Goal: Task Accomplishment & Management: Complete application form

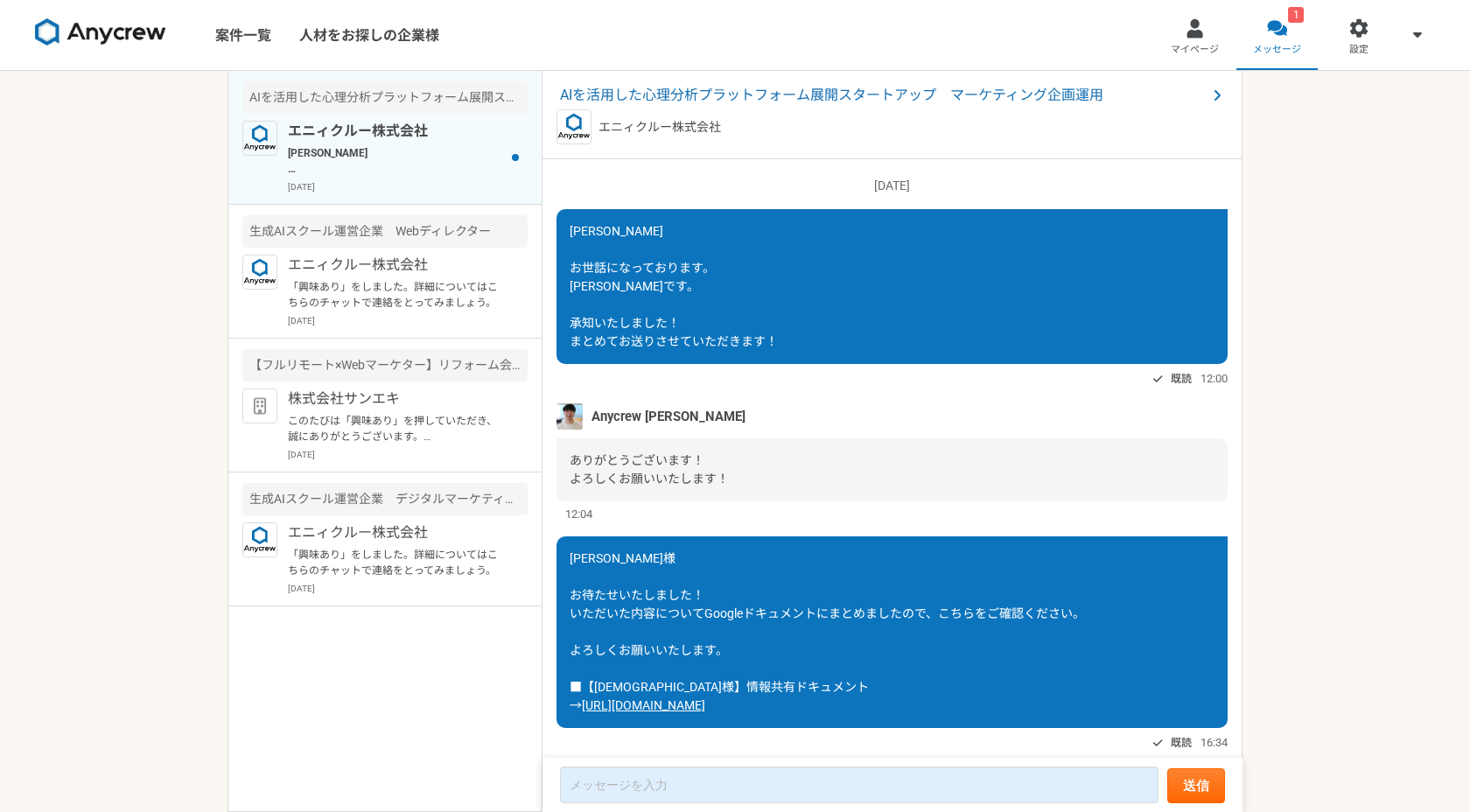
scroll to position [1453, 0]
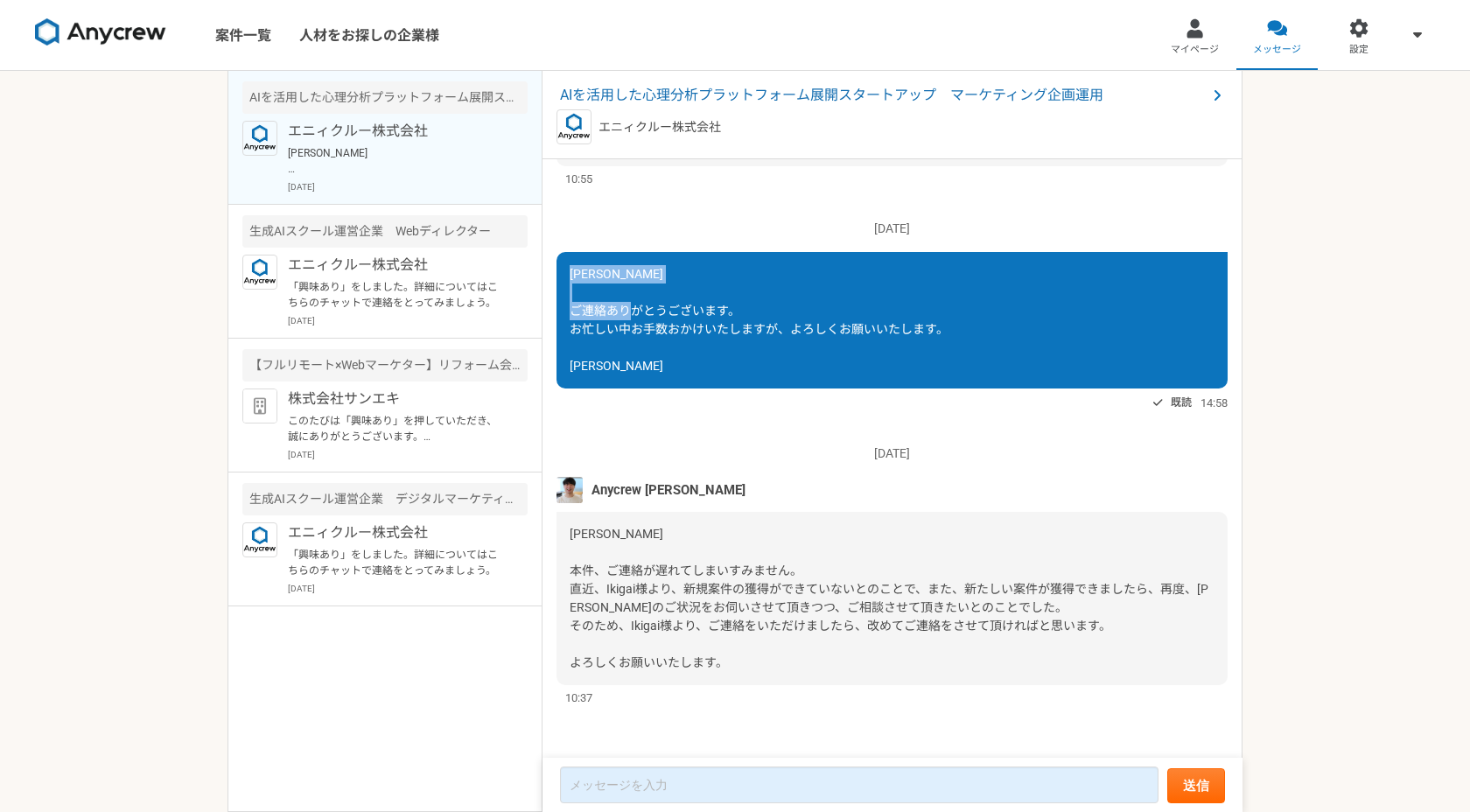
drag, startPoint x: 574, startPoint y: 278, endPoint x: 759, endPoint y: 312, distance: 188.1
click at [759, 312] on div "[PERSON_NAME] ご連絡ありがとうございます。 お忙しい中お手数おかけいたしますが、よろしくお願いいたします。 [PERSON_NAME]" at bounding box center [892, 320] width 671 height 136
copy span "[PERSON_NAME]さま ご連絡ありがとうございます。"
click at [643, 780] on textarea at bounding box center [859, 785] width 598 height 37
paste textarea "[PERSON_NAME] ご連絡ありがとうございます。"
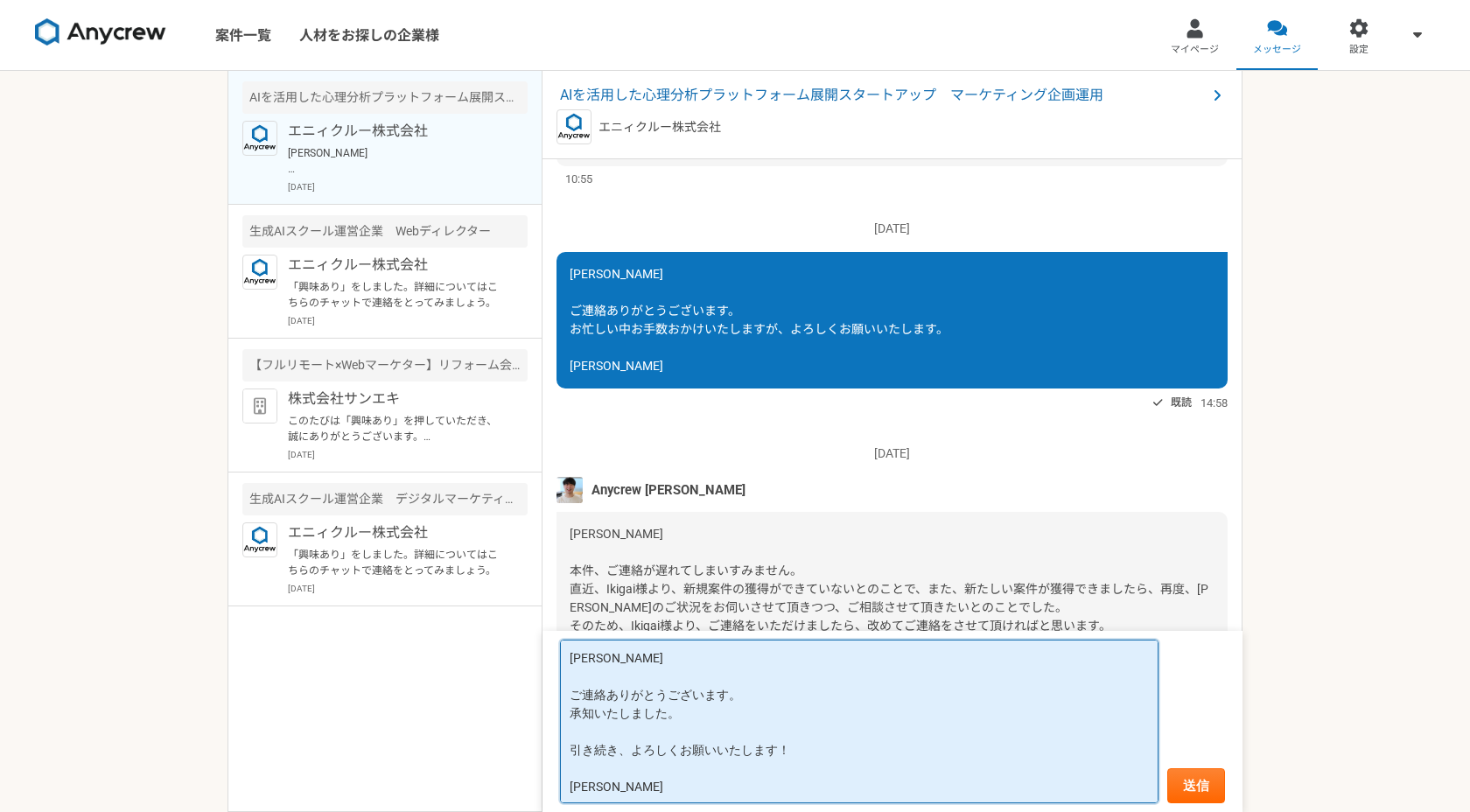
click at [826, 701] on textarea "[PERSON_NAME] ご連絡ありがとうございます。 承知いたしました。 引き続き、よろしくお願いいたします！ [PERSON_NAME]" at bounding box center [859, 721] width 598 height 164
type textarea "[PERSON_NAME] ご連絡ありがとうございます！ 承知いたしました。 引き続き、よろしくお願いいたします！ [PERSON_NAME]"
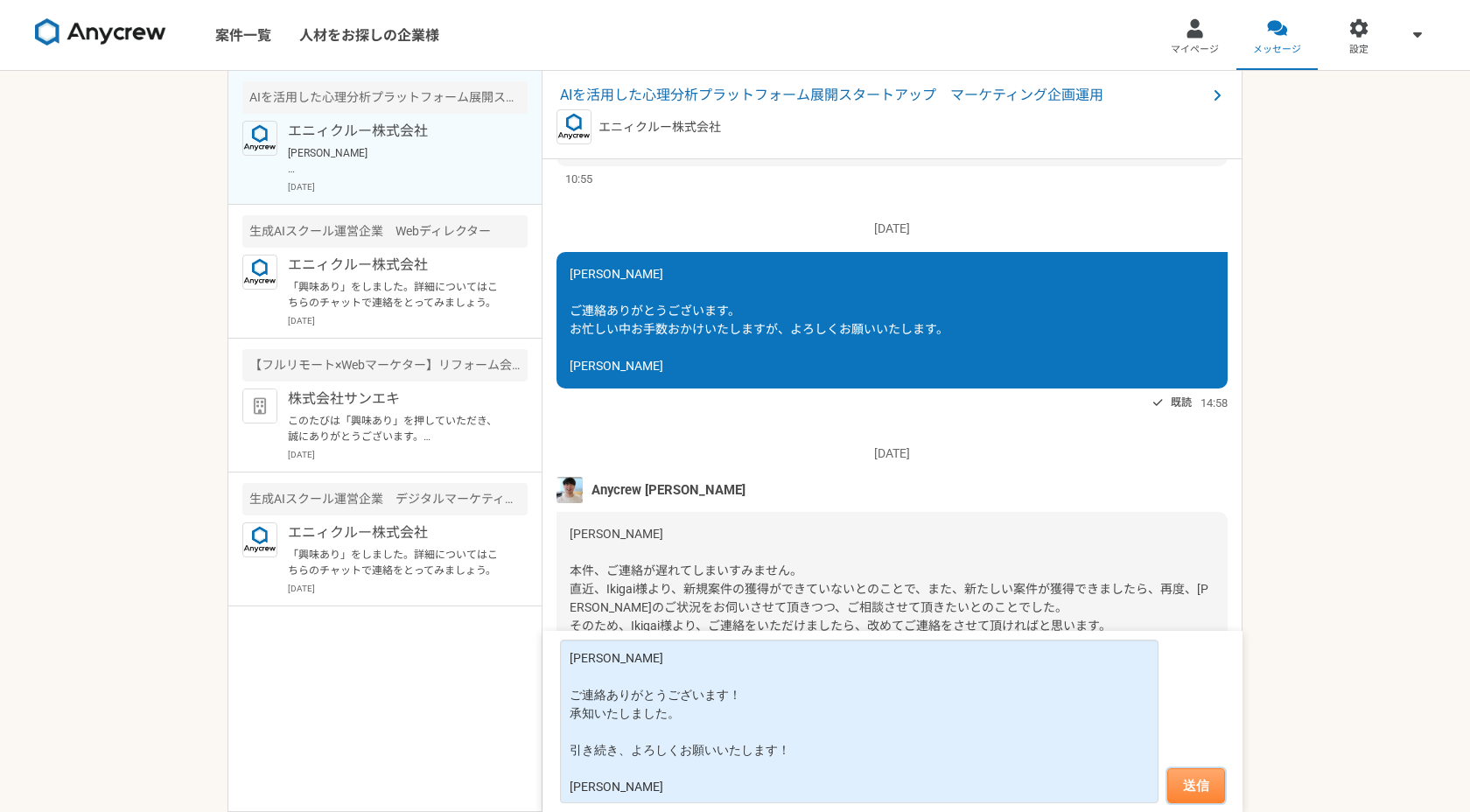
click at [1194, 782] on button "送信" at bounding box center [1195, 786] width 58 height 35
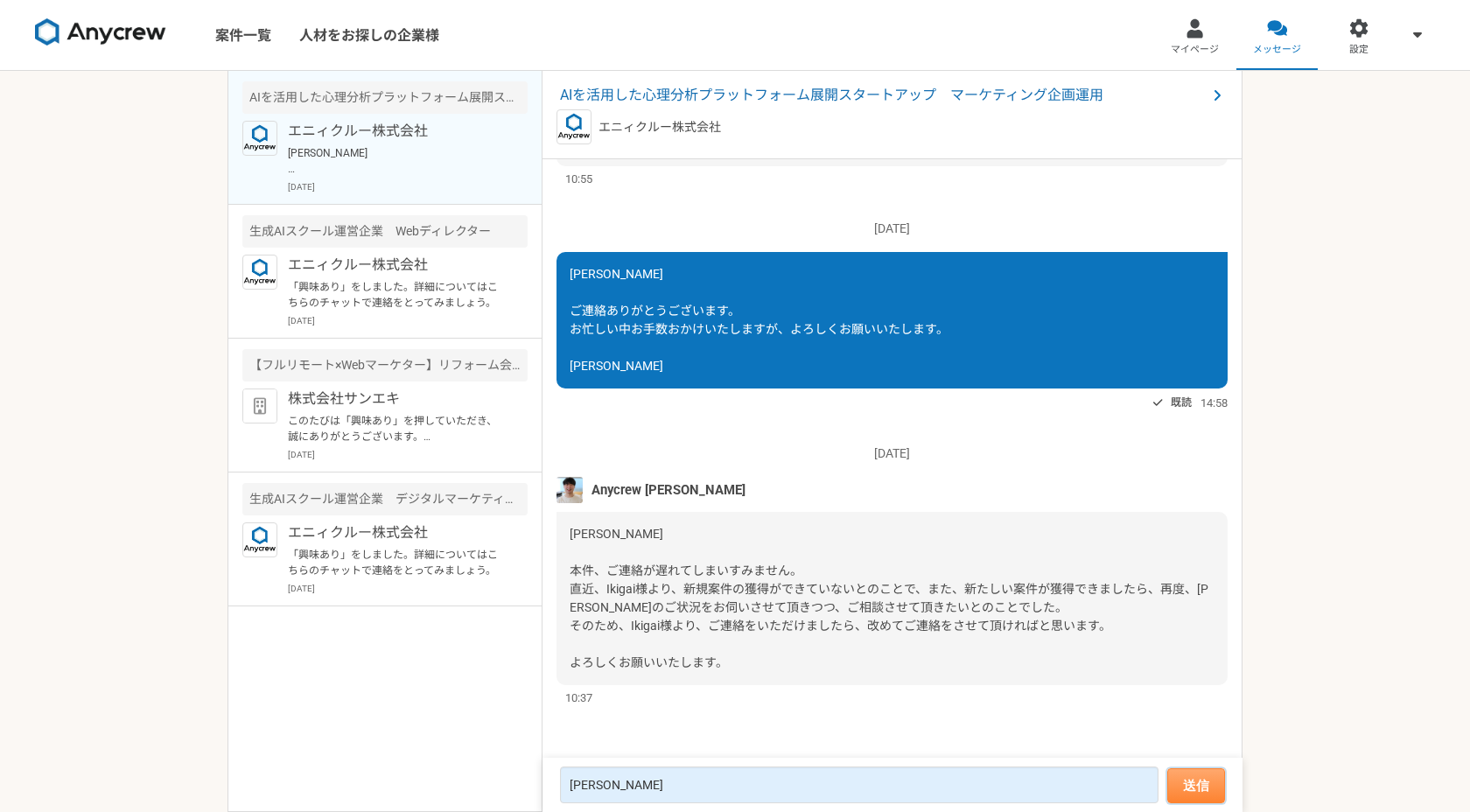
scroll to position [1466, 0]
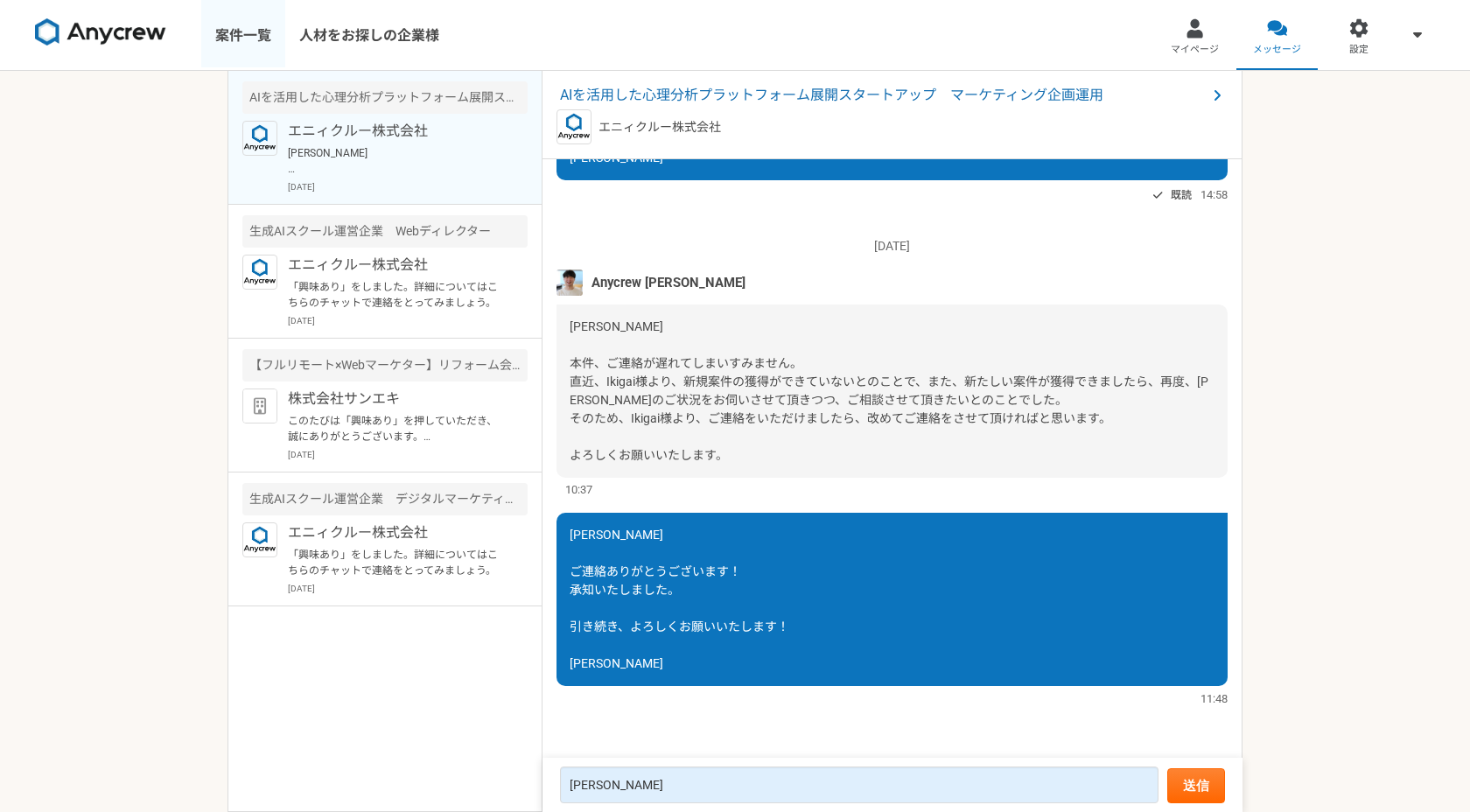
click at [249, 26] on link "案件一覧" at bounding box center [243, 35] width 84 height 70
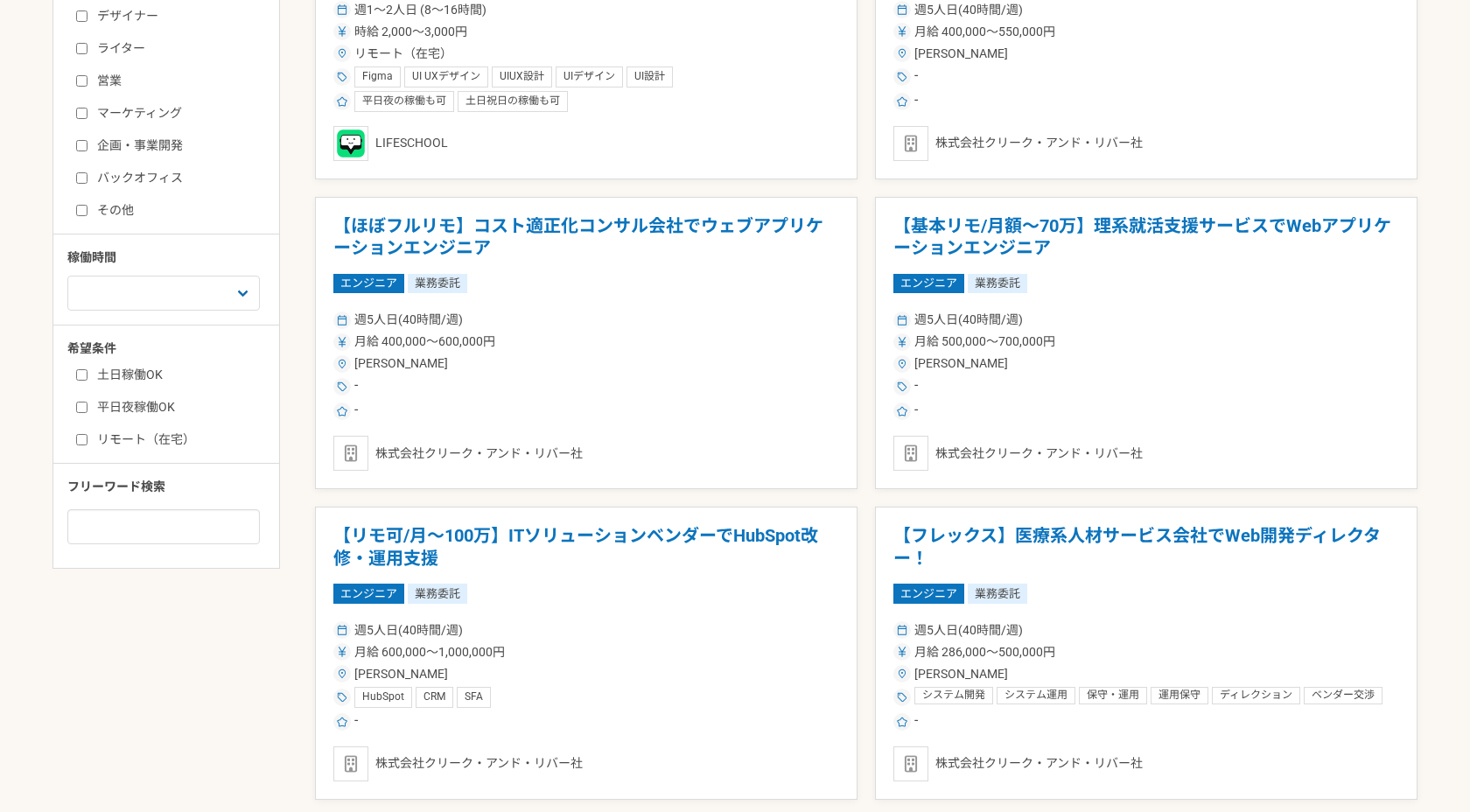
scroll to position [487, 0]
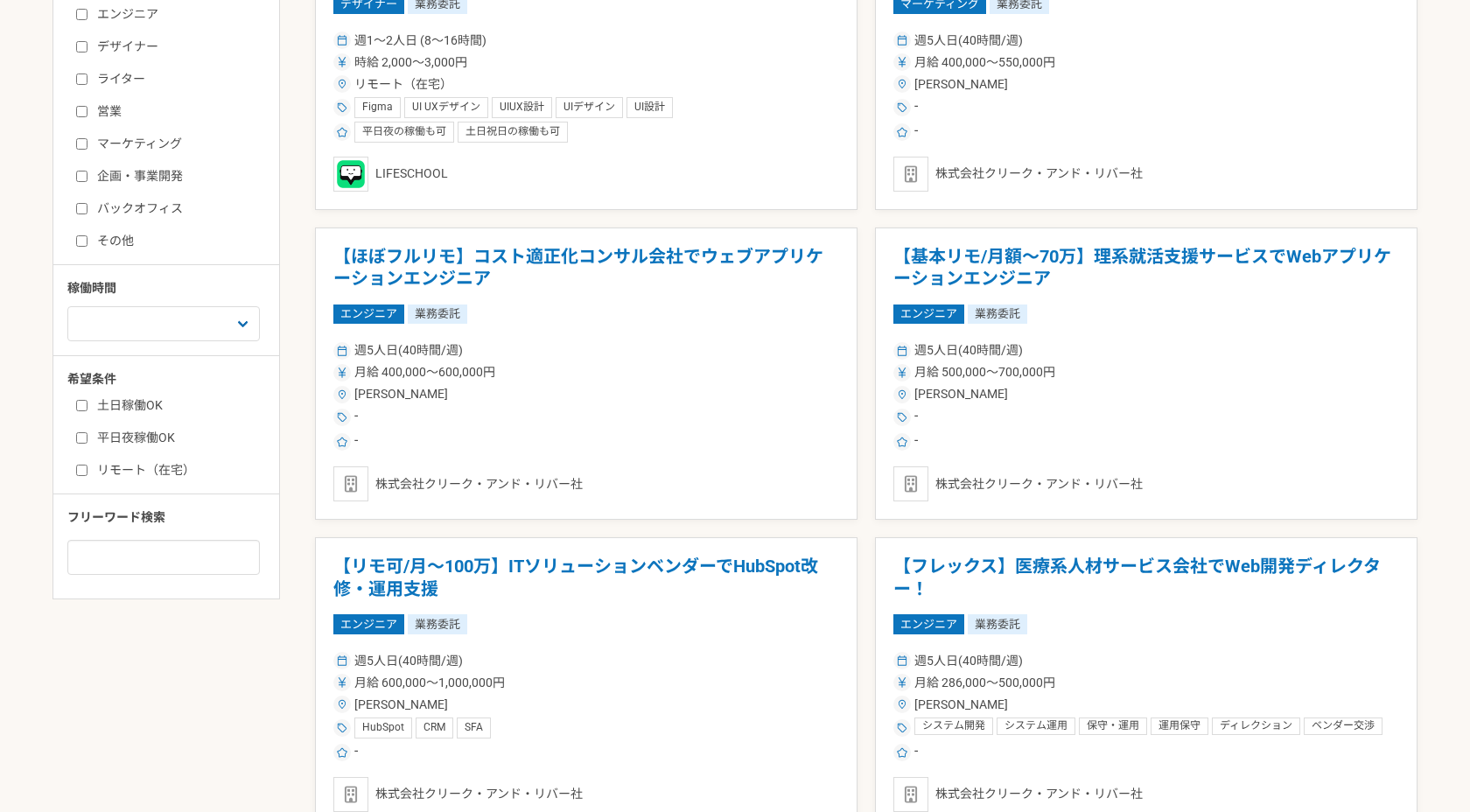
click at [85, 149] on input "マーケティング" at bounding box center [81, 144] width 11 height 11
checkbox input "true"
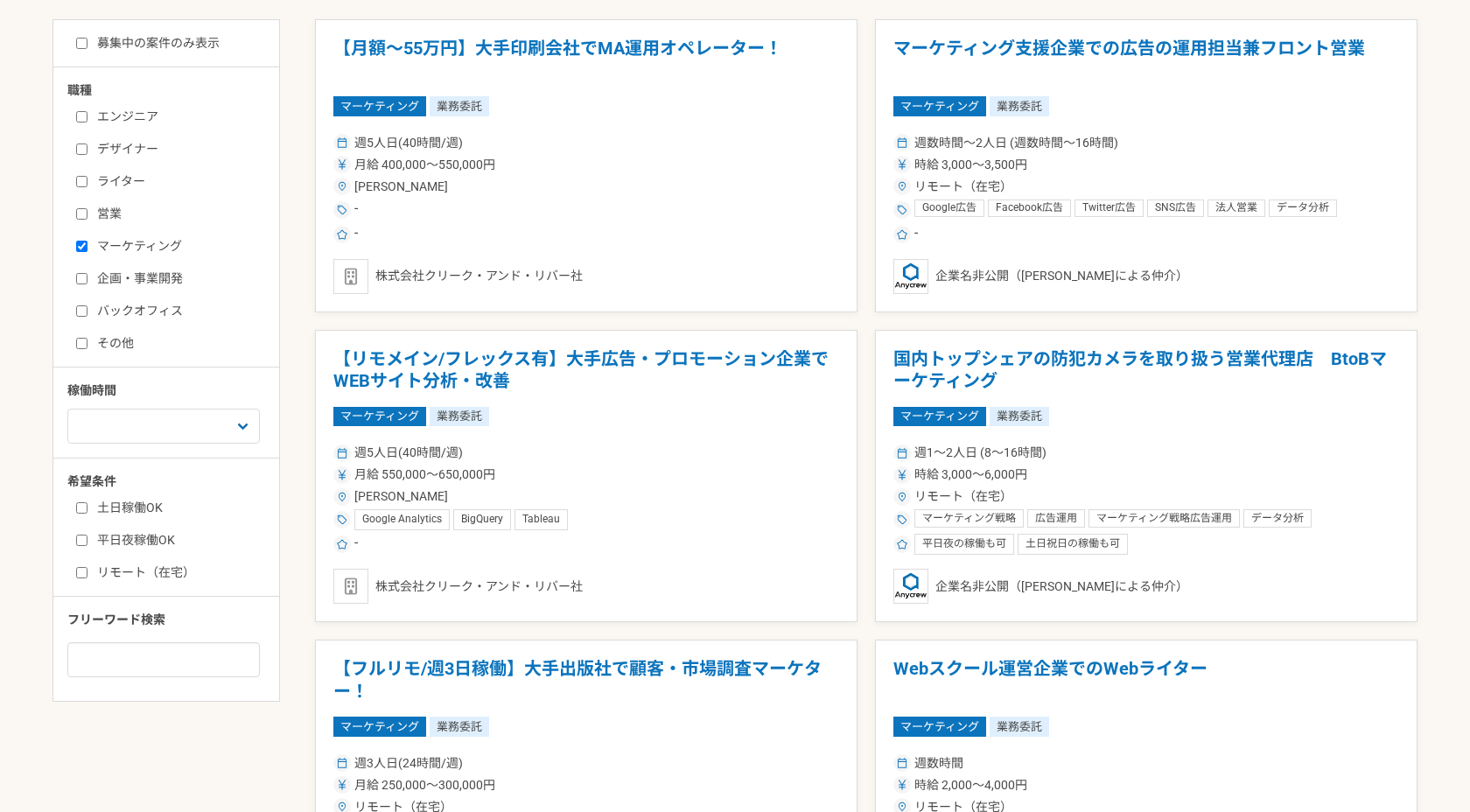
scroll to position [373, 0]
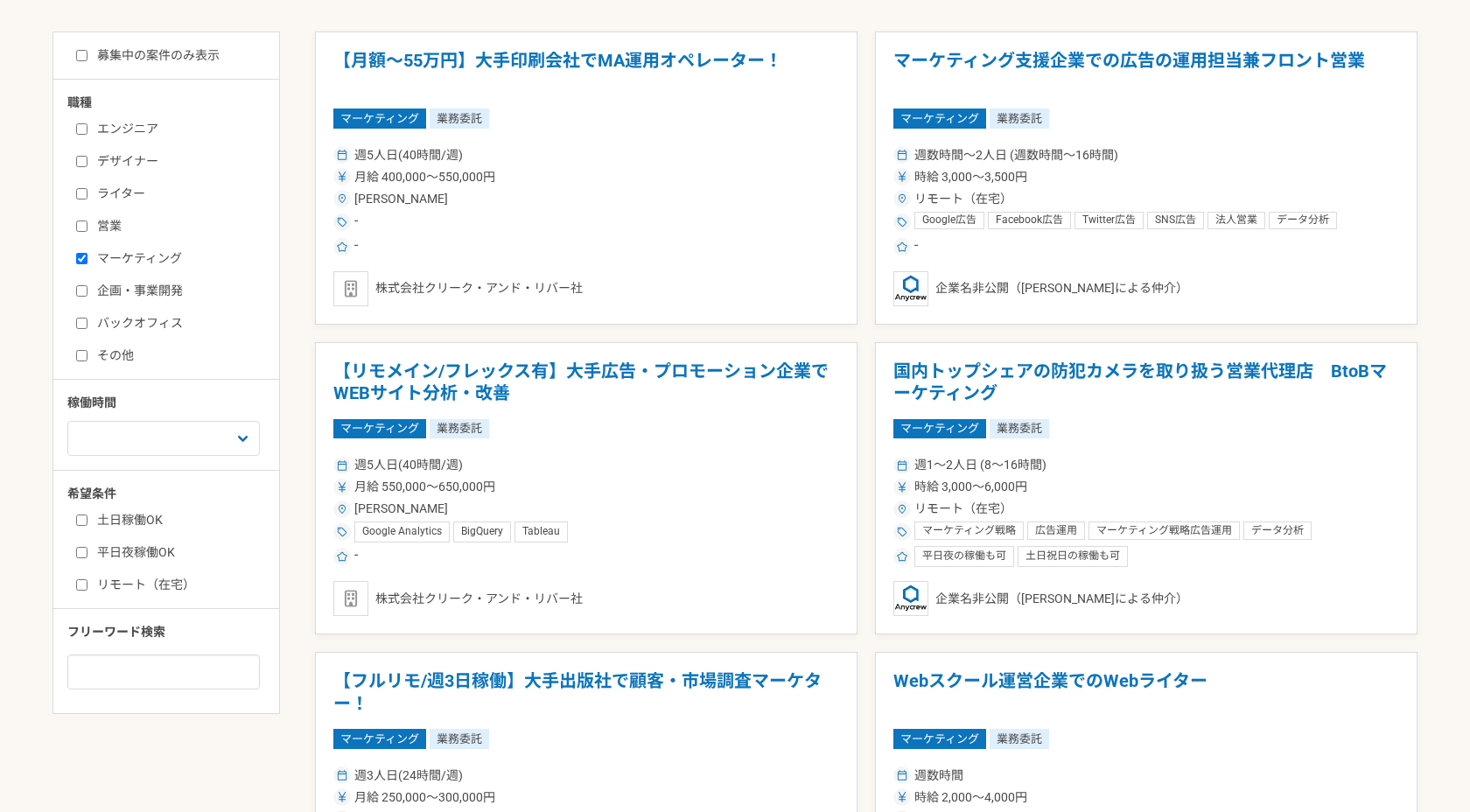
click at [83, 293] on input "企画・事業開発" at bounding box center [81, 291] width 11 height 11
checkbox input "true"
click at [84, 365] on div "職種 エンジニア デザイナー ライター 営業 マーケティング 企画・事業開発 バックオフィス その他 稼働時間 週1人日（8時間）以下 週2人日（16時間）以…" at bounding box center [166, 392] width 226 height 596
click at [84, 353] on input "その他" at bounding box center [81, 356] width 11 height 11
checkbox input "true"
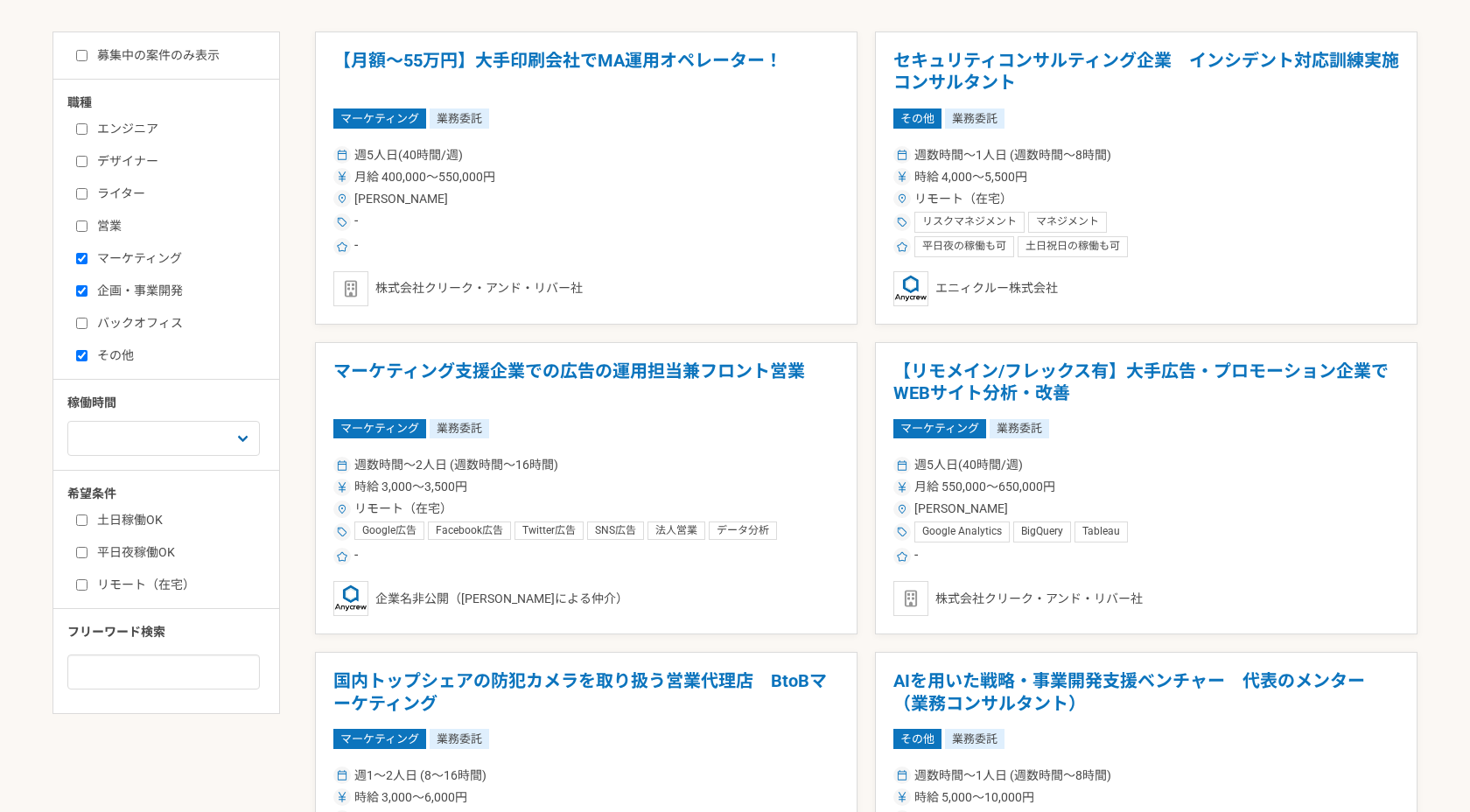
click at [79, 589] on input "リモート（在宅）" at bounding box center [81, 585] width 11 height 11
checkbox input "true"
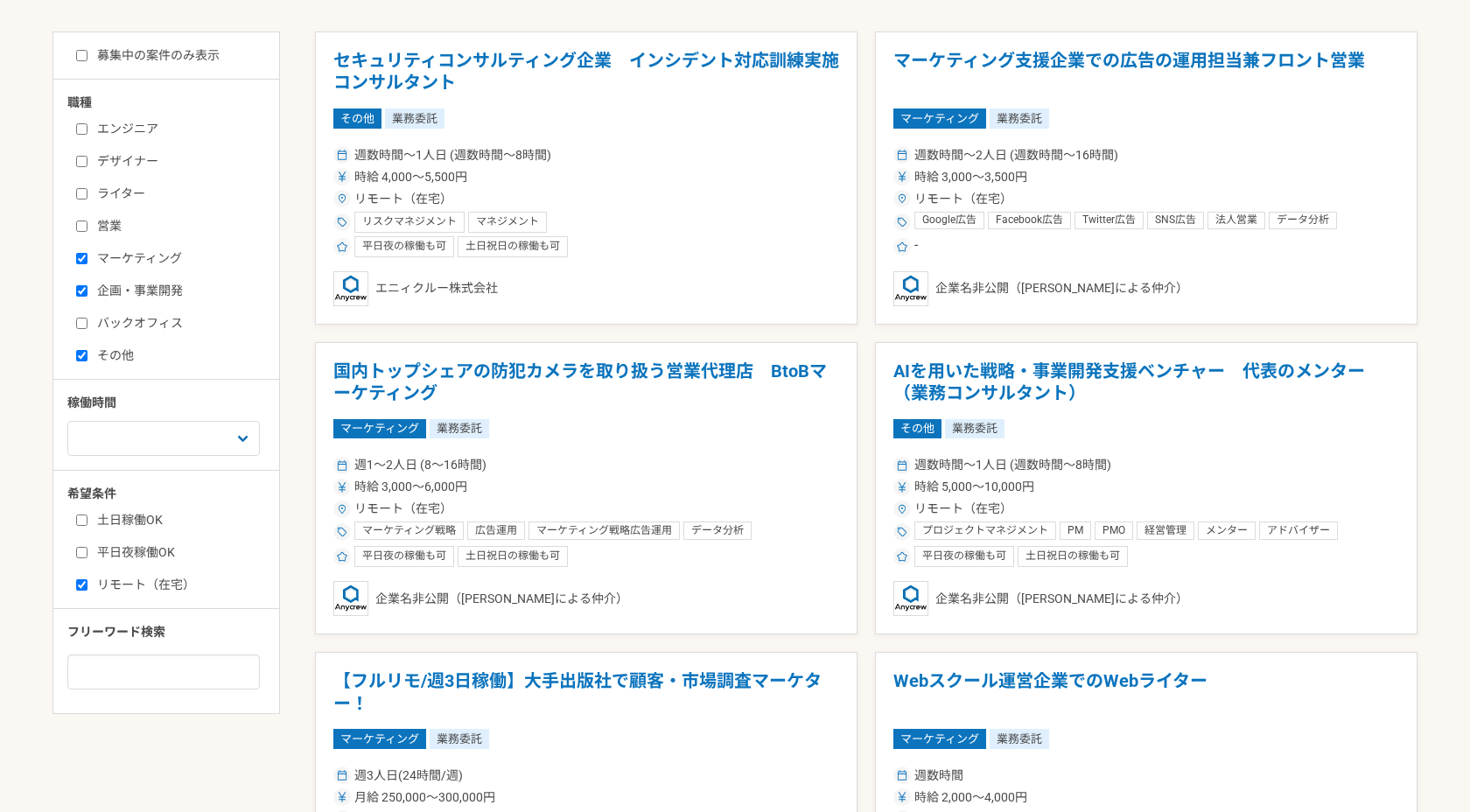
click at [79, 196] on input "ライター" at bounding box center [81, 194] width 11 height 11
checkbox input "true"
click at [981, 63] on h1 "マーケティング支援企業での広告の運用担当兼フロント営業" at bounding box center [1146, 72] width 505 height 44
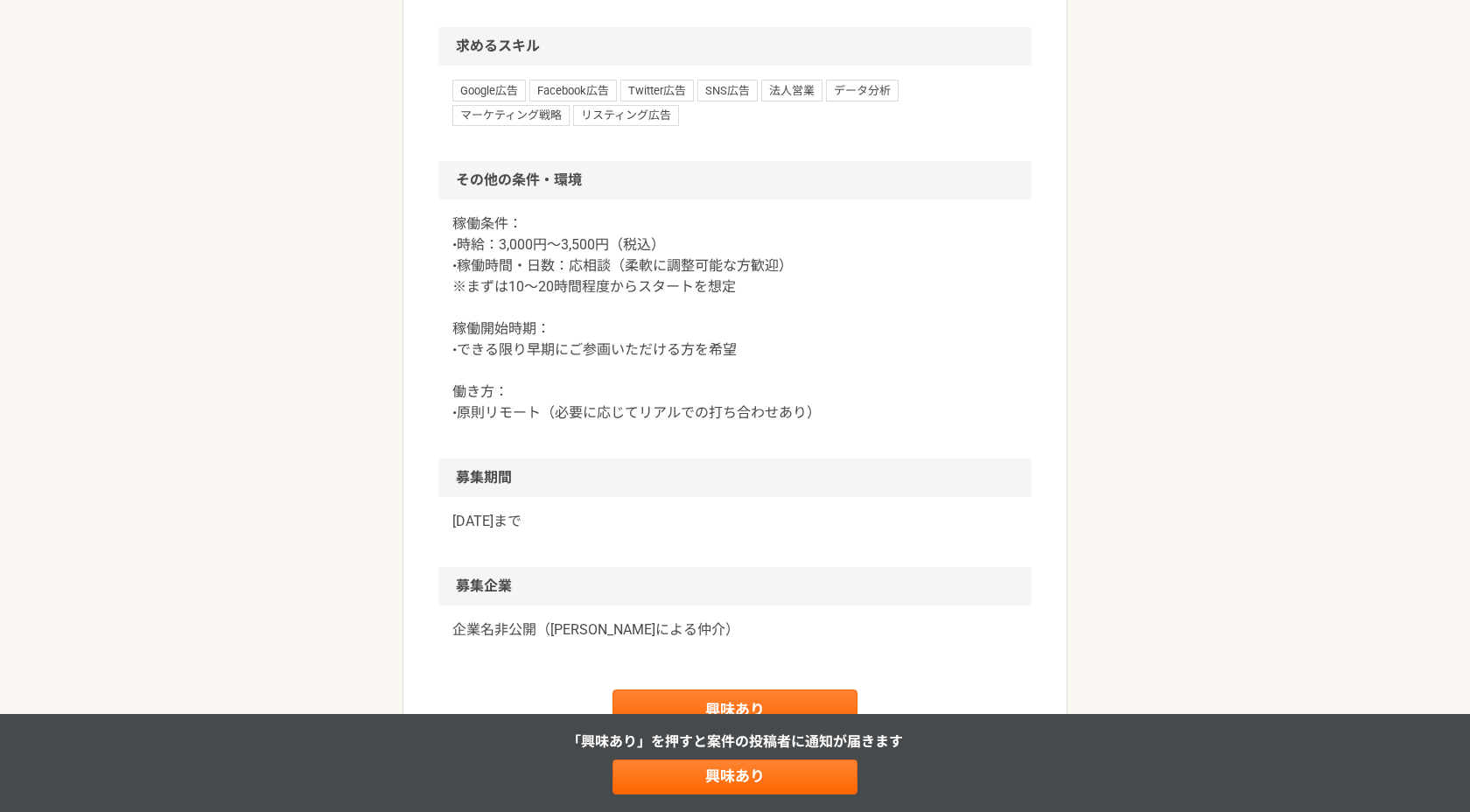
scroll to position [1168, 0]
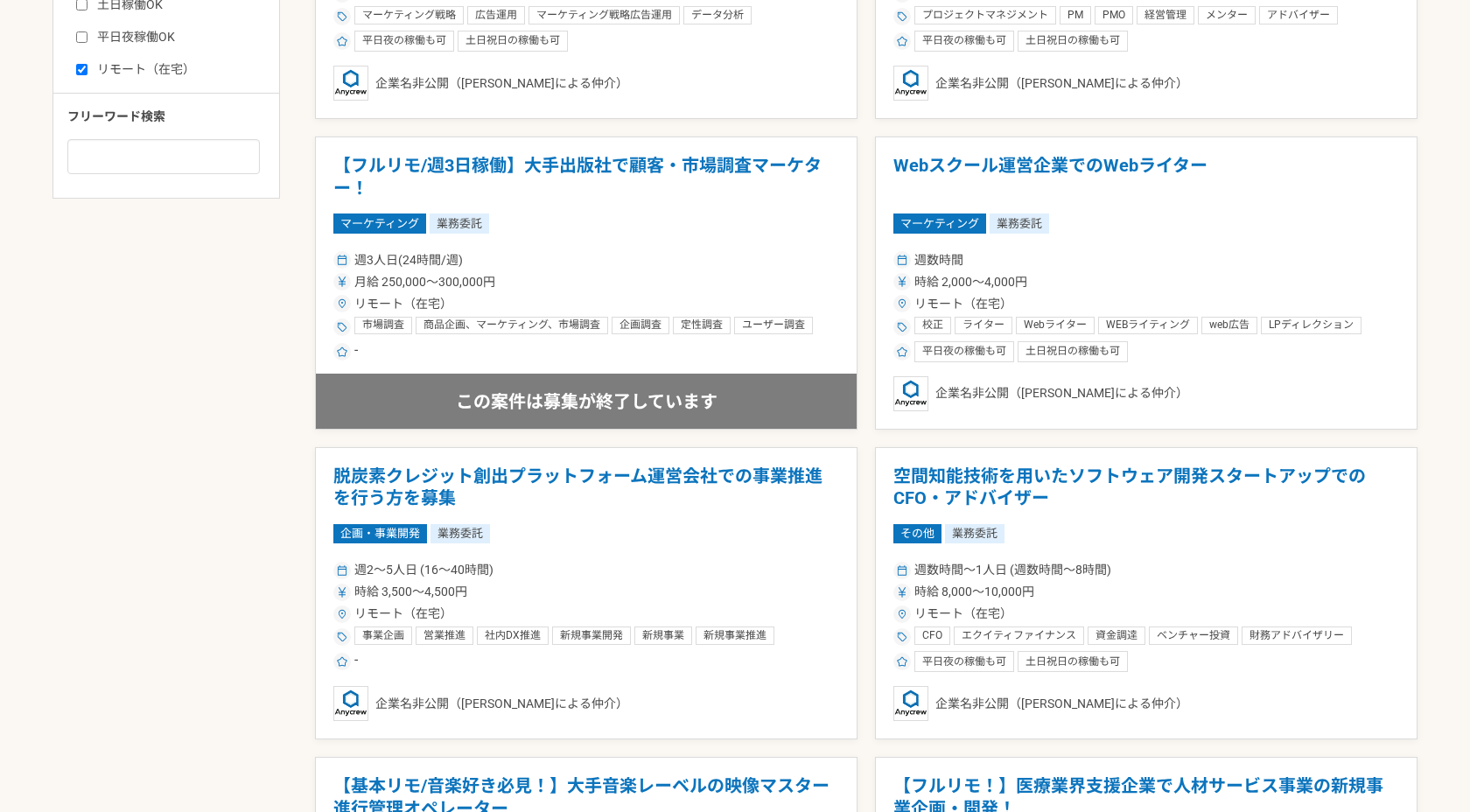
scroll to position [891, 0]
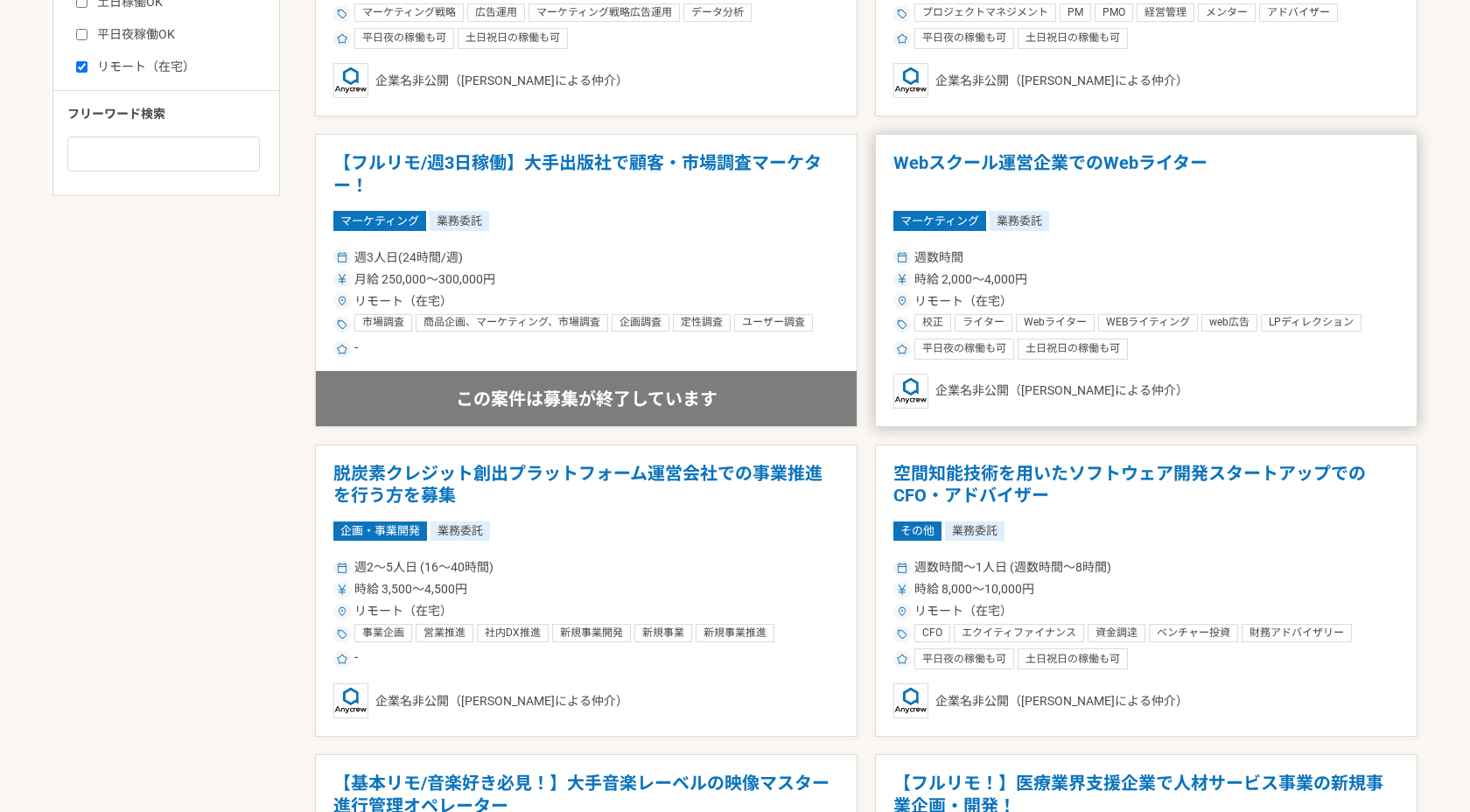
click at [1003, 153] on h1 "Webスクール運営企業でのWebライター" at bounding box center [1146, 174] width 505 height 44
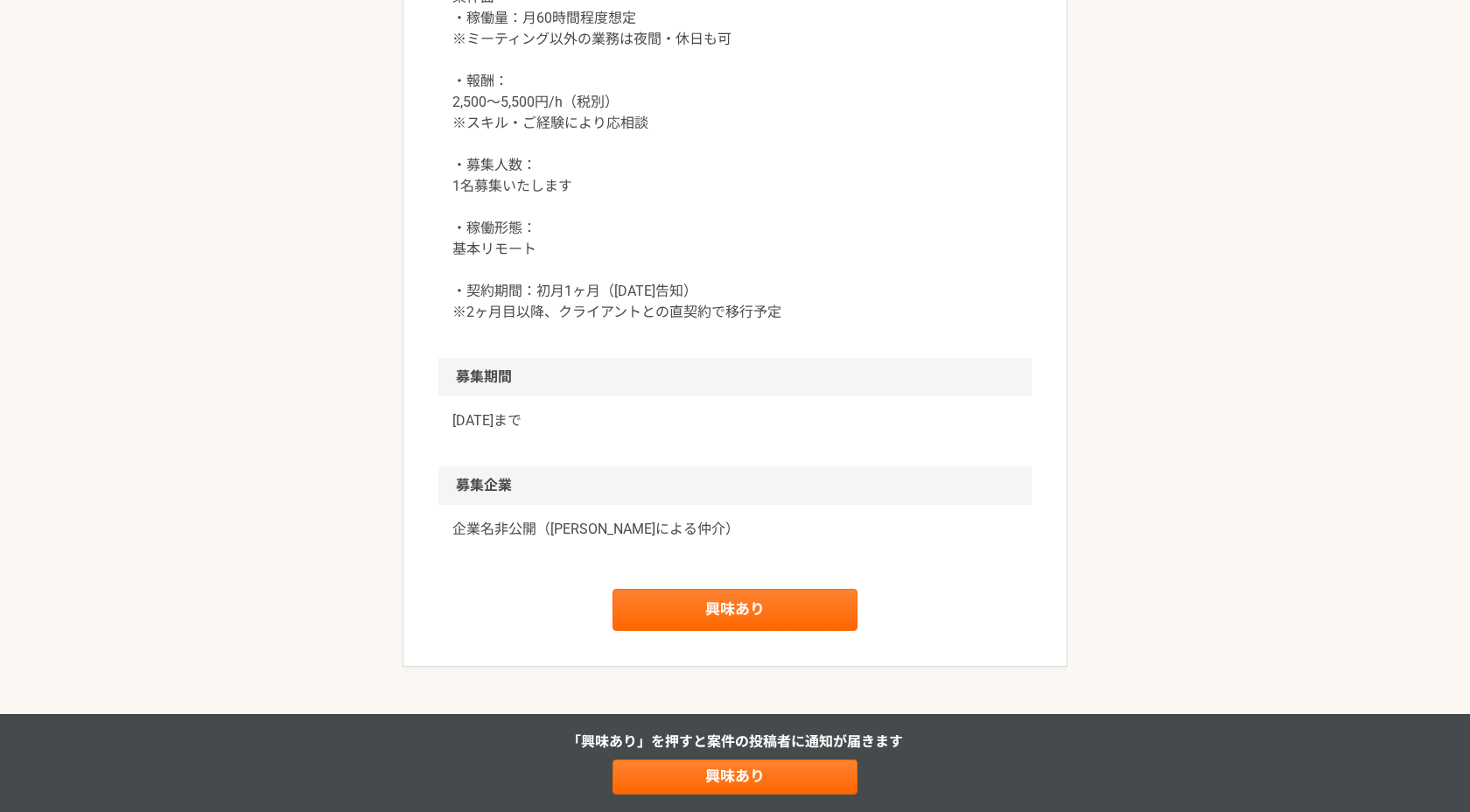
scroll to position [1527, 0]
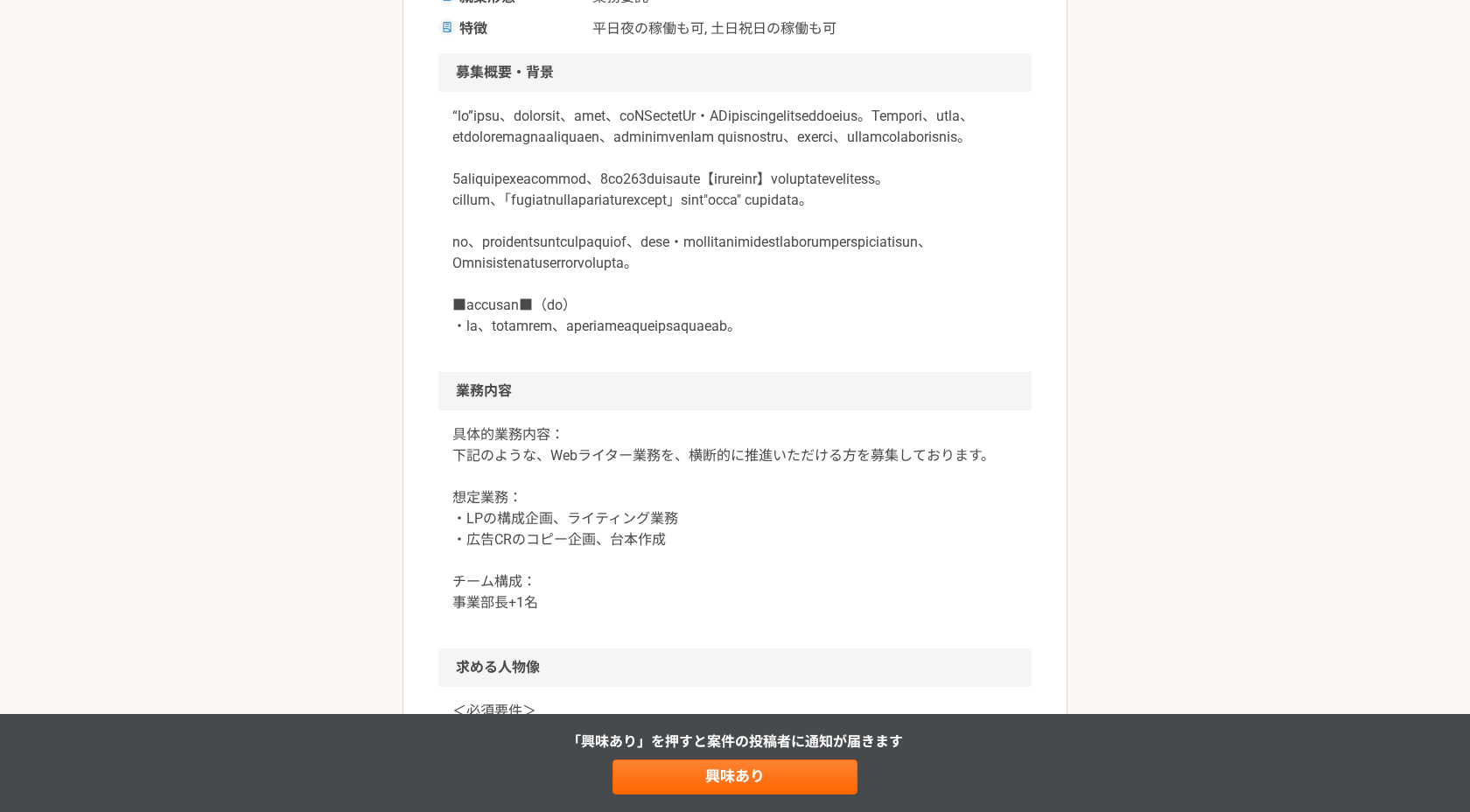
scroll to position [0, 0]
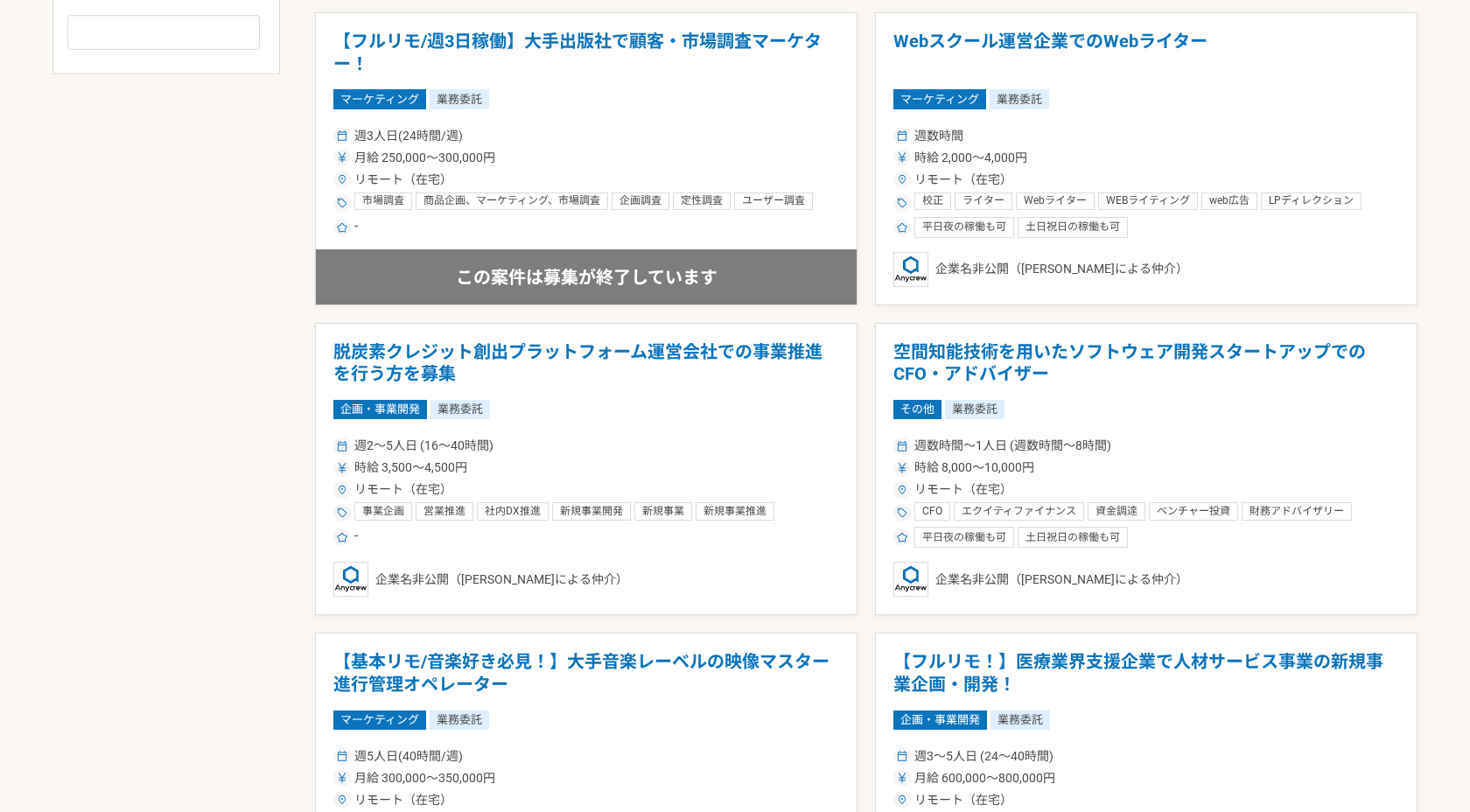
scroll to position [996, 0]
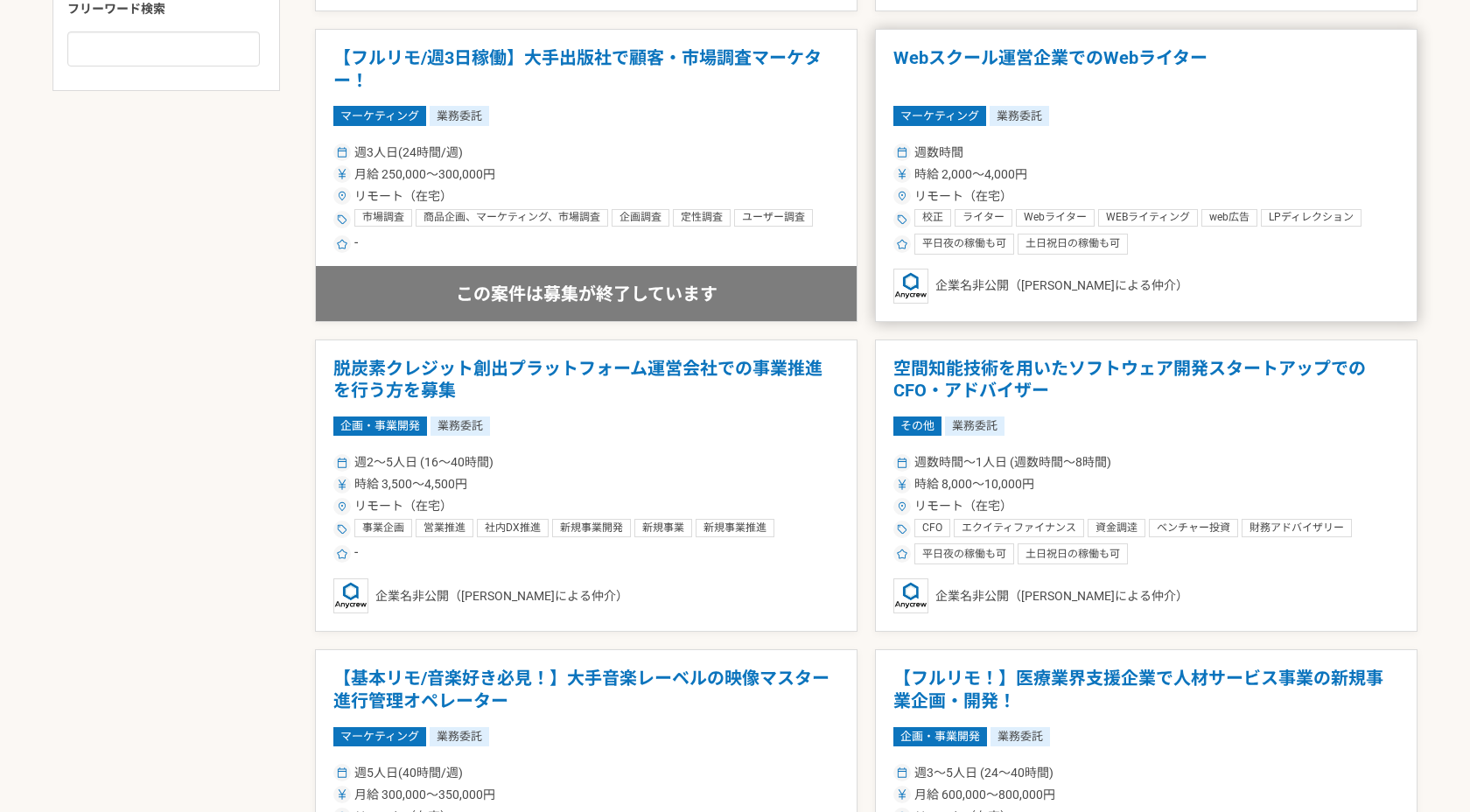
click at [985, 62] on h1 "Webスクール運営企業でのWebライター" at bounding box center [1146, 69] width 505 height 44
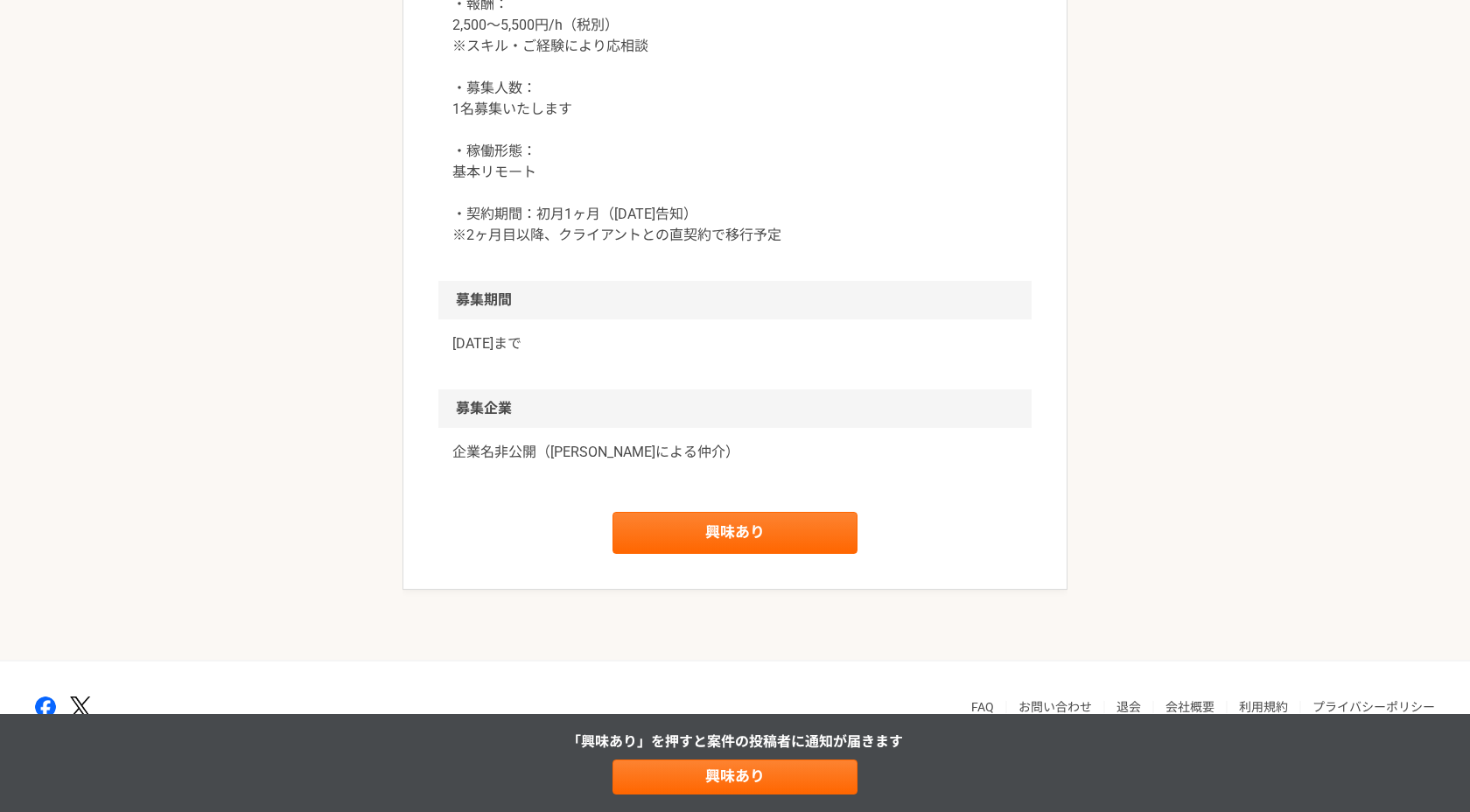
scroll to position [1807, 0]
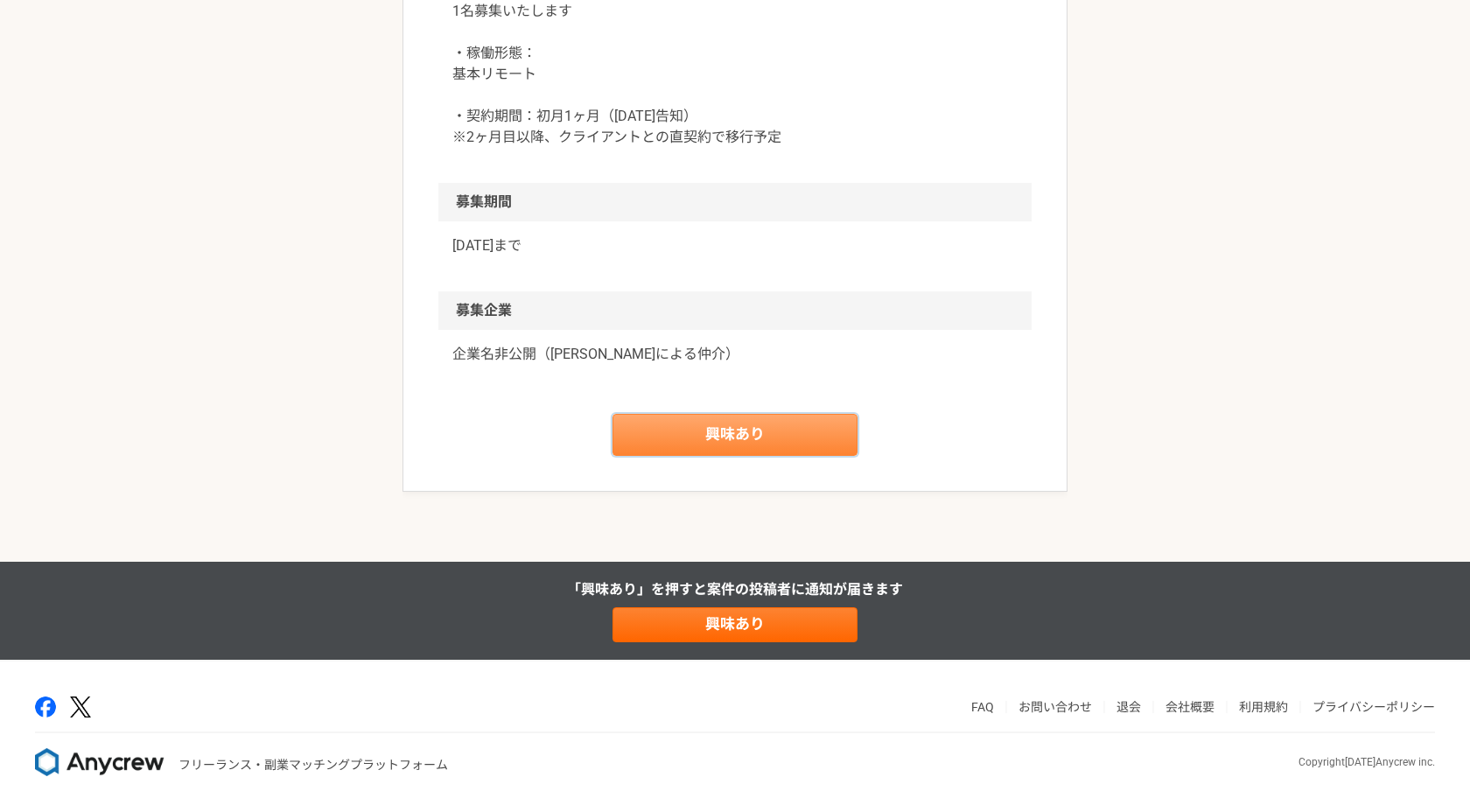
click at [769, 423] on link "興味あり" at bounding box center [735, 434] width 245 height 42
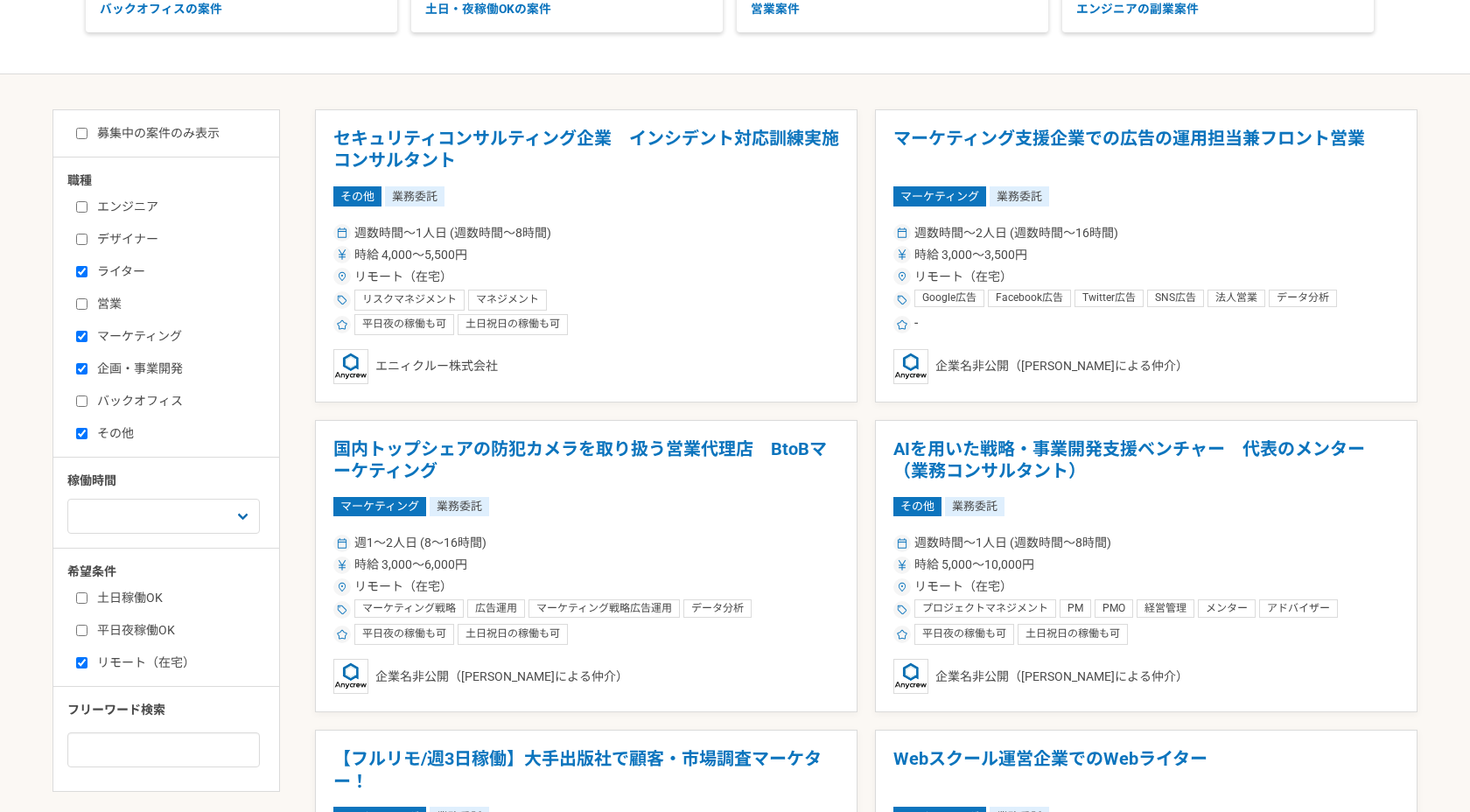
scroll to position [275, 0]
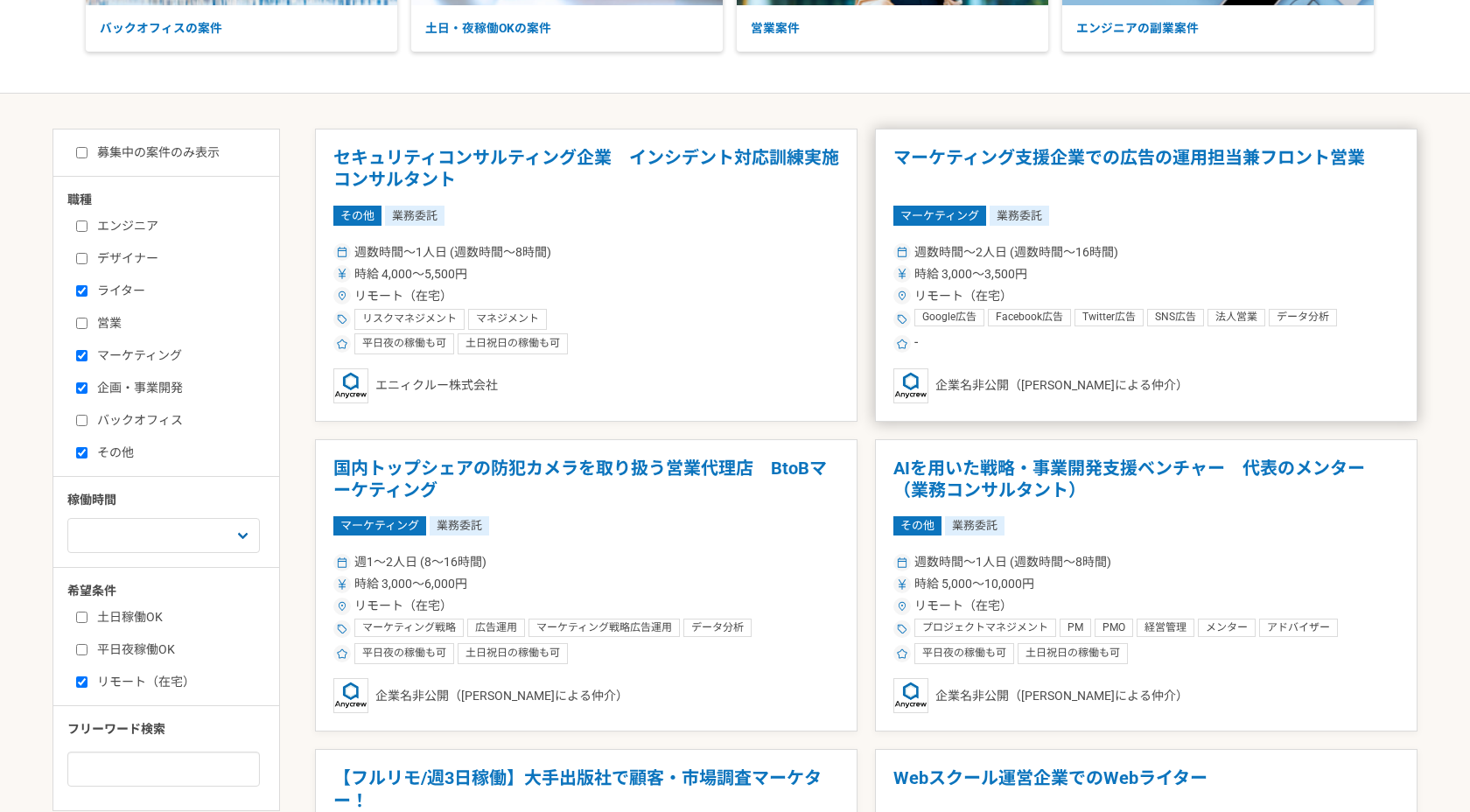
click at [987, 175] on h1 "マーケティング支援企業での広告の運用担当兼フロント営業" at bounding box center [1146, 168] width 505 height 44
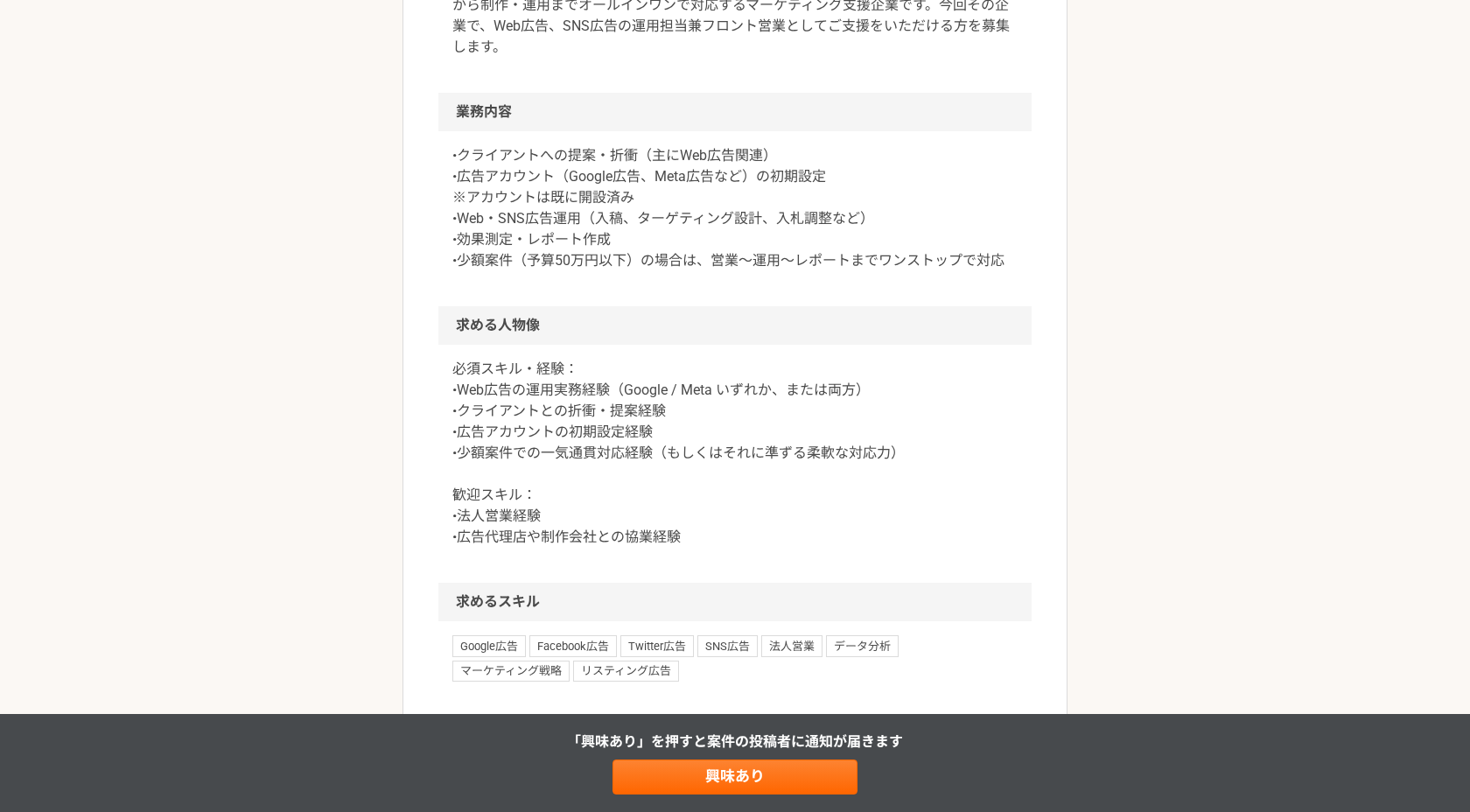
scroll to position [608, 0]
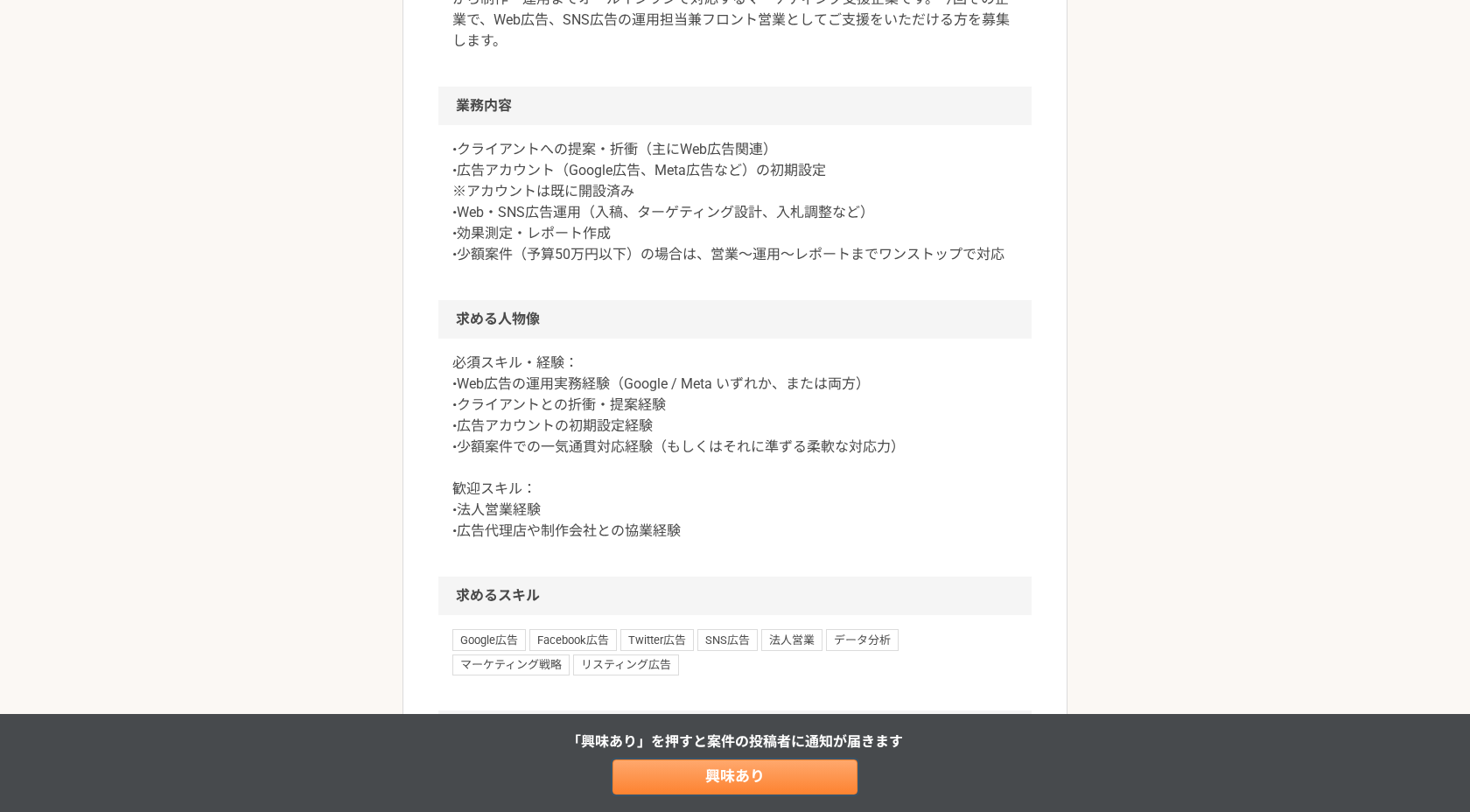
click at [692, 774] on link "興味あり" at bounding box center [735, 776] width 245 height 35
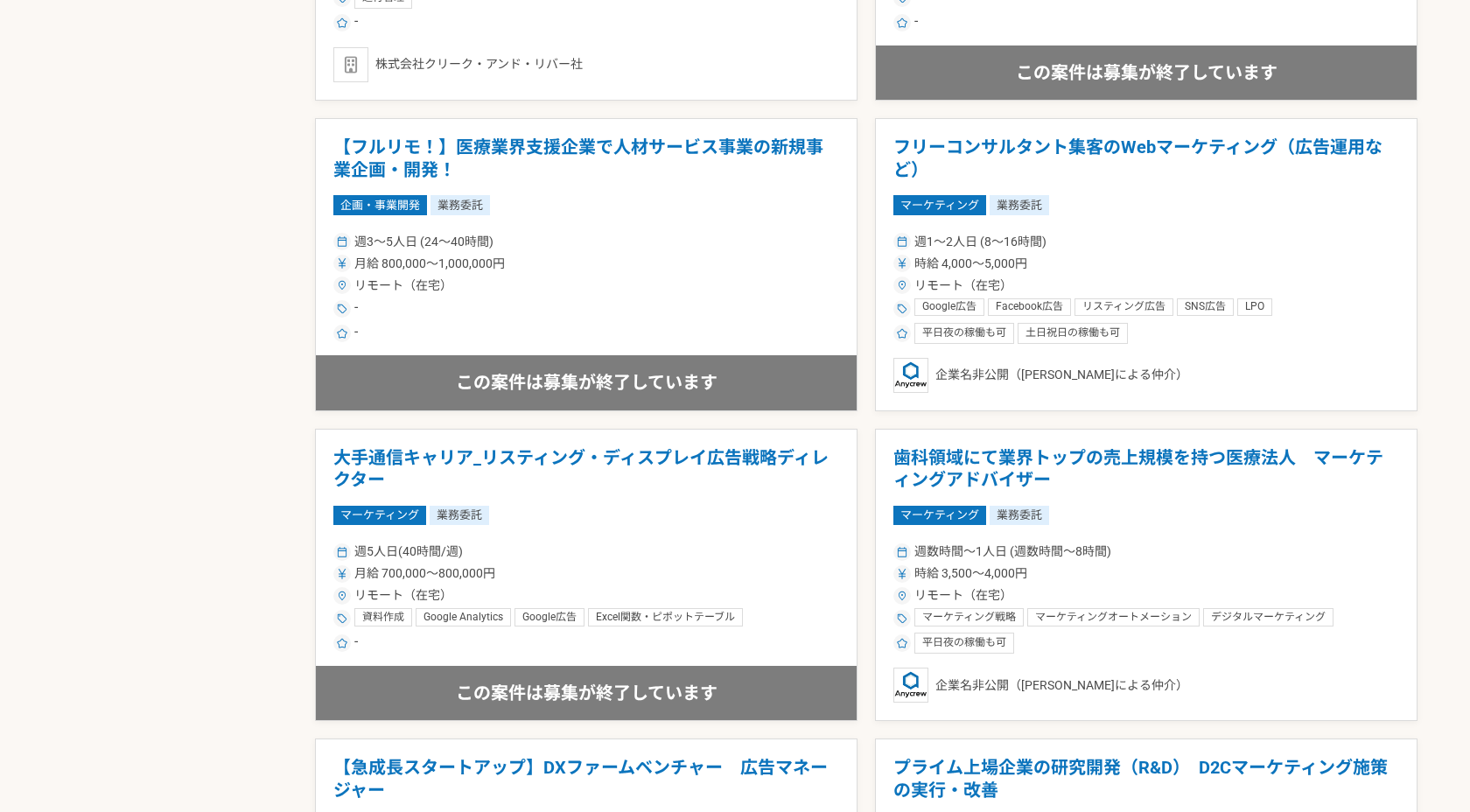
scroll to position [1841, 0]
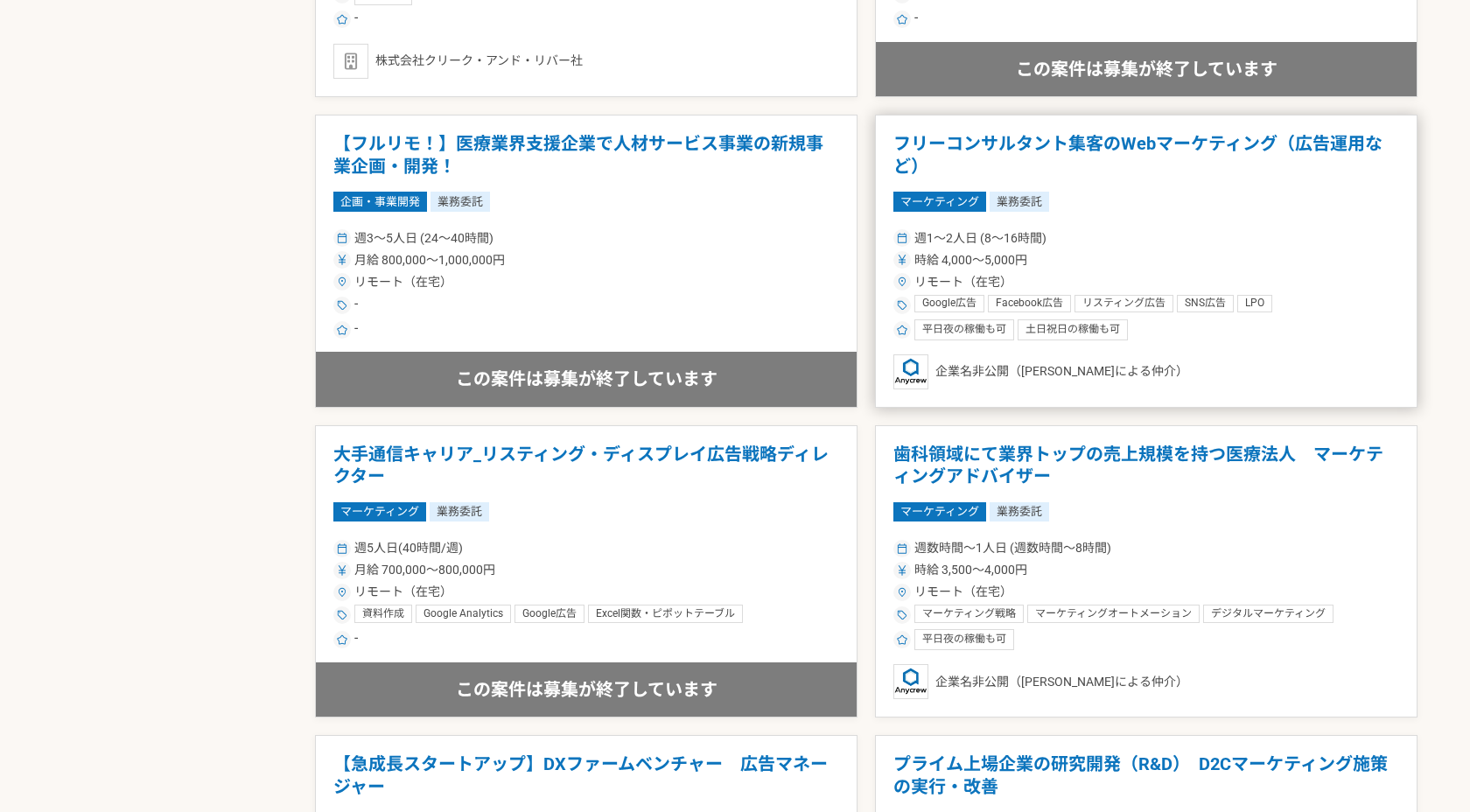
click at [919, 139] on h1 "フリーコンサルタント集客のWebマーケティング（広告運用など）" at bounding box center [1146, 155] width 505 height 44
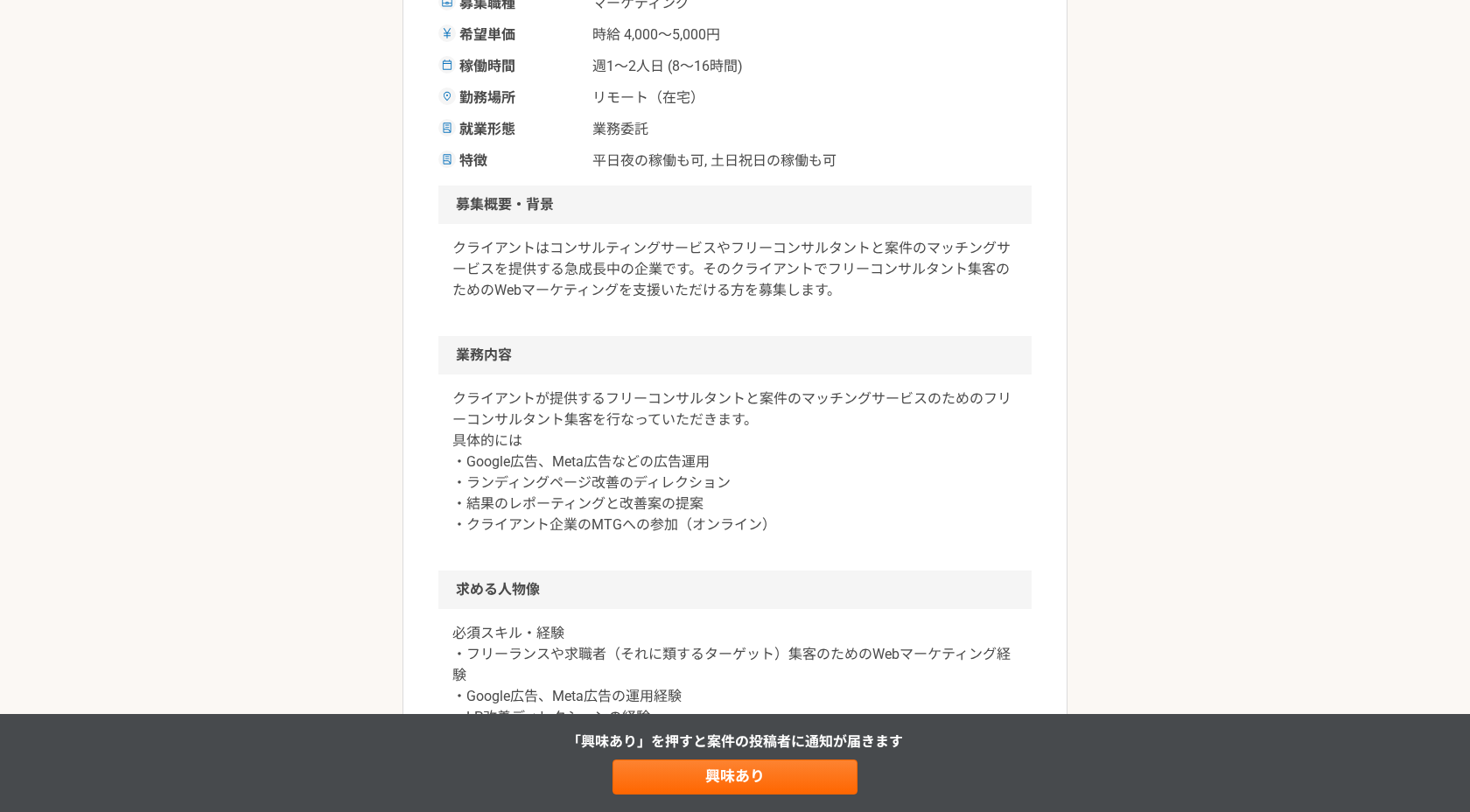
scroll to position [365, 0]
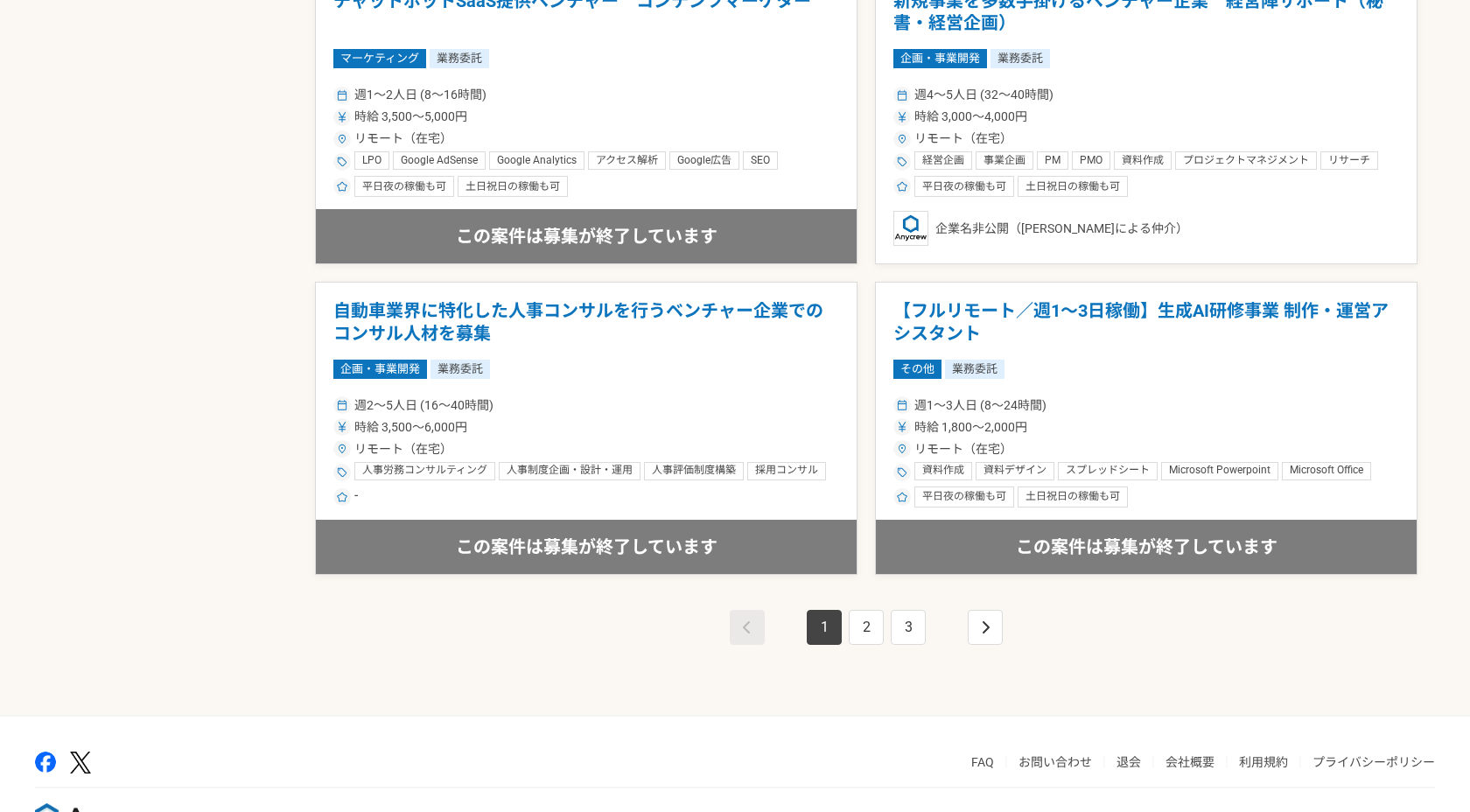
scroll to position [2874, 0]
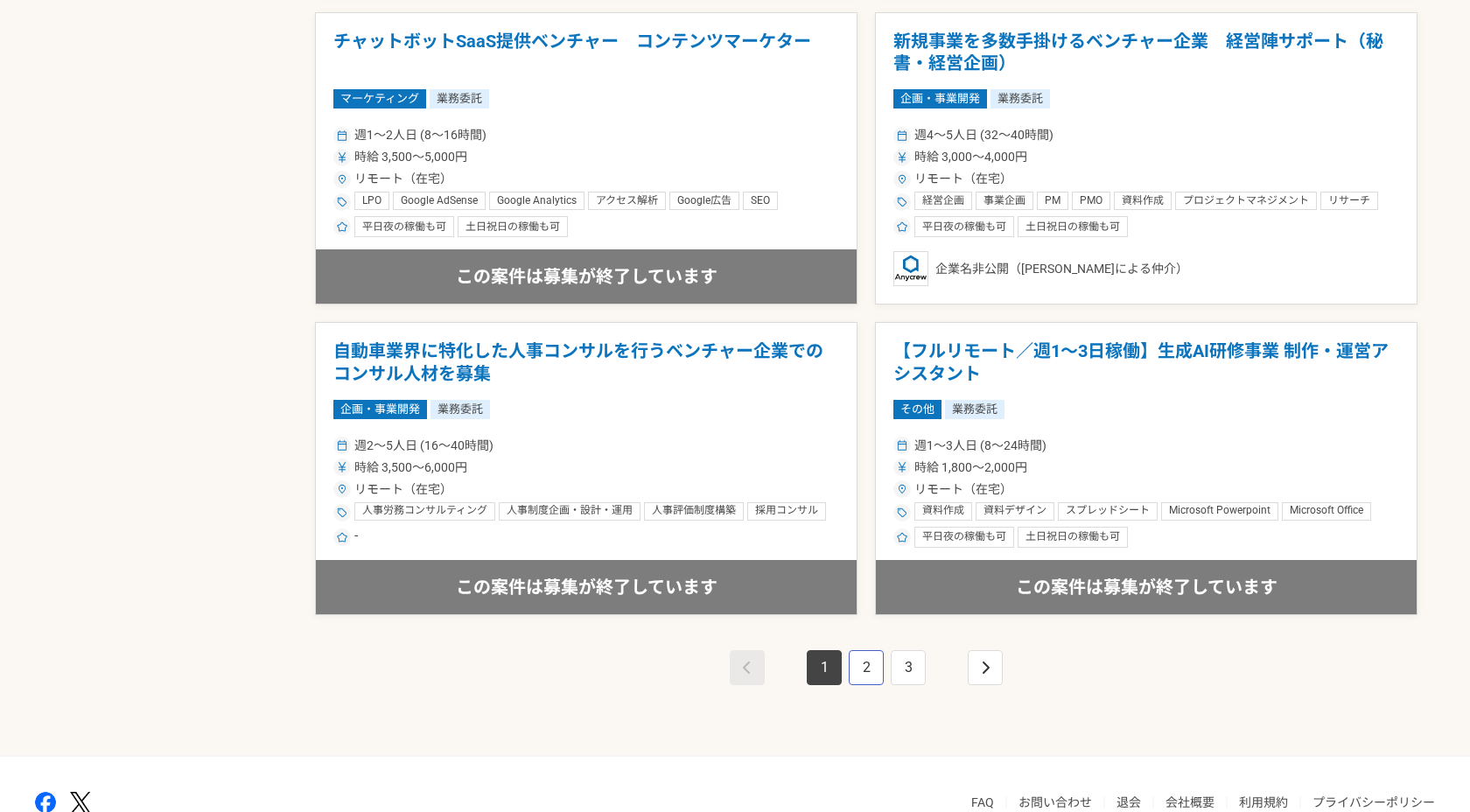
click at [867, 662] on link "2" at bounding box center [866, 667] width 35 height 35
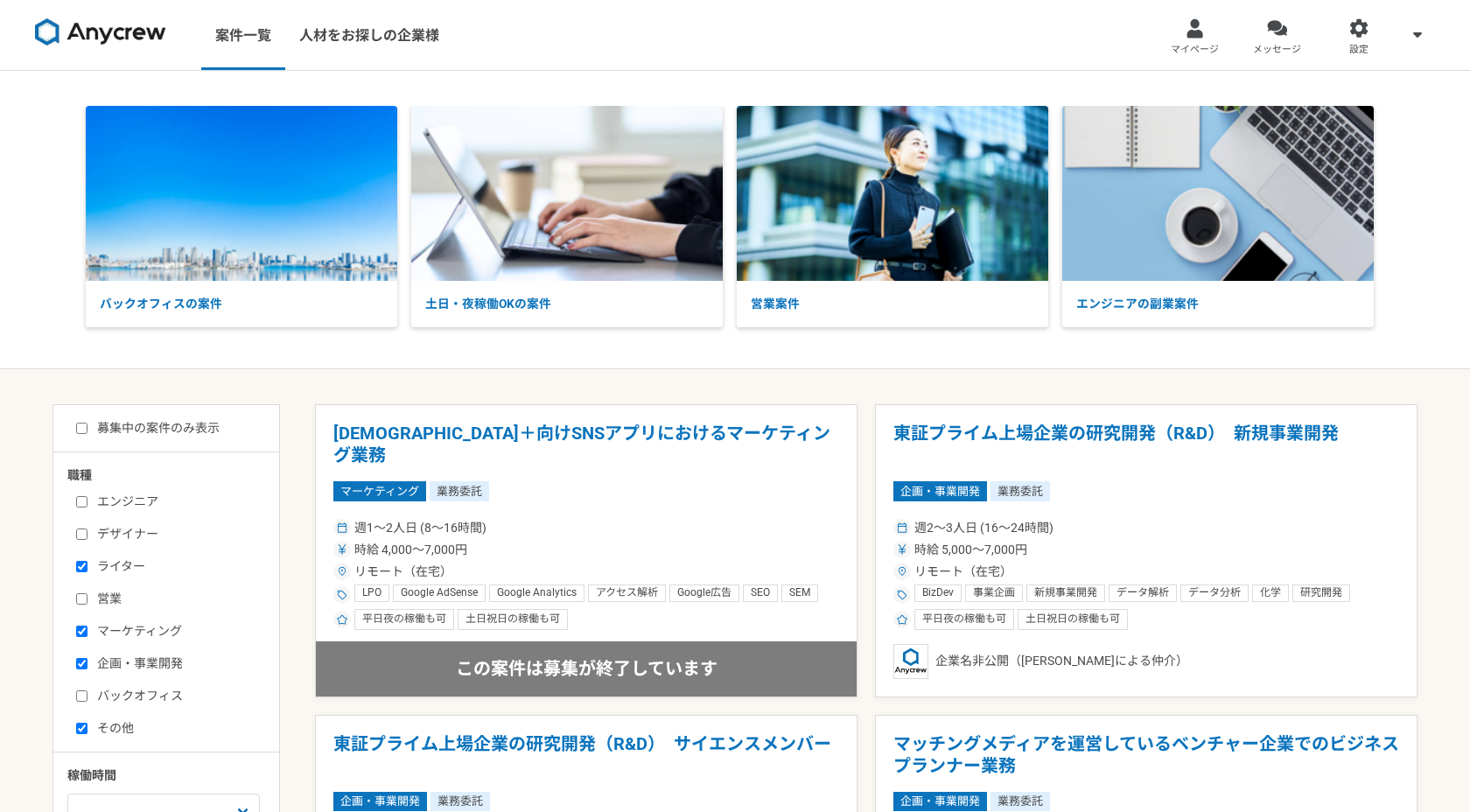
click at [81, 428] on input "募集中の案件のみ表示" at bounding box center [81, 429] width 11 height 11
checkbox input "true"
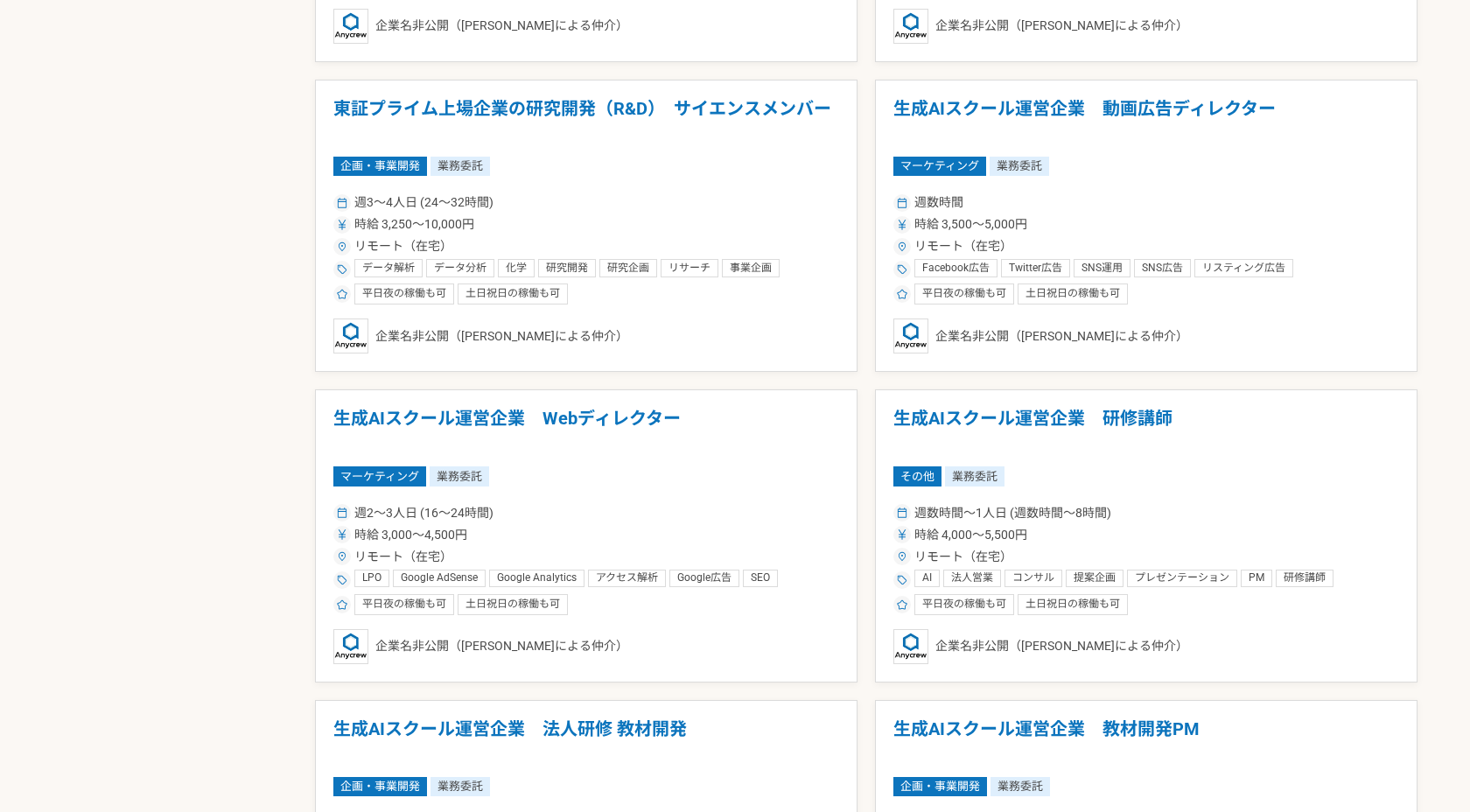
scroll to position [2192, 0]
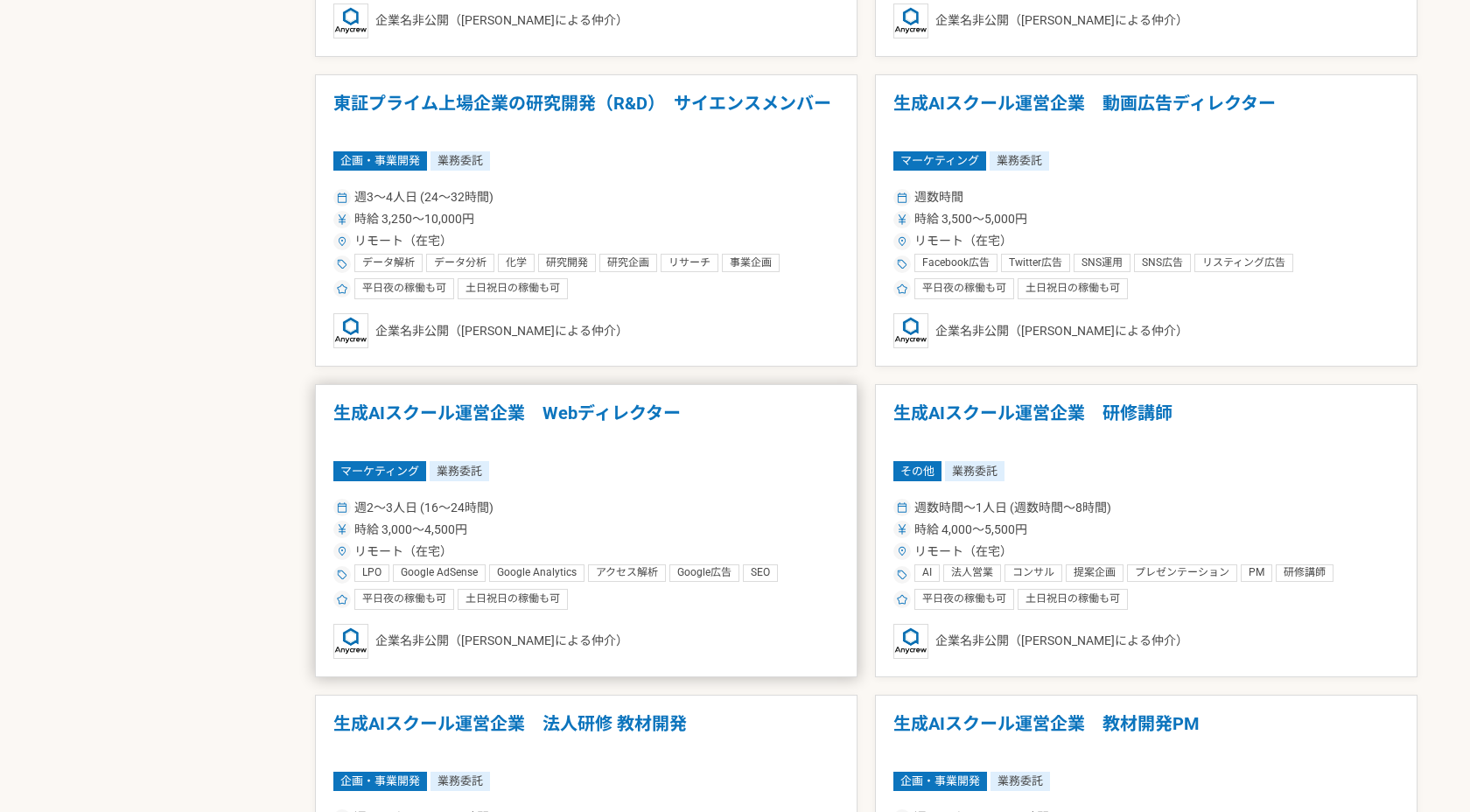
click at [806, 515] on div "週2〜3人日 (16〜24時間)" at bounding box center [586, 507] width 505 height 18
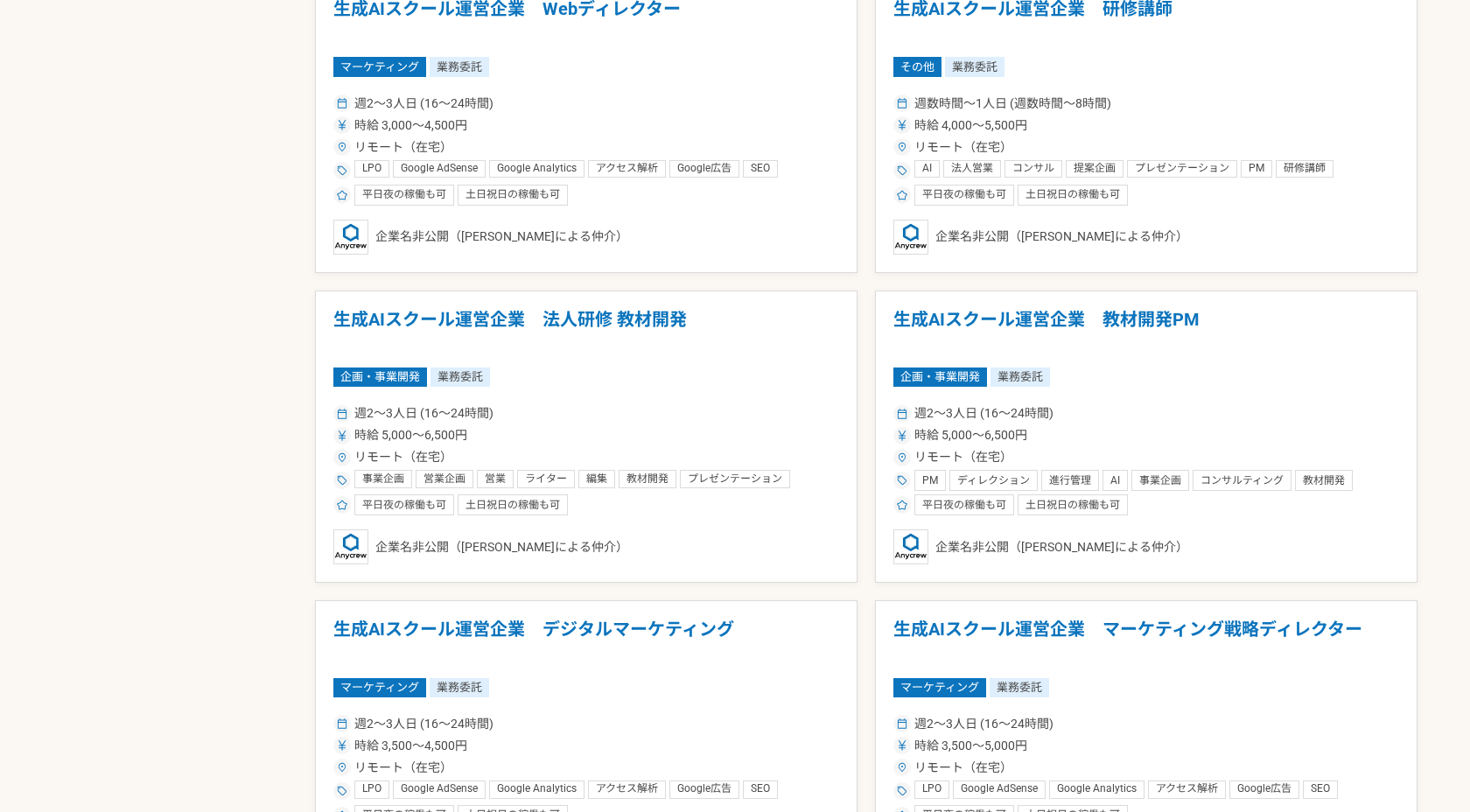
scroll to position [2939, 0]
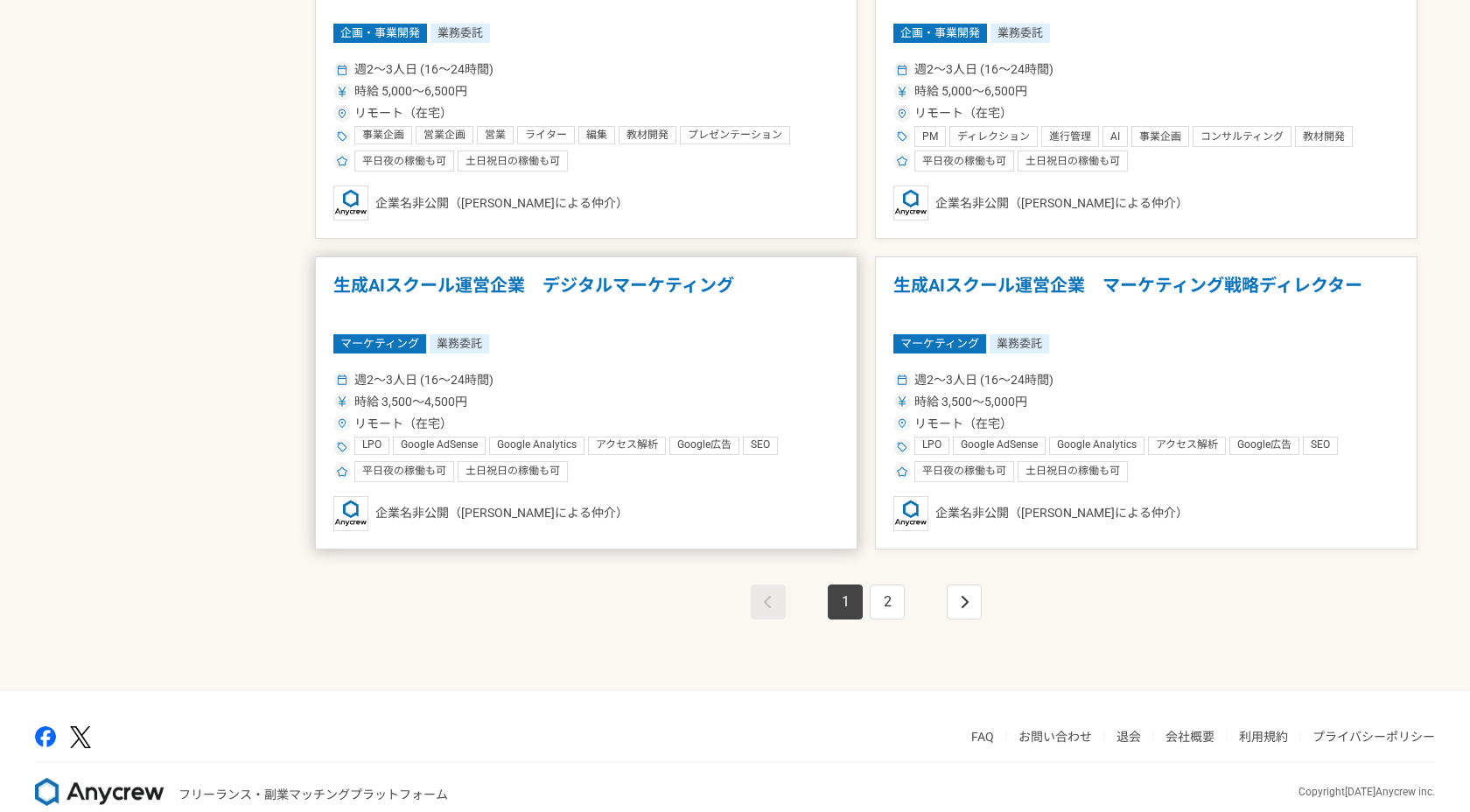
click at [658, 273] on article "生成AIスクール運営企業　デジタルマーケティング マーケティング 業務委託 週2〜3人日 (16〜24時間) 時給 3,500〜4,500円 リモート（在宅）…" at bounding box center [586, 403] width 542 height 293
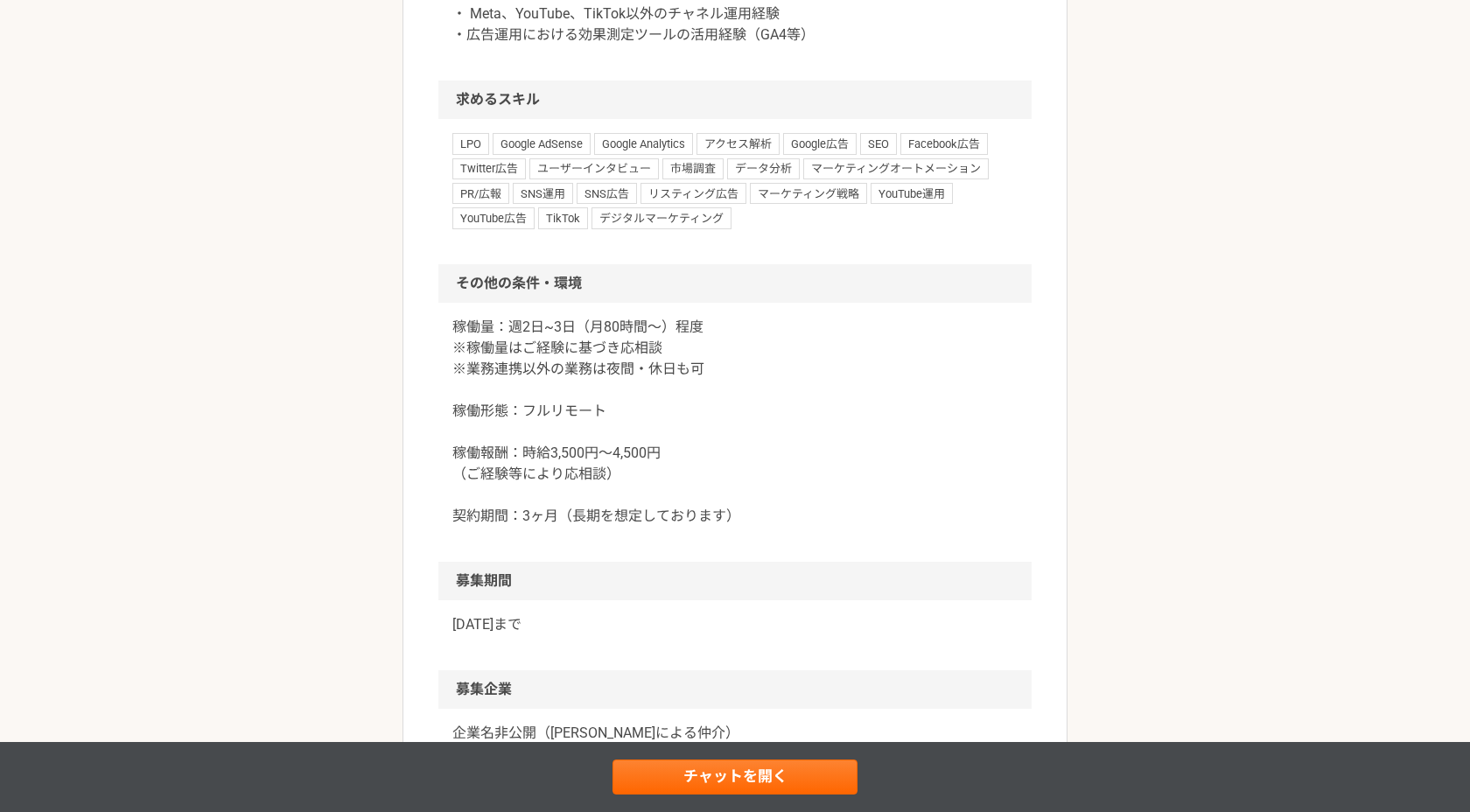
scroll to position [1358, 0]
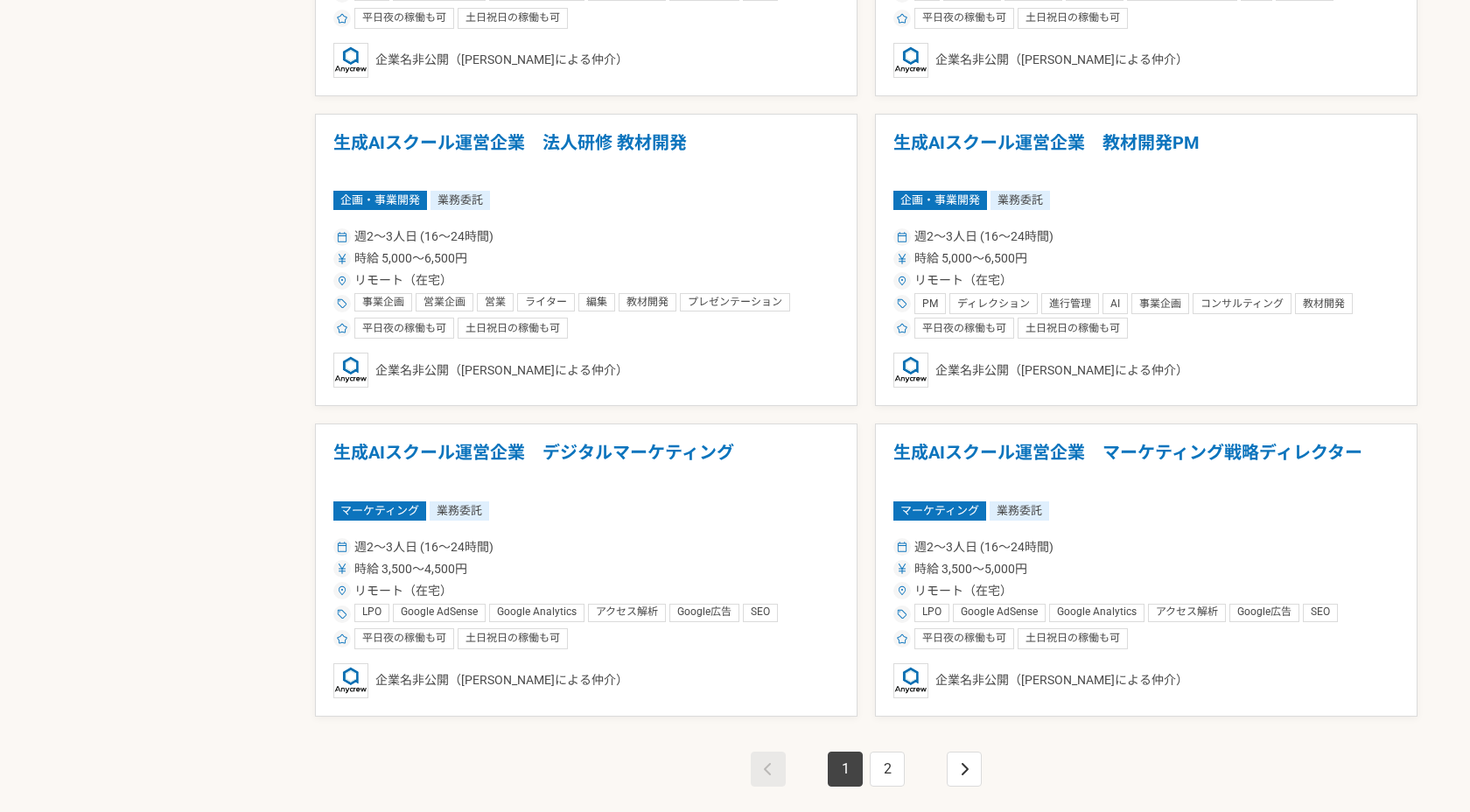
scroll to position [2775, 0]
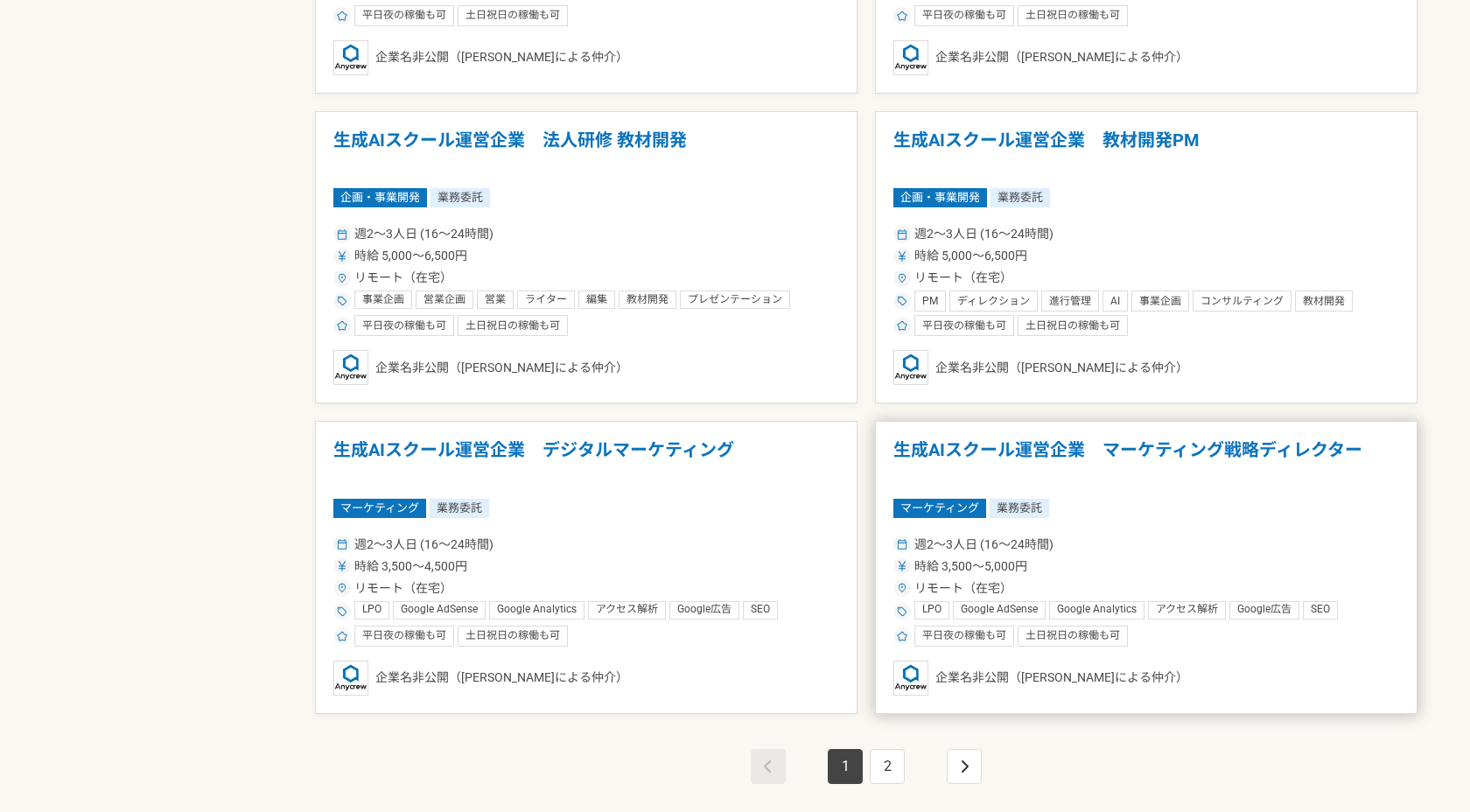
click at [1061, 426] on article "生成AIスクール運営企業　マーケティング戦略ディレクター マーケティング 業務委託 週2〜3人日 (16〜24時間) 時給 3,500〜5,000円 リモート…" at bounding box center [1145, 568] width 542 height 293
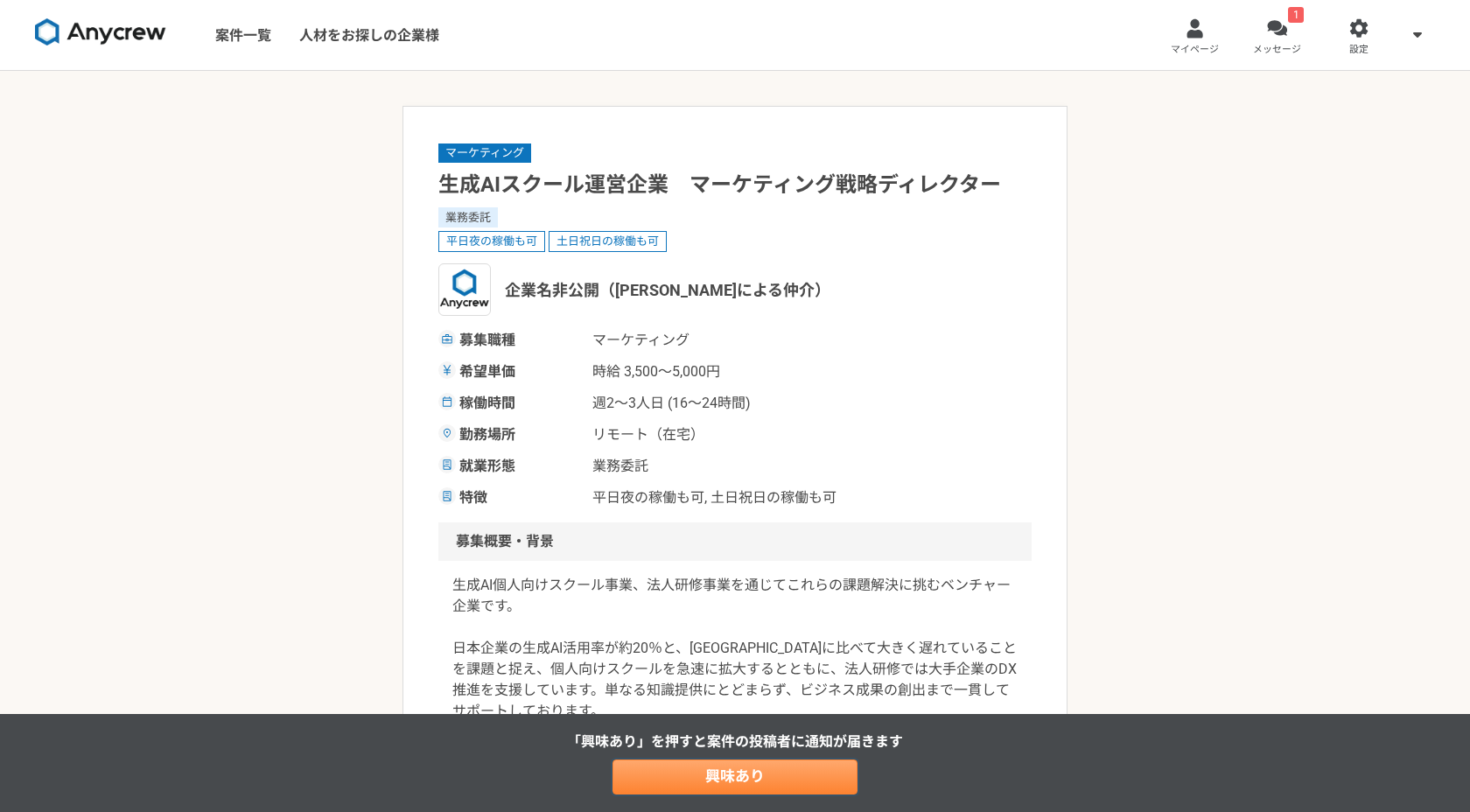
click at [668, 781] on link "興味あり" at bounding box center [735, 776] width 245 height 35
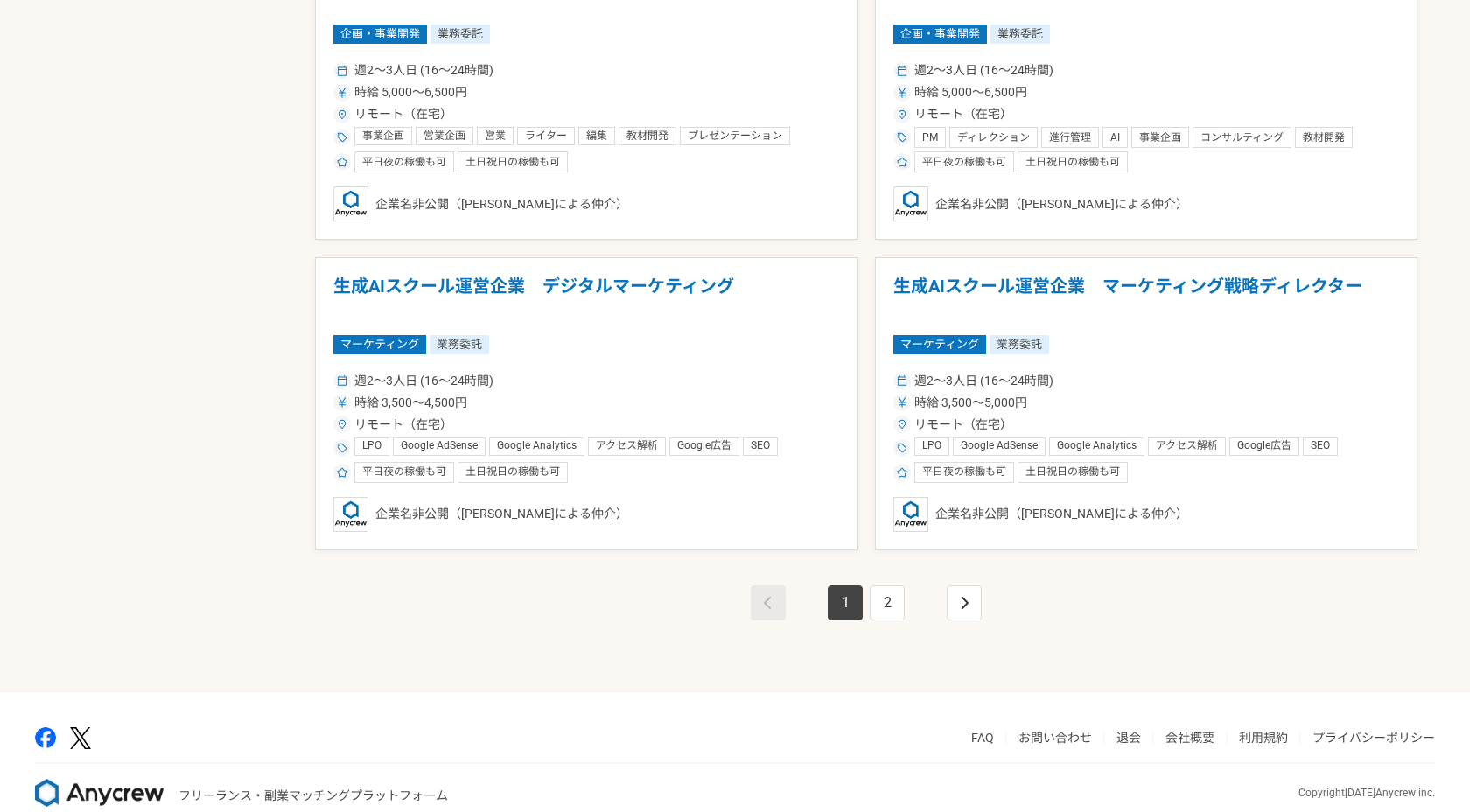
scroll to position [2970, 0]
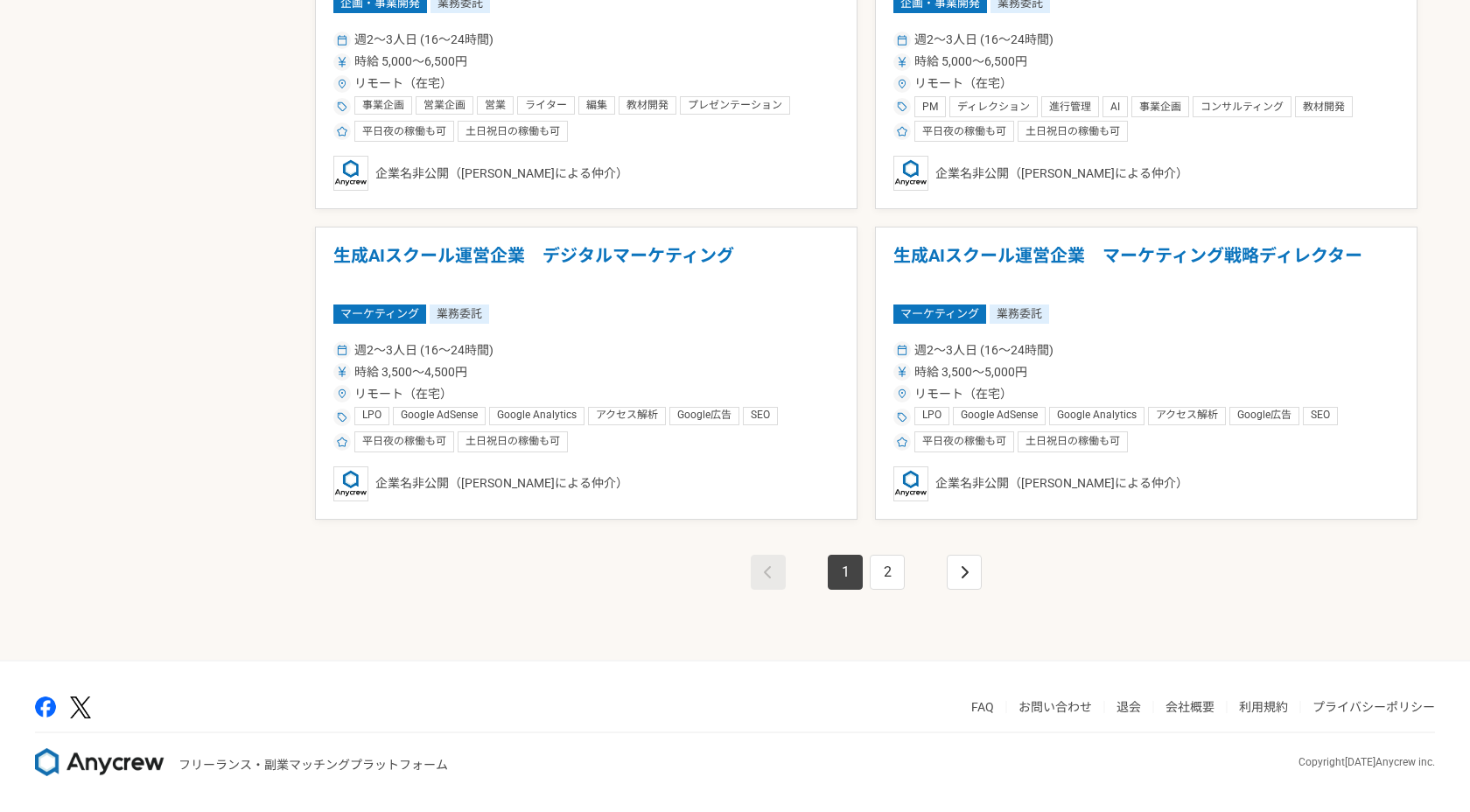
click at [893, 596] on div "1 2" at bounding box center [866, 590] width 1103 height 140
click at [888, 564] on link "2" at bounding box center [887, 572] width 35 height 35
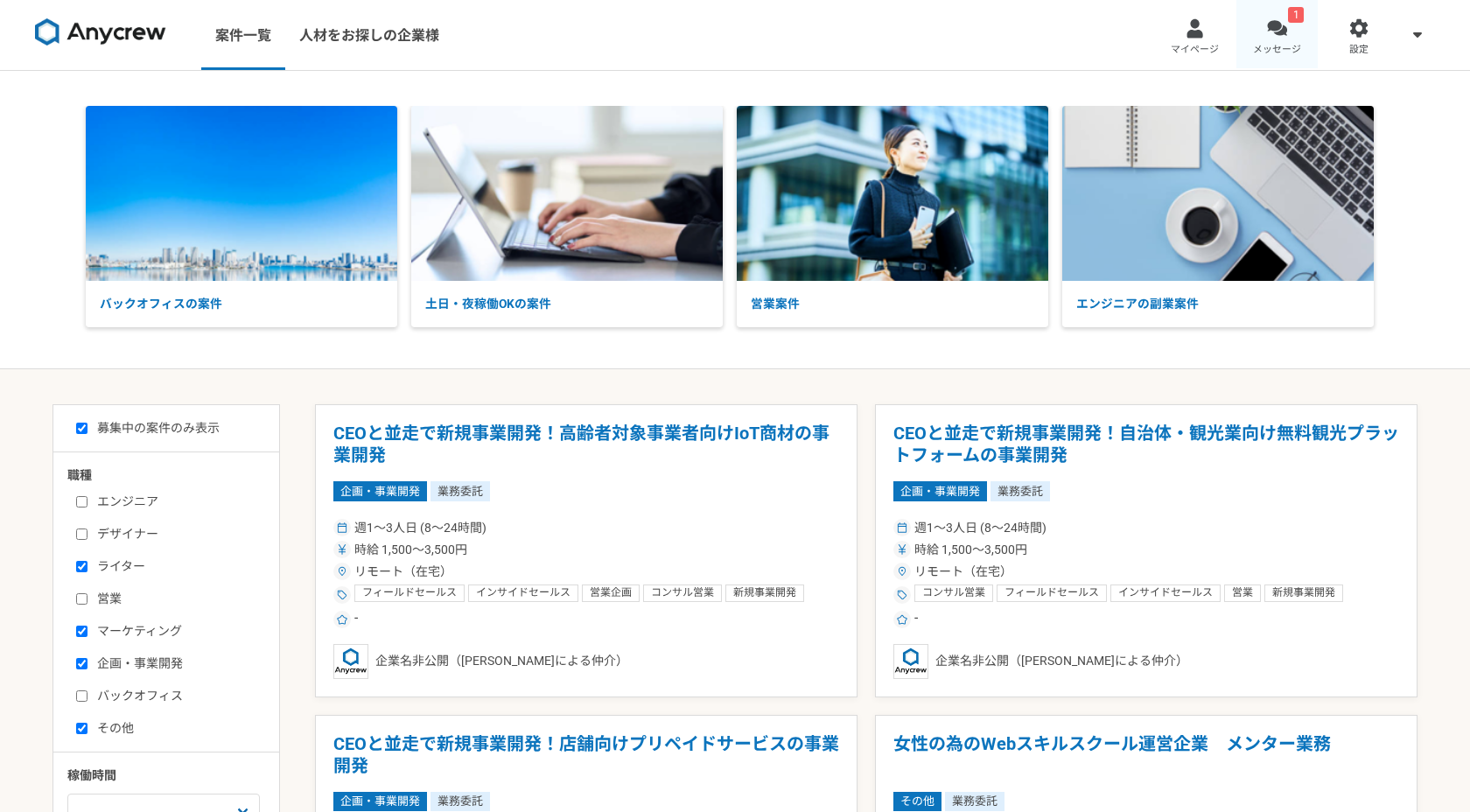
click at [1274, 38] on div at bounding box center [1277, 27] width 20 height 20
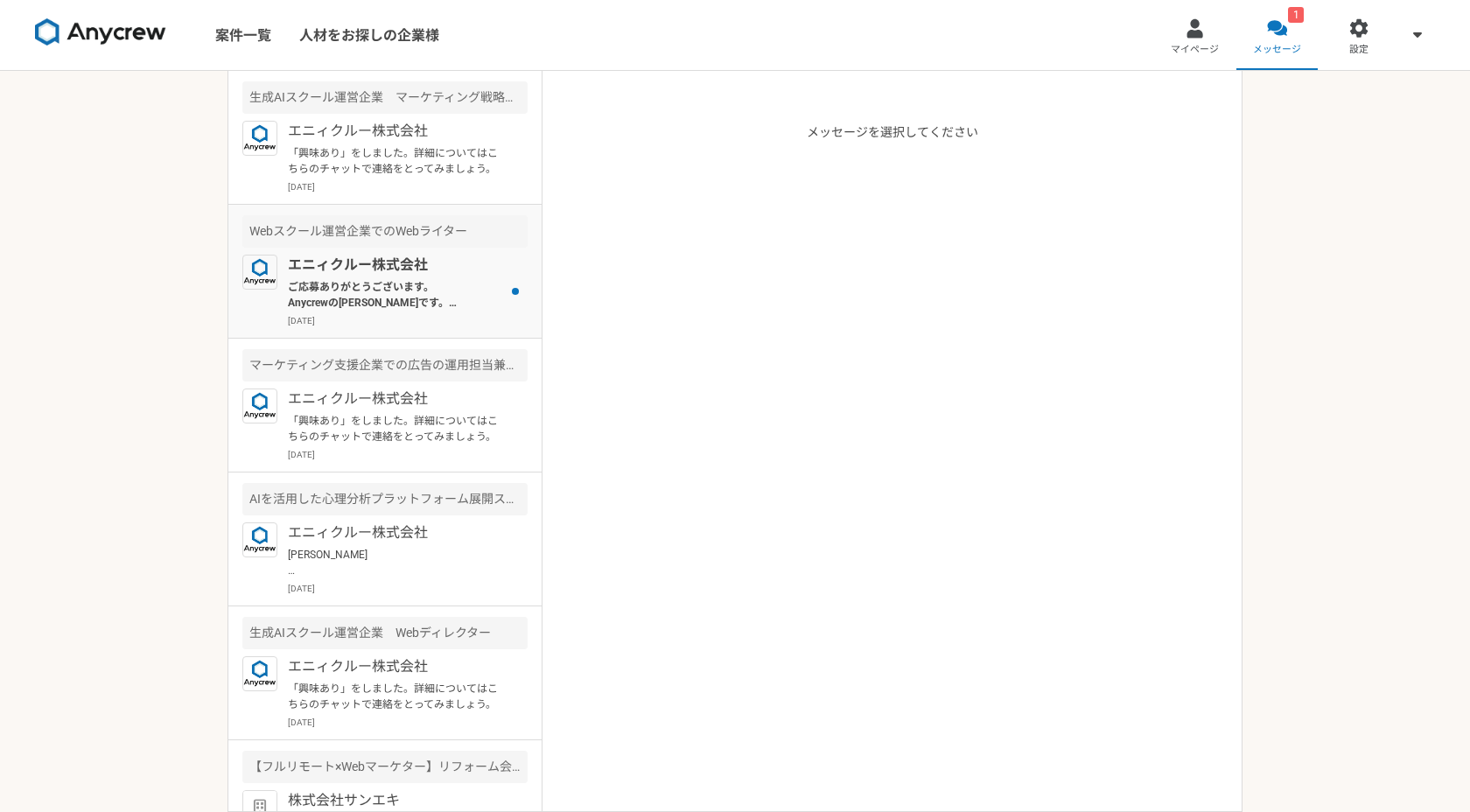
click at [458, 271] on p "エニィクルー株式会社" at bounding box center [396, 265] width 216 height 21
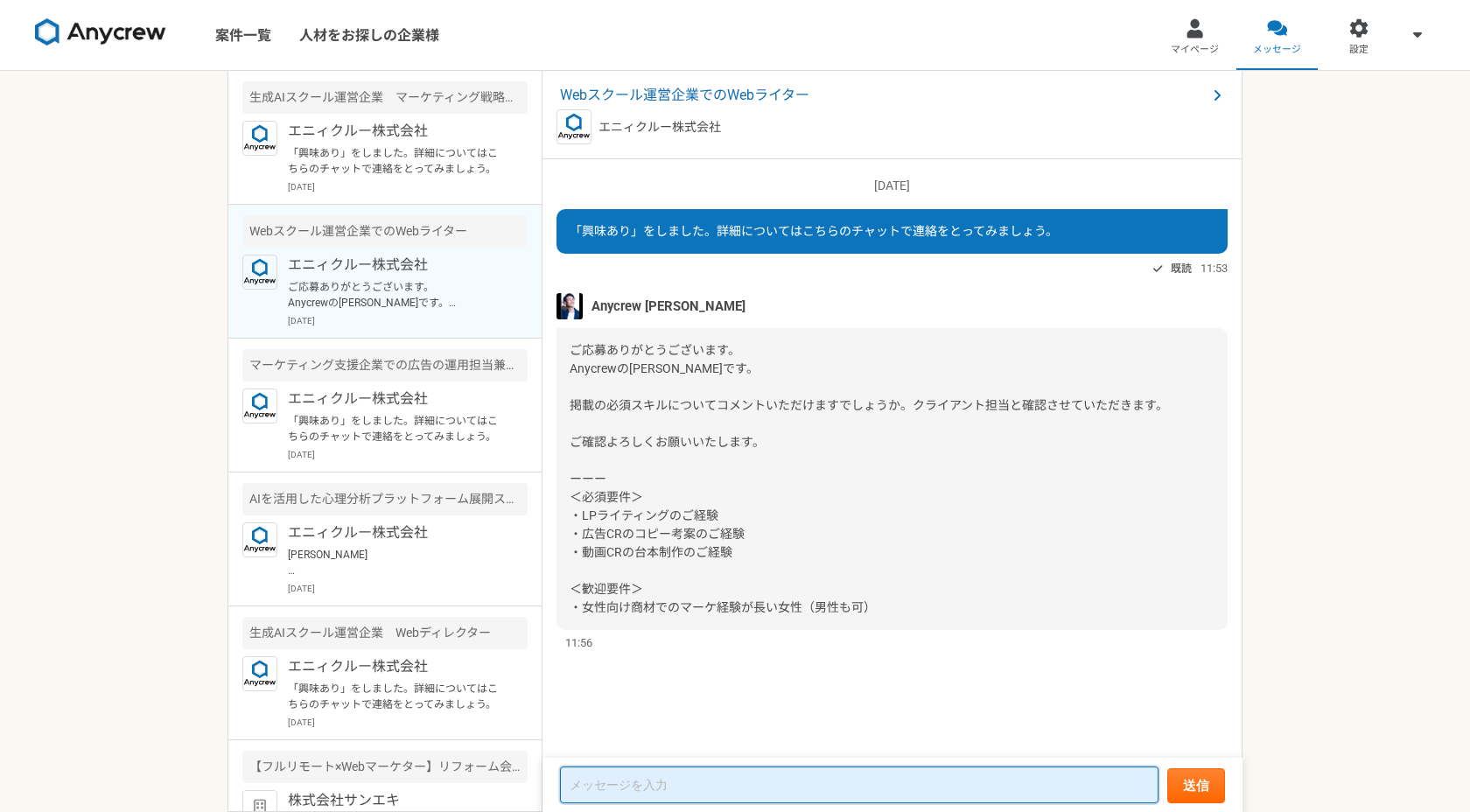
click at [640, 785] on textarea at bounding box center [859, 785] width 598 height 37
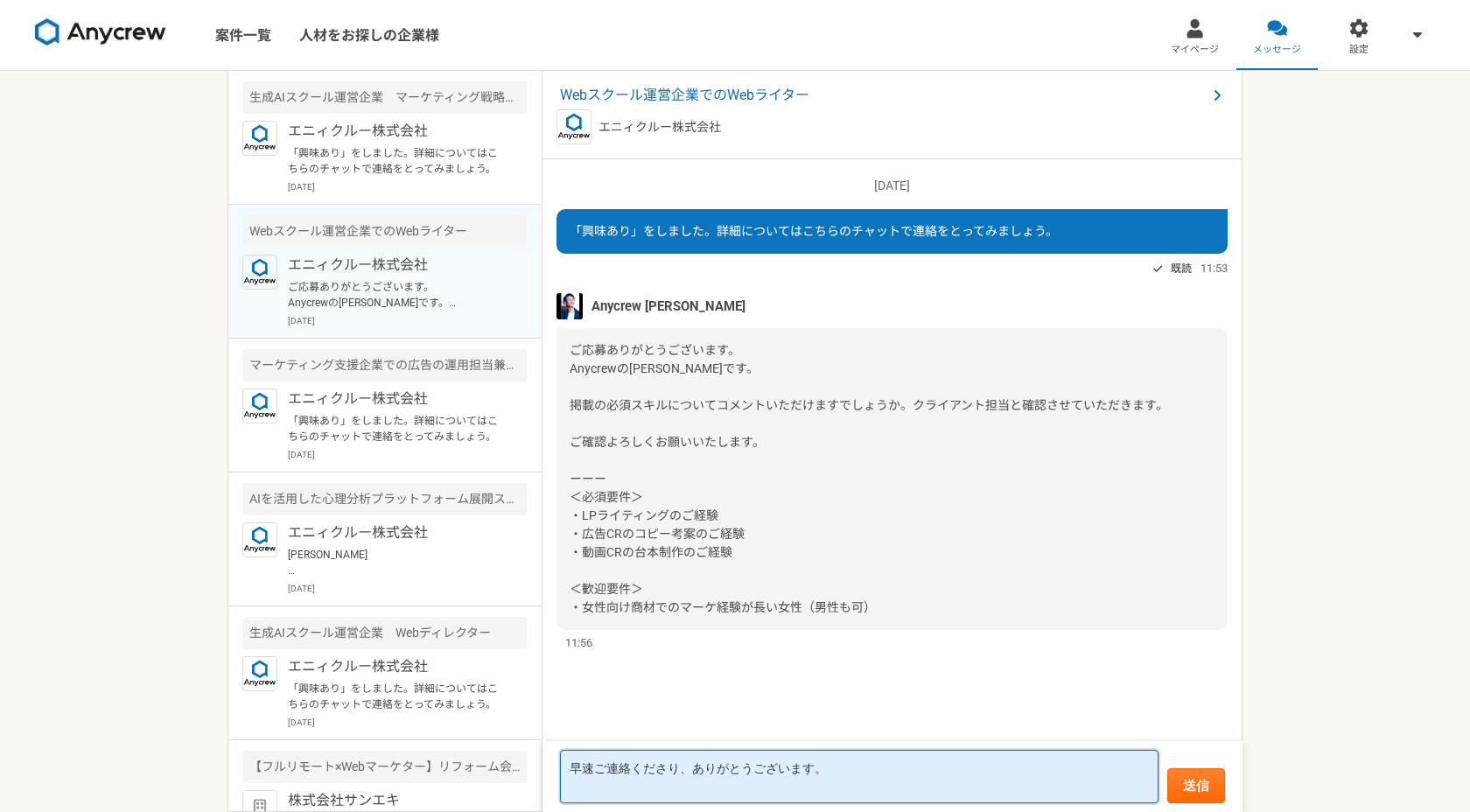
click at [571, 766] on textarea "早速ご連絡くださり、ありがとうございます。" at bounding box center [859, 776] width 598 height 53
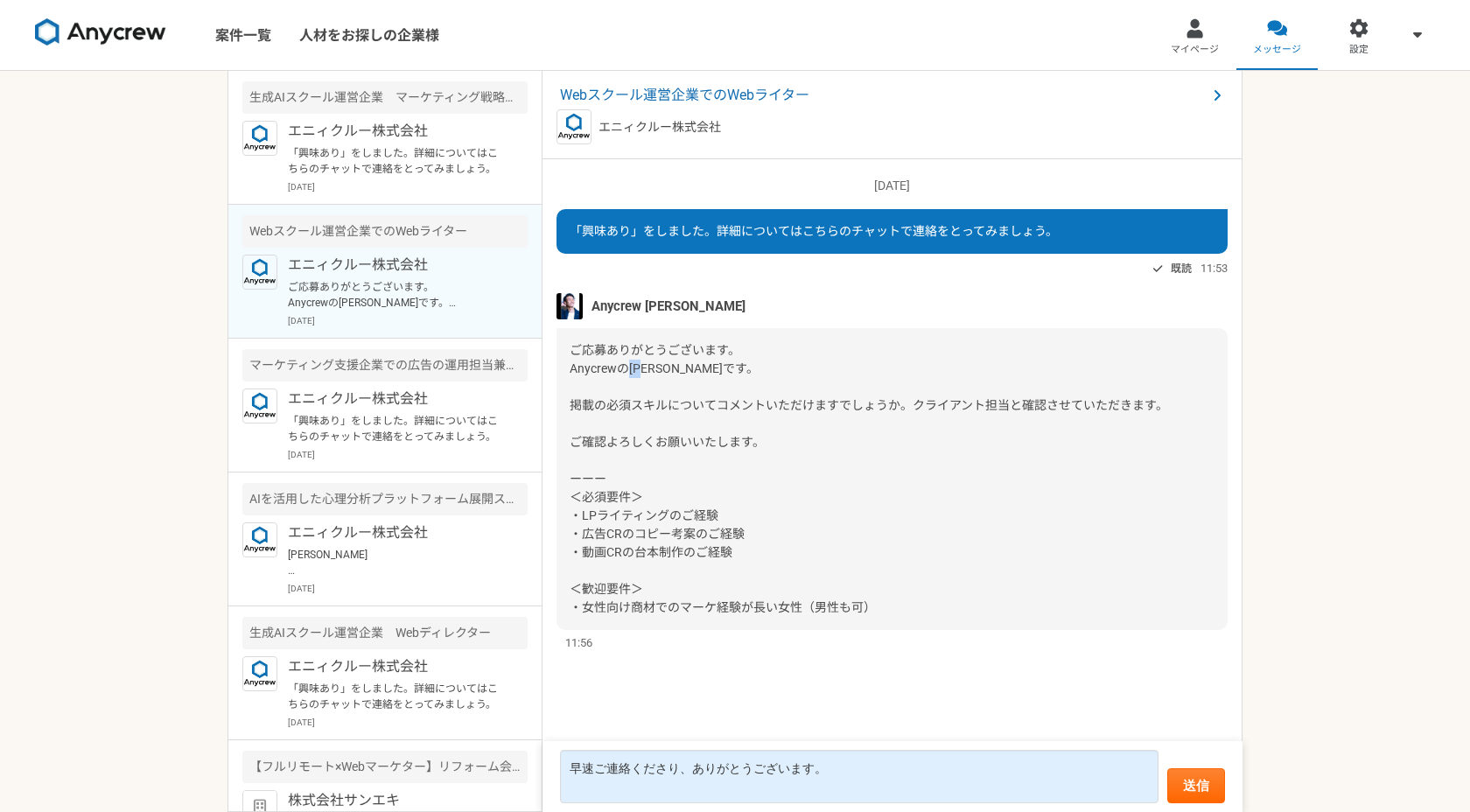
drag, startPoint x: 628, startPoint y: 363, endPoint x: 653, endPoint y: 366, distance: 25.2
click at [653, 366] on span "ご応募ありがとうございます。 Anycrewの[PERSON_NAME]です。 掲載の必須スキルについてコメントいただけますでしょうか。クライアント担当と確認…" at bounding box center [869, 478] width 598 height 272
copy span "[PERSON_NAME]"
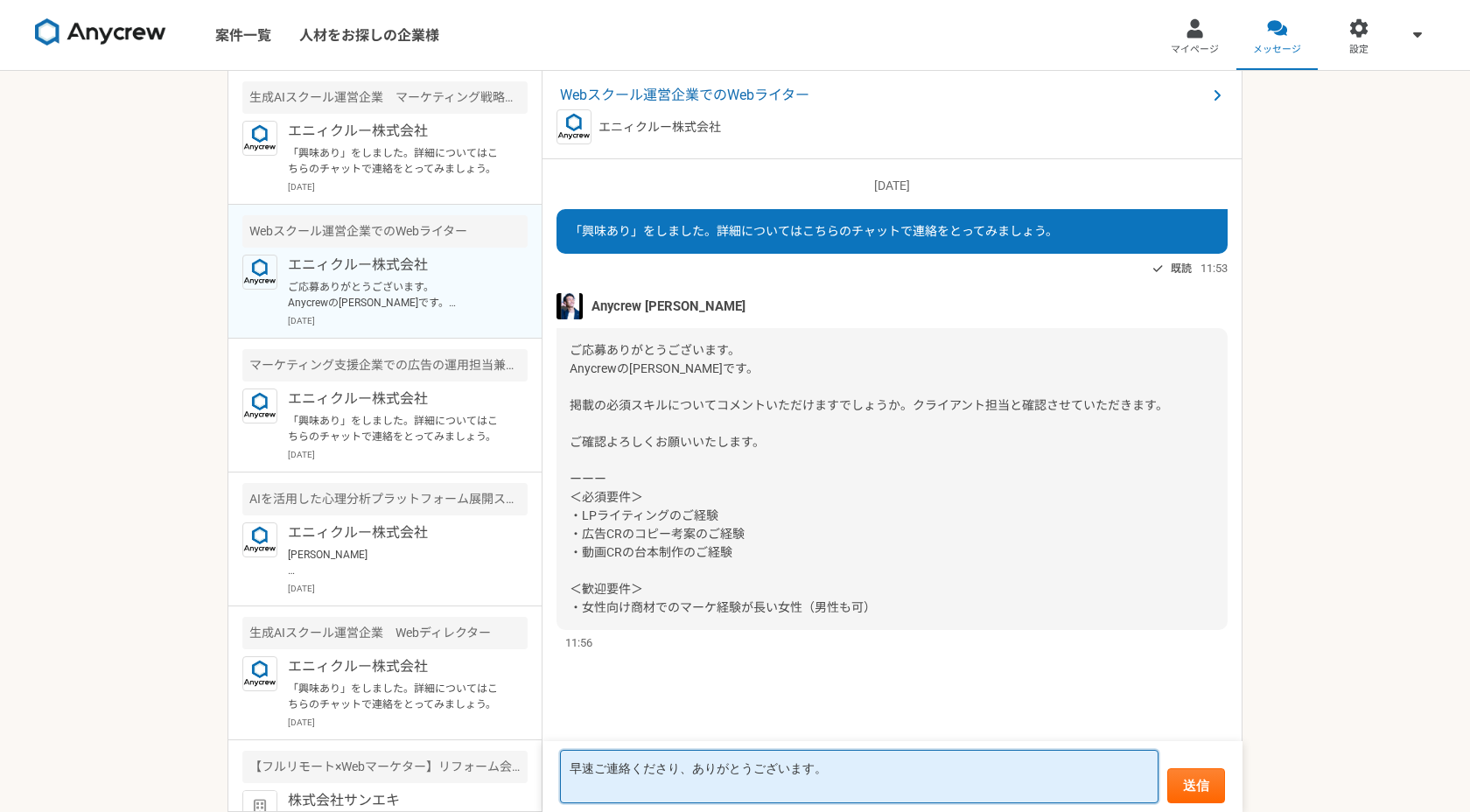
click at [574, 773] on textarea "早速ご連絡くださり、ありがとうございます。" at bounding box center [859, 776] width 598 height 53
paste textarea "[PERSON_NAME]"
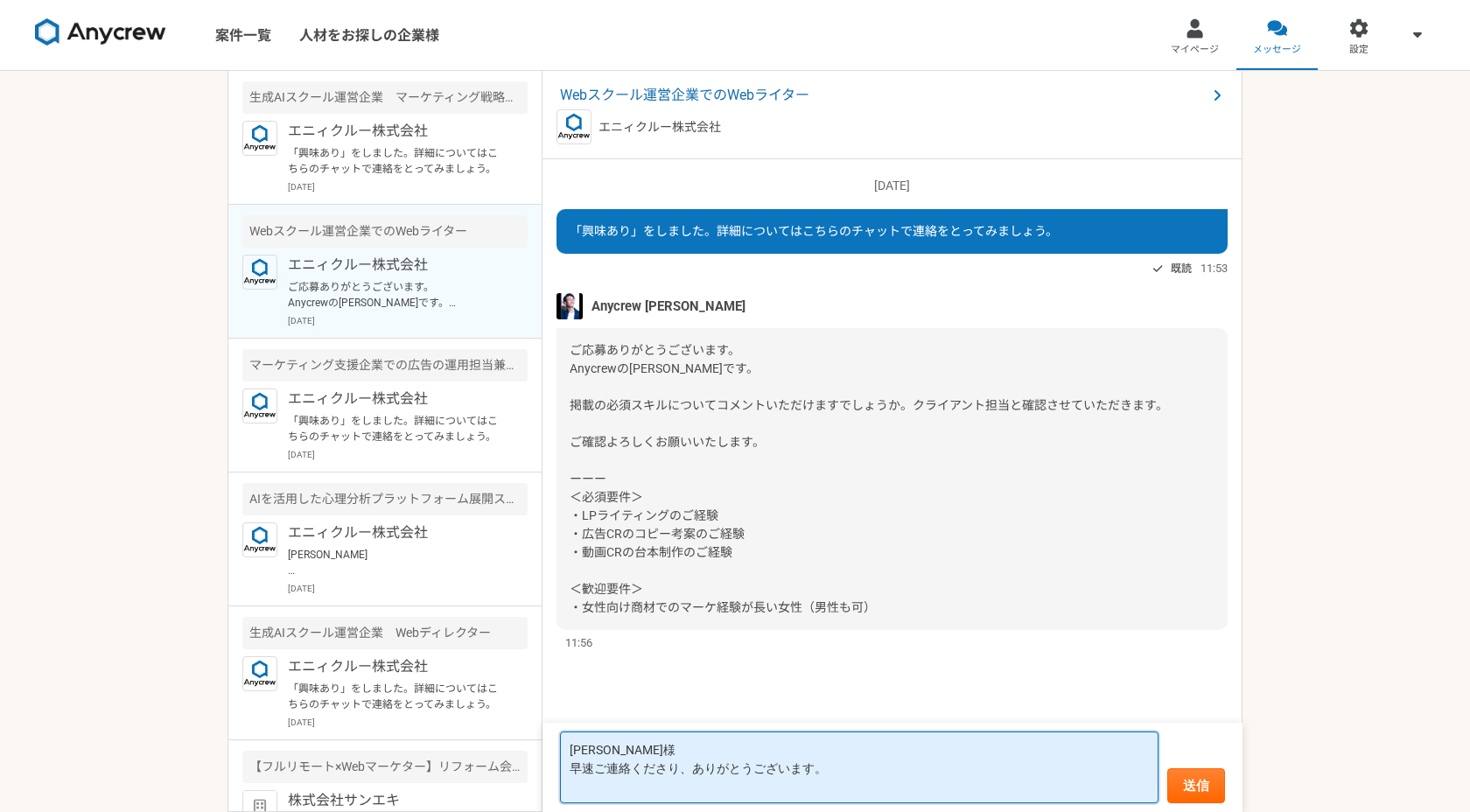
click at [841, 773] on textarea "[PERSON_NAME]様 早速ご連絡くださり、ありがとうございます。" at bounding box center [859, 768] width 598 height 72
click at [825, 728] on textarea "[PERSON_NAME]様 早速ご連絡くださり、ありがとうございます。 [PERSON_NAME]です。" at bounding box center [859, 757] width 598 height 90
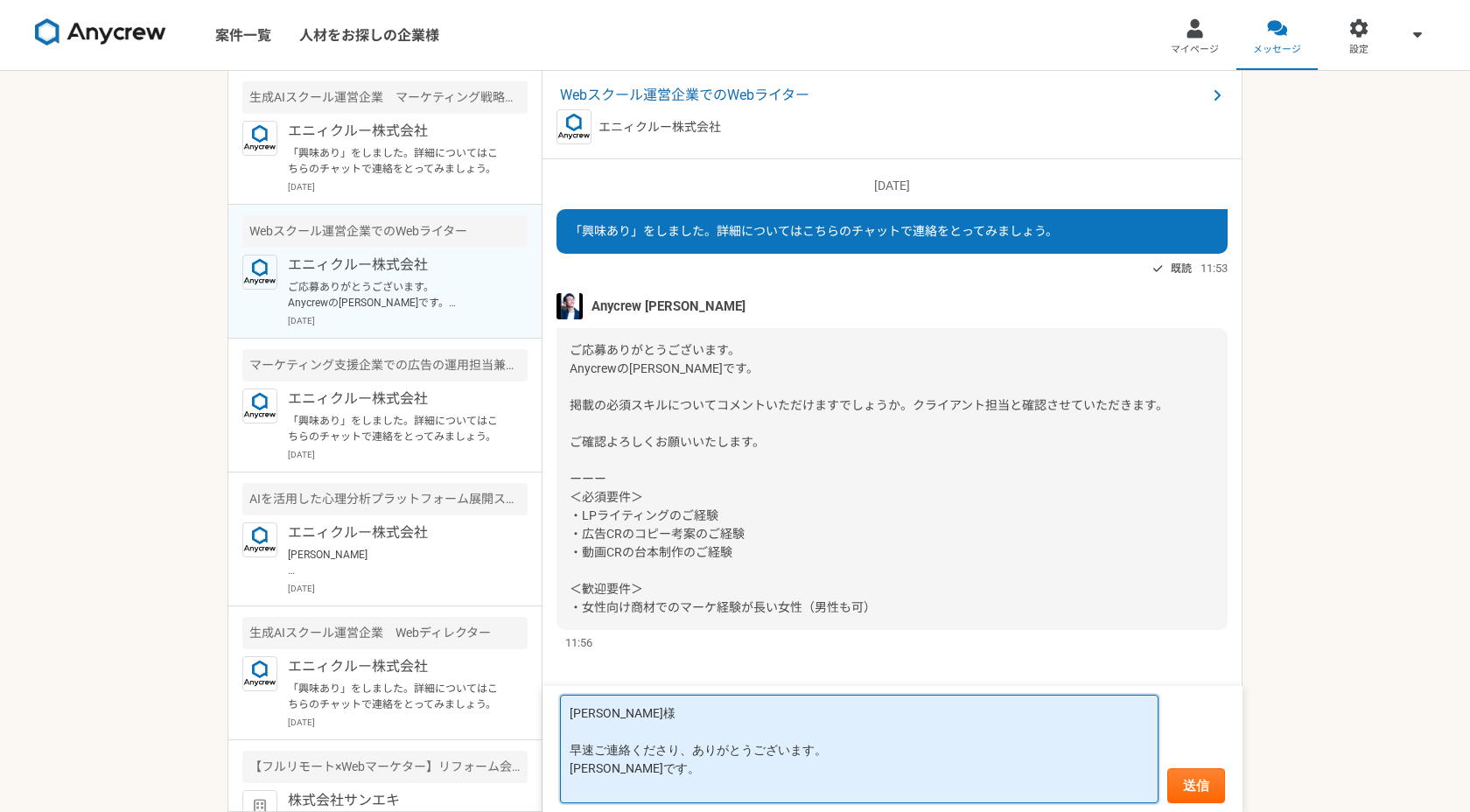
click at [832, 782] on textarea "[PERSON_NAME]様 早速ご連絡くださり、ありがとうございます。 [PERSON_NAME]です。" at bounding box center [859, 749] width 598 height 109
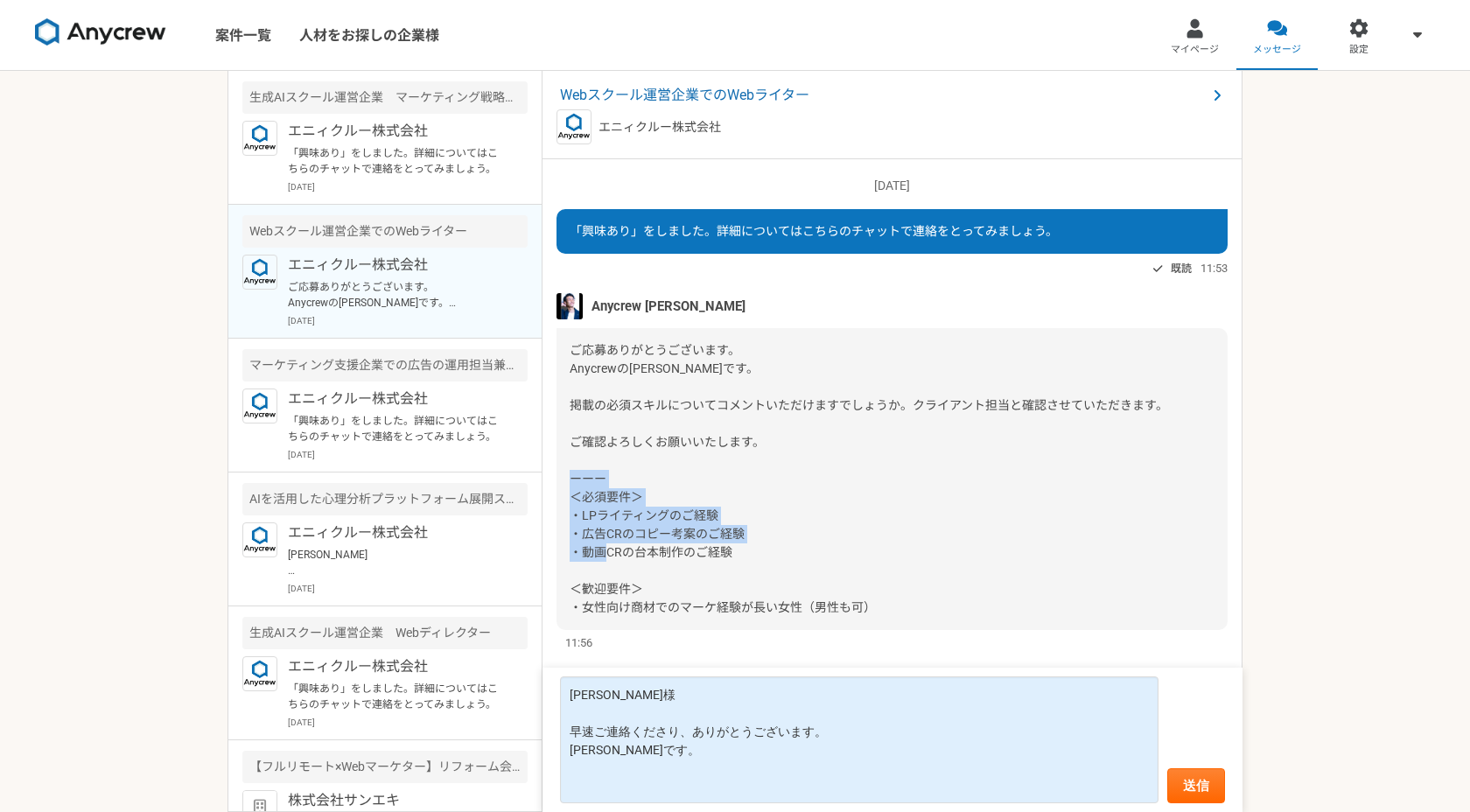
drag, startPoint x: 756, startPoint y: 556, endPoint x: 570, endPoint y: 508, distance: 192.1
click at [570, 508] on div "ご応募ありがとうございます。 Anycrewの[PERSON_NAME]です。 掲載の必須スキルについてコメントいただけますでしょうか。クライアント担当と確認…" at bounding box center [892, 479] width 671 height 302
drag, startPoint x: 570, startPoint y: 495, endPoint x: 749, endPoint y: 549, distance: 187.0
click at [749, 549] on div "ご応募ありがとうございます。 Anycrewの[PERSON_NAME]です。 掲載の必須スキルについてコメントいただけますでしょうか。クライアント担当と確認…" at bounding box center [892, 479] width 671 height 302
copy span "＜必須要件＞ ・LPライティングのご経験 ・広告CRのコピー考案のご経験 ・動画CRの台本制作のご経験"
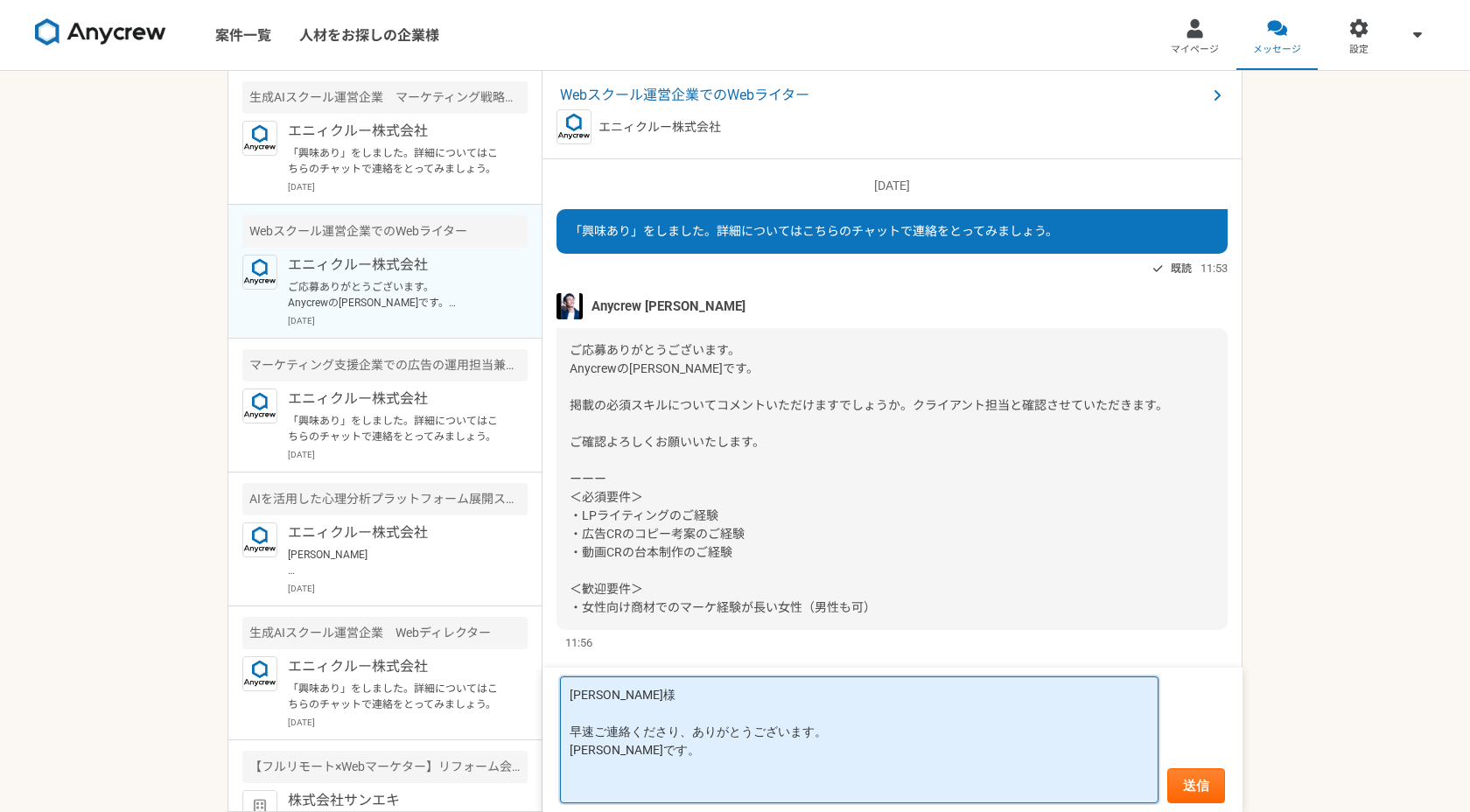
click at [640, 785] on textarea "[PERSON_NAME]様 早速ご連絡くださり、ありがとうございます。 [PERSON_NAME]です。" at bounding box center [859, 740] width 598 height 127
paste textarea "＜必須要件＞ ・LPライティングのご経験 ・広告CRのコピー考案のご経験 ・動画CRの台本制作のご経験"
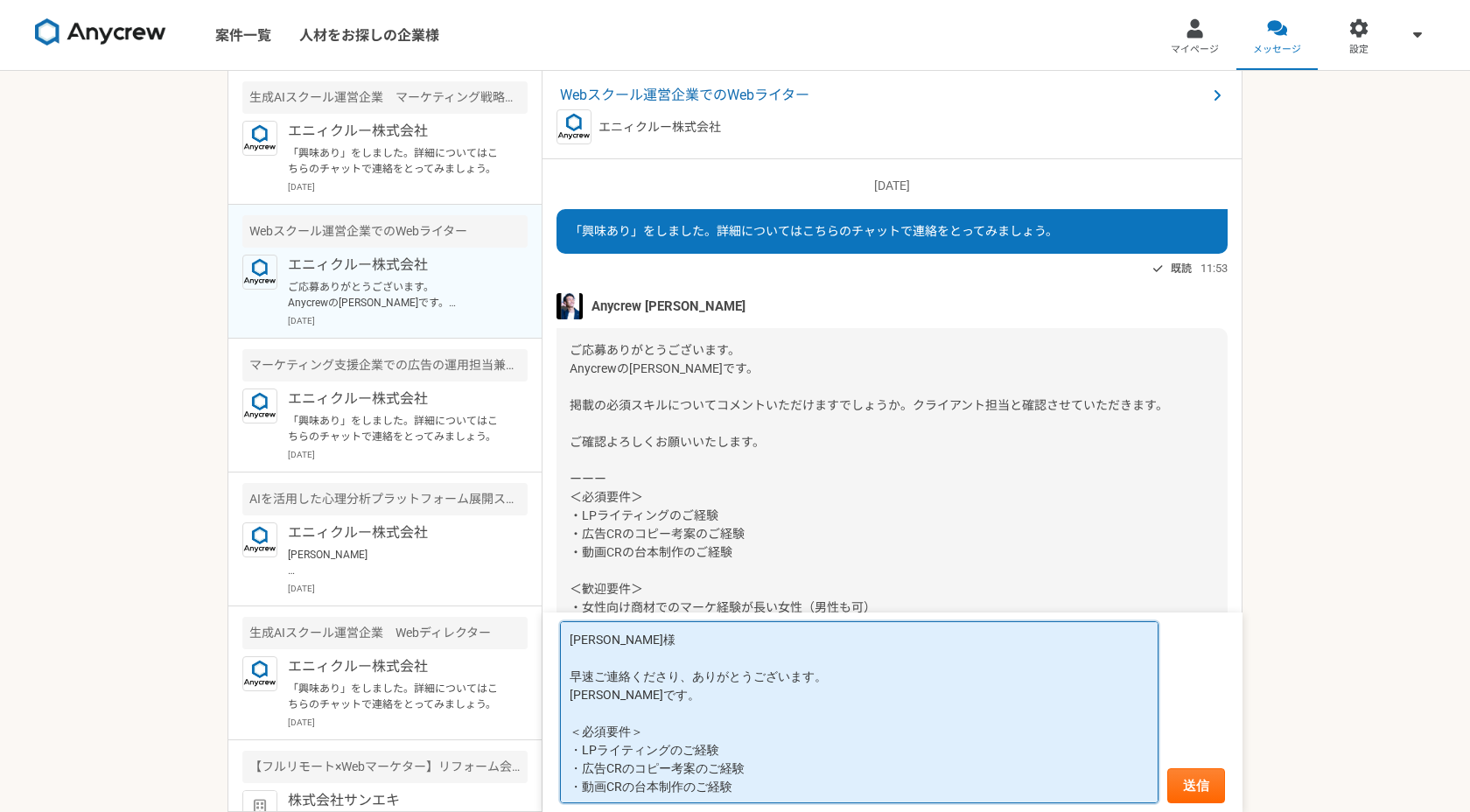
drag, startPoint x: 669, startPoint y: 730, endPoint x: 553, endPoint y: 730, distance: 116.0
click at [556, 730] on form "[PERSON_NAME]様 早速ご連絡くださり、ありがとうございます。 [PERSON_NAME]です。 ＜必須要件＞ ・LPライティングのご経験 ・広告C…" at bounding box center [893, 712] width 700 height 200
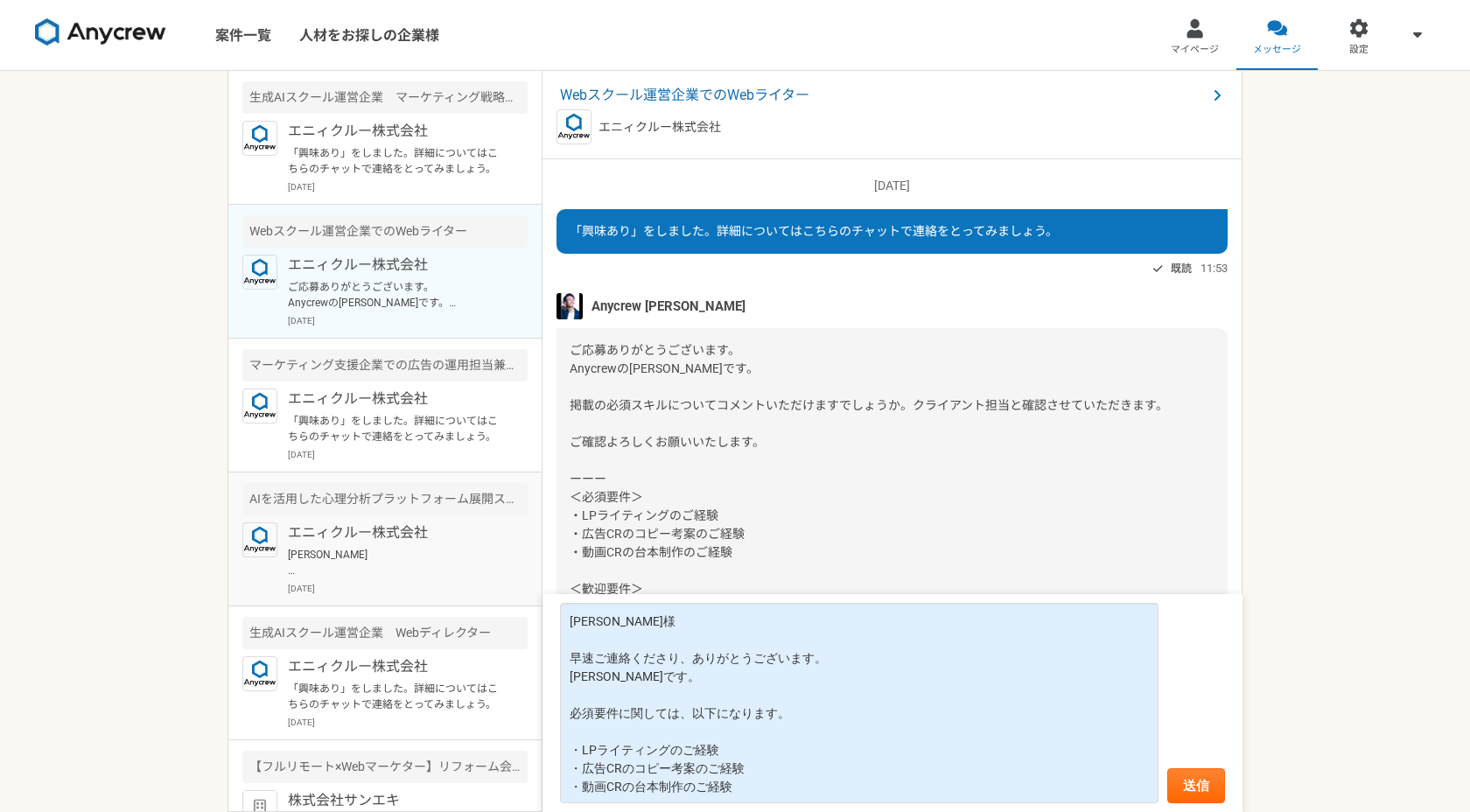
drag, startPoint x: 620, startPoint y: 475, endPoint x: 530, endPoint y: 475, distance: 90.0
click at [530, 475] on main "生成AIスクール運営企業　マーケティング戦略ディレクター エニィクルー株式会社 「興味あり」をしました。詳細についてはこちらのチャットで連絡をとってみましょう…" at bounding box center [735, 441] width 1015 height 741
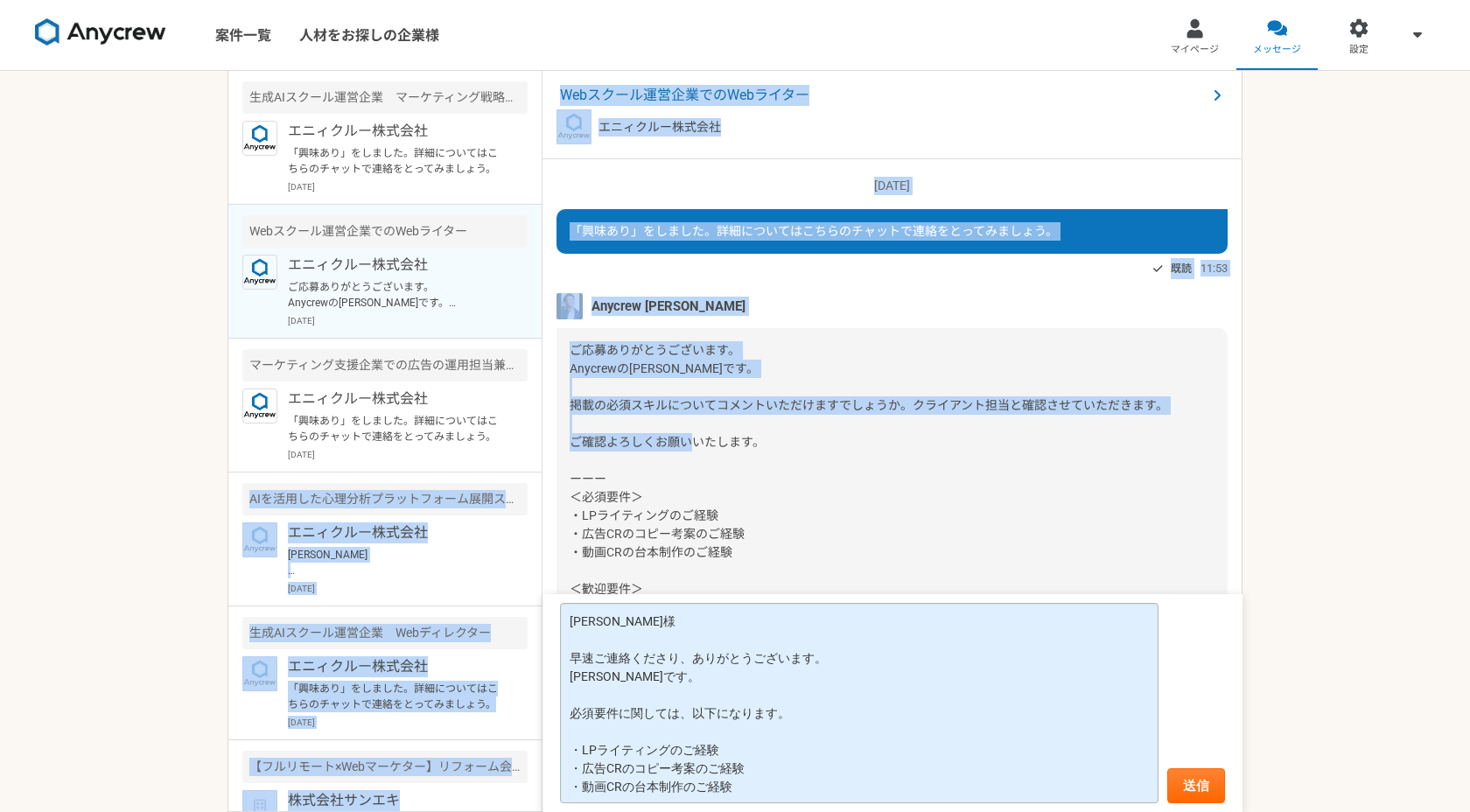
copy main "LOremipsumdolorsitametconsec　adipiscinge seddoeiusm temp incididuntutl！ etdolor…"
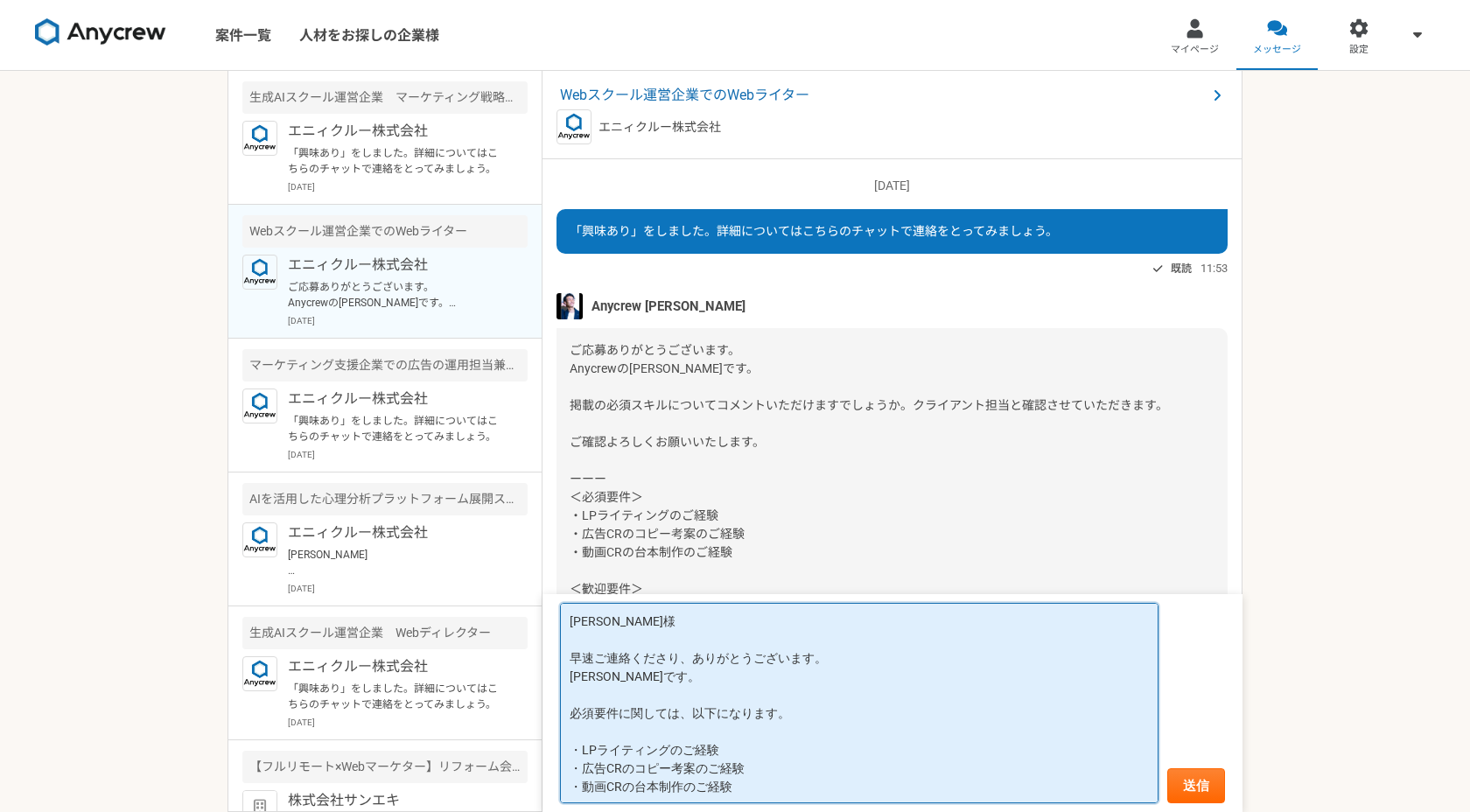
click at [668, 730] on textarea "[PERSON_NAME]様 早速ご連絡くださり、ありがとうございます。 [PERSON_NAME]です。 必須要件に関しては、以下になります。 ・LPライテ…" at bounding box center [859, 703] width 598 height 201
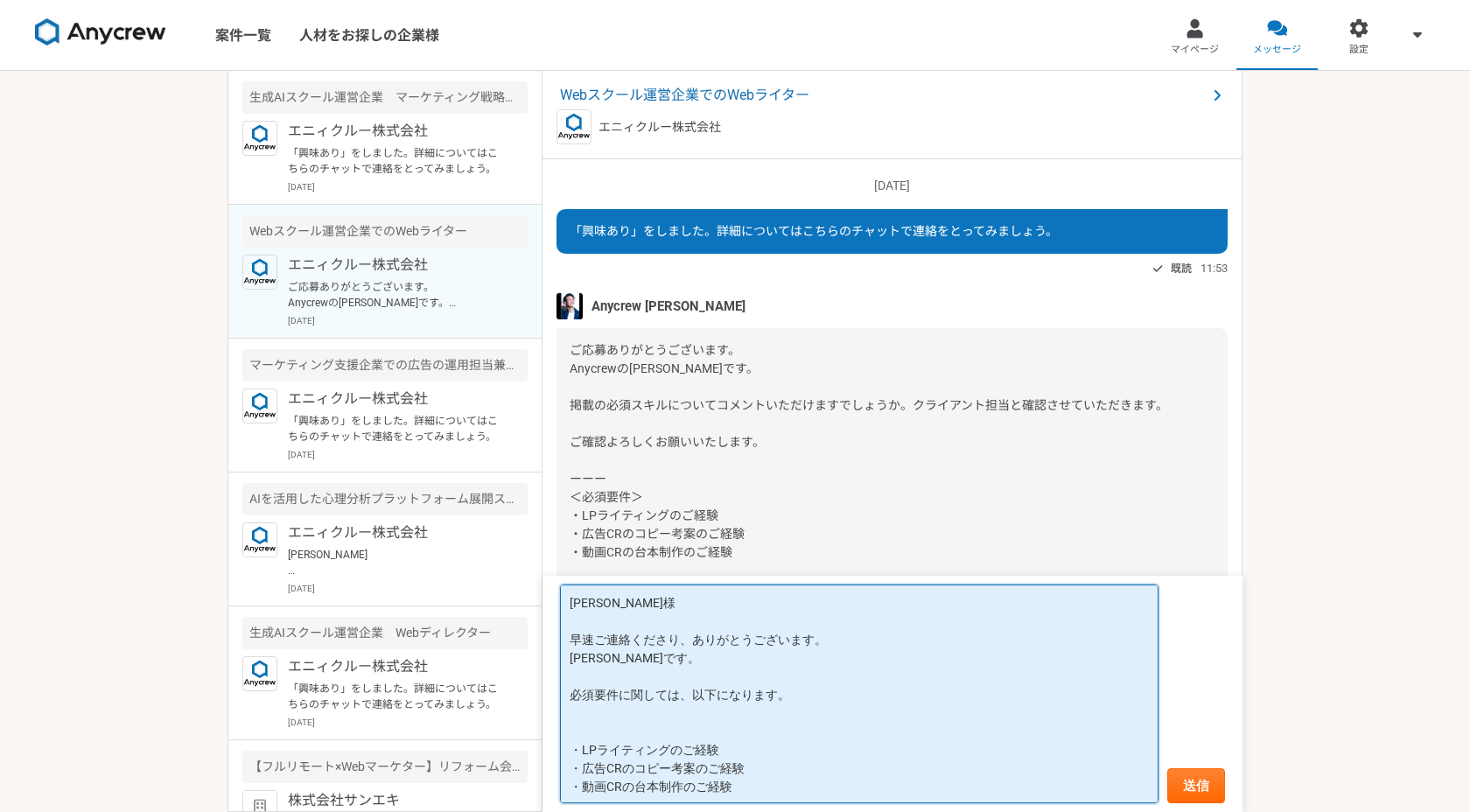
paste textarea "LOremipsumdolorsitametconsec　adipiscinge seddoeiusm temp incididuntutl！ etdolor…"
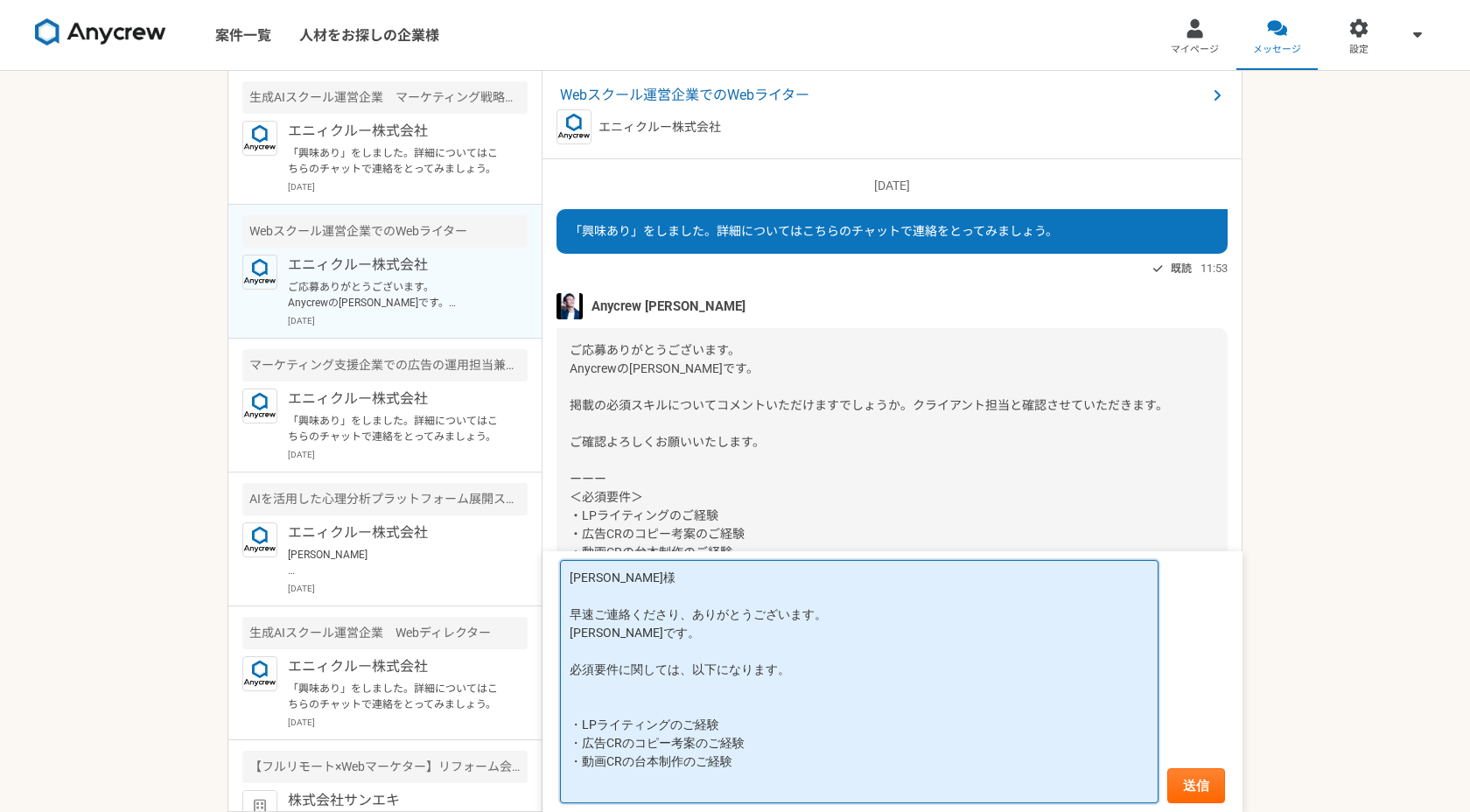
scroll to position [2, 0]
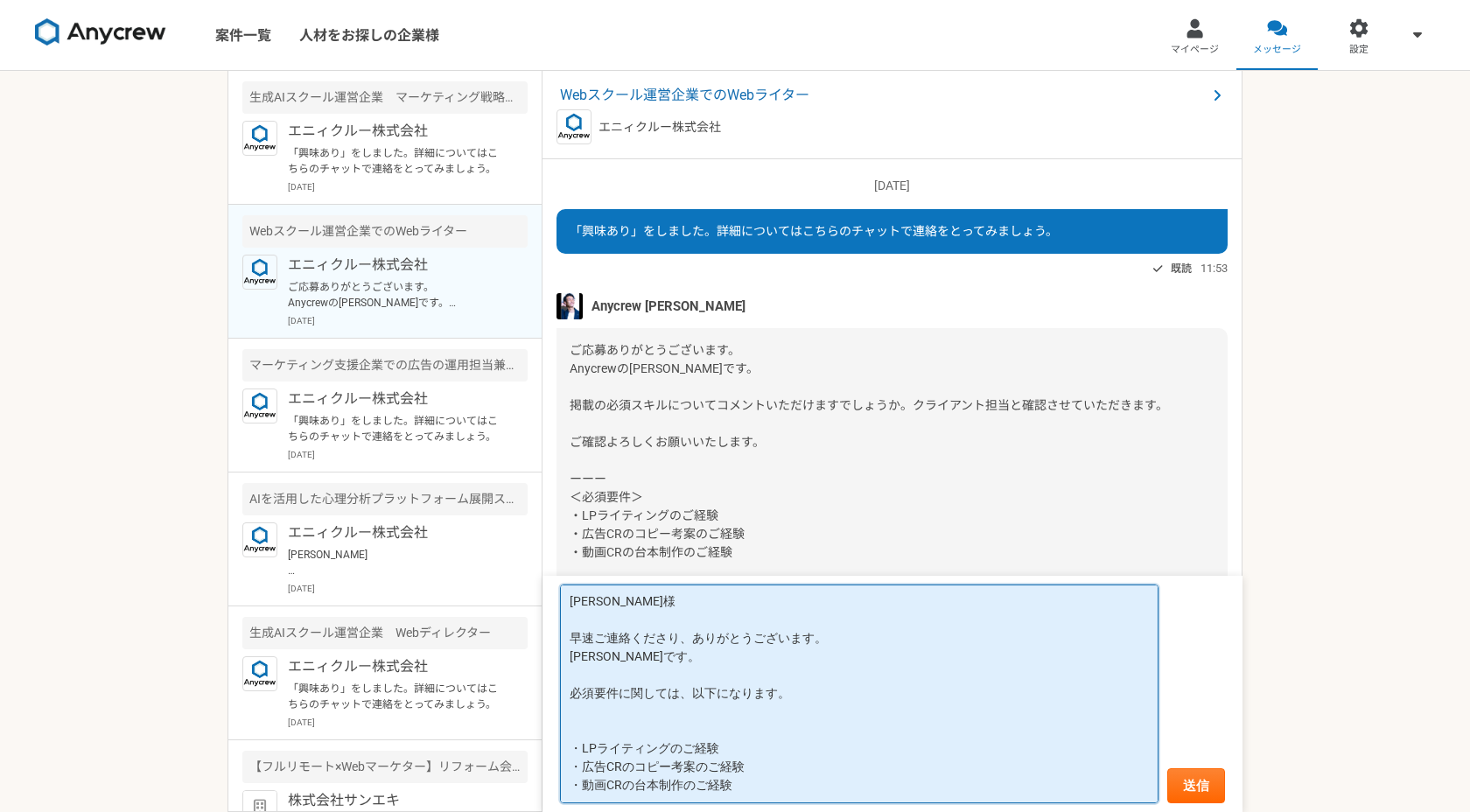
paste textarea "━"
drag, startPoint x: 575, startPoint y: 729, endPoint x: 585, endPoint y: 729, distance: 10.0
click at [585, 729] on textarea "[PERSON_NAME]様 早速ご連絡くださり、ありがとうございます。 [PERSON_NAME]です。 必須要件に関しては、以下になります。 ━ ・LPラ…" at bounding box center [859, 694] width 598 height 219
paste textarea "━"
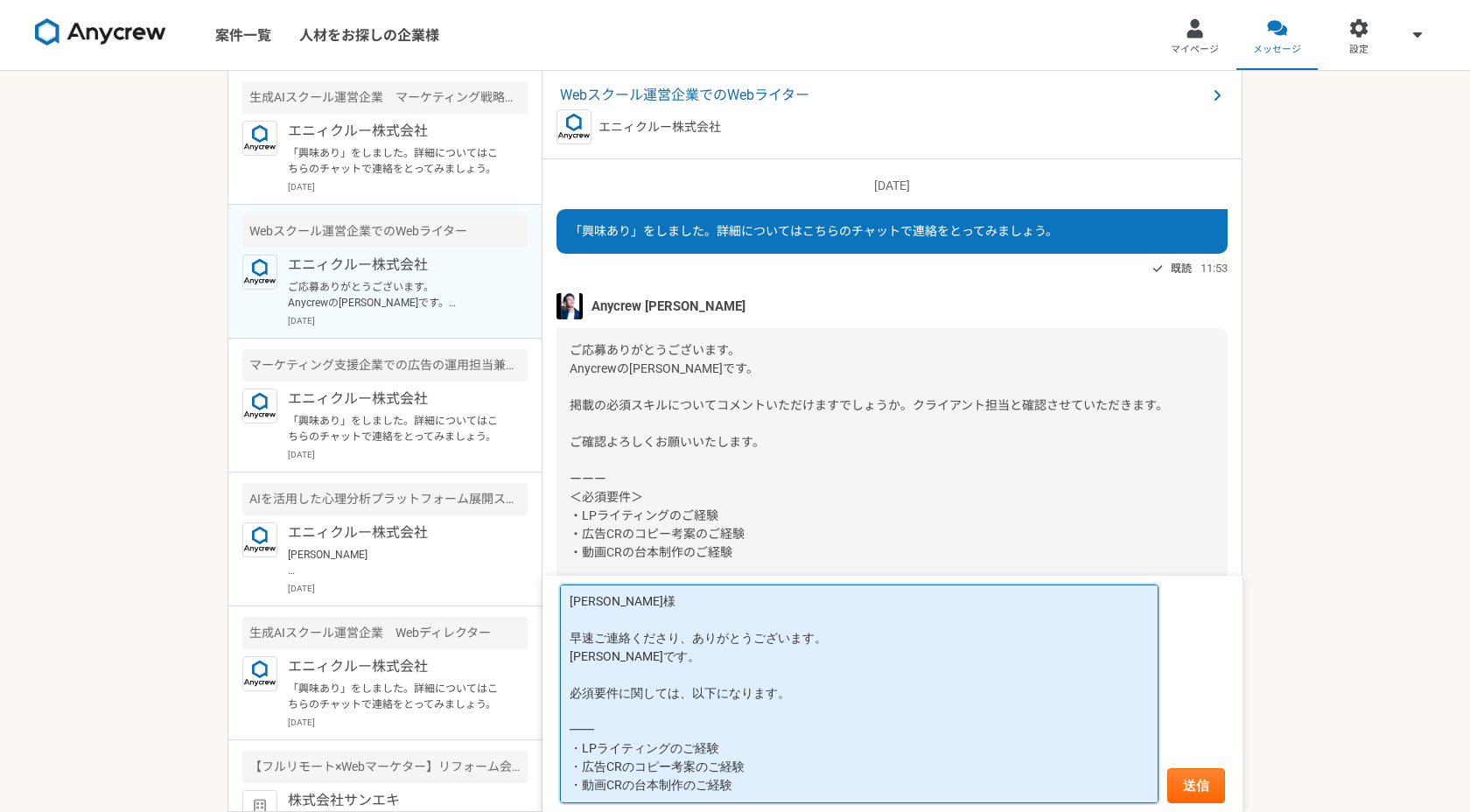
paste textarea "━"
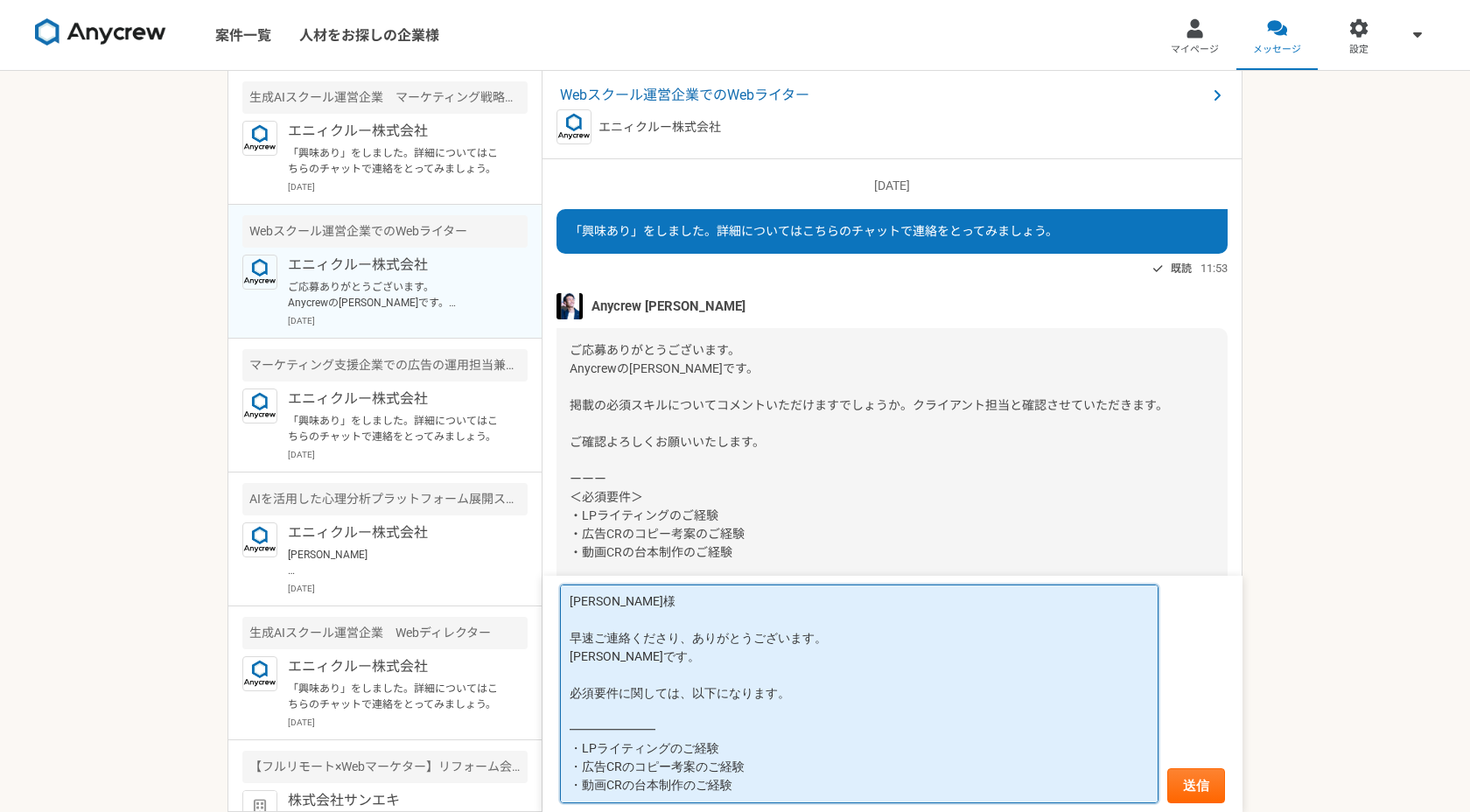
paste textarea "━"
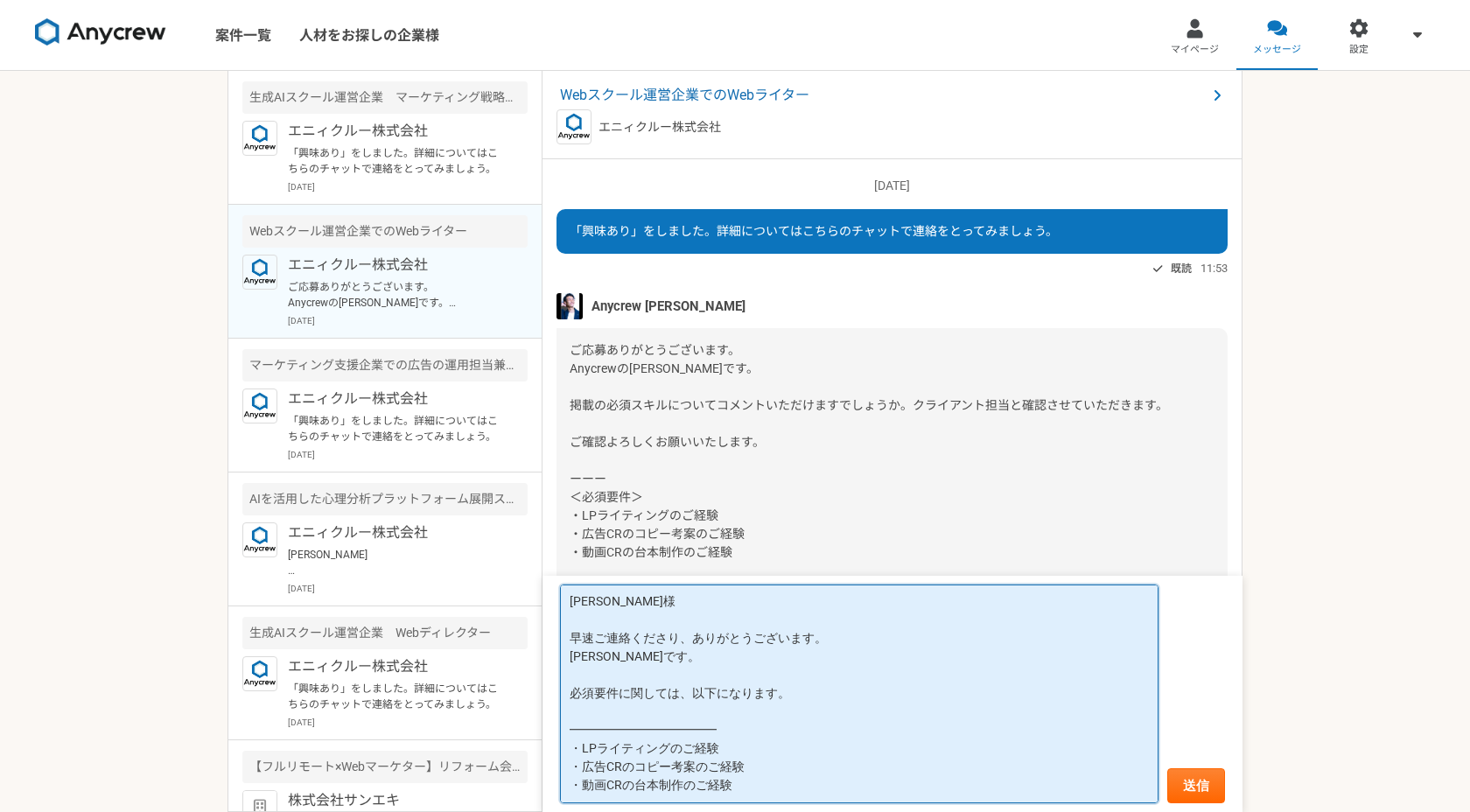
click at [745, 750] on textarea "[PERSON_NAME]様 早速ご連絡くださり、ありがとうございます。 [PERSON_NAME]です。 必須要件に関しては、以下になります。 ━━━━━━…" at bounding box center [859, 694] width 598 height 219
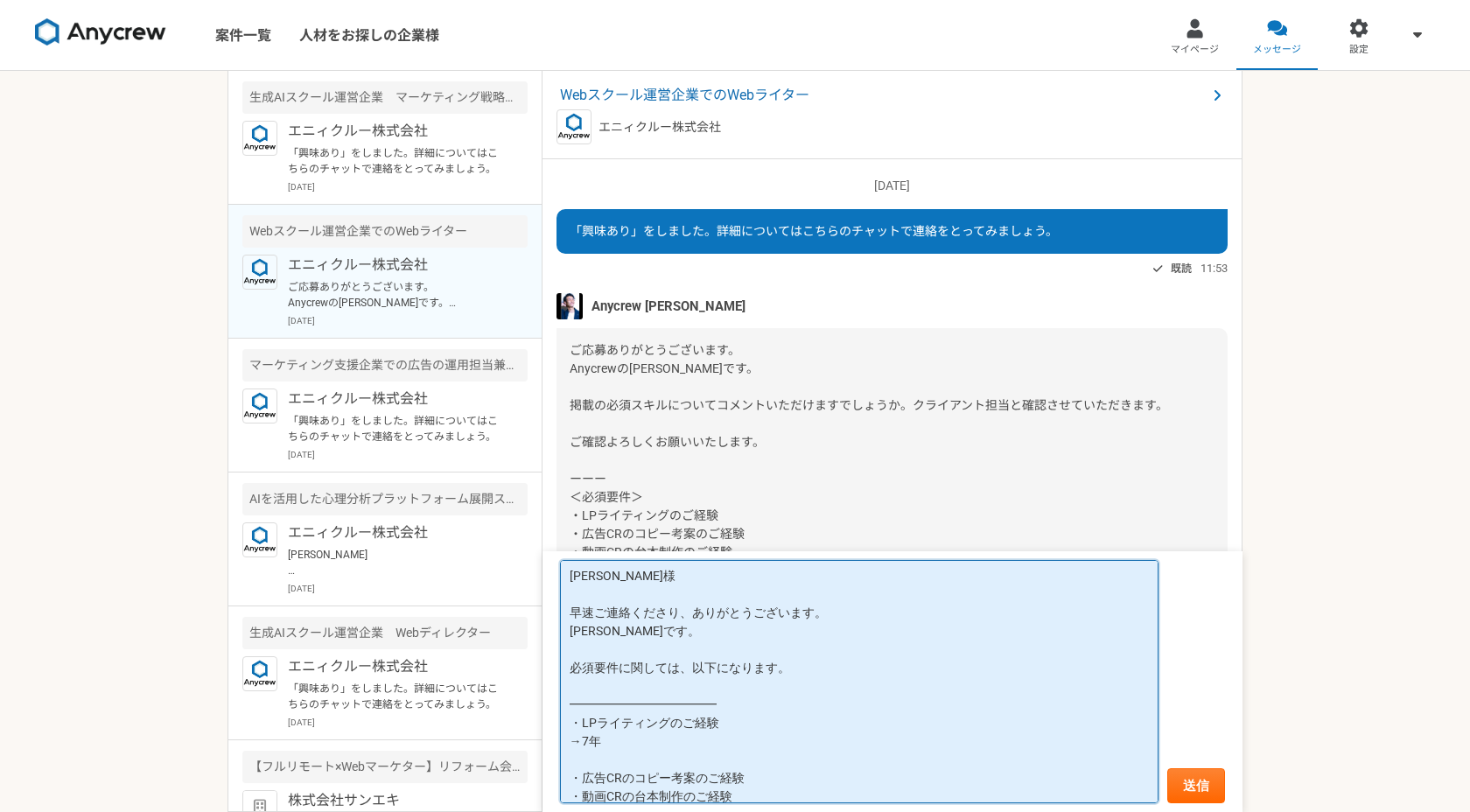
click at [580, 727] on textarea "[PERSON_NAME]様 早速ご連絡くださり、ありがとうございます。 [PERSON_NAME]です。 必須要件に関しては、以下になります。 ━━━━━━…" at bounding box center [859, 681] width 598 height 243
click at [590, 751] on textarea "[PERSON_NAME] 早速ご連絡くださり、ありがとうございます。 [PERSON_NAME]です。 必須要件に関しては、以下になります。 ━━━━━━━…" at bounding box center [859, 681] width 598 height 243
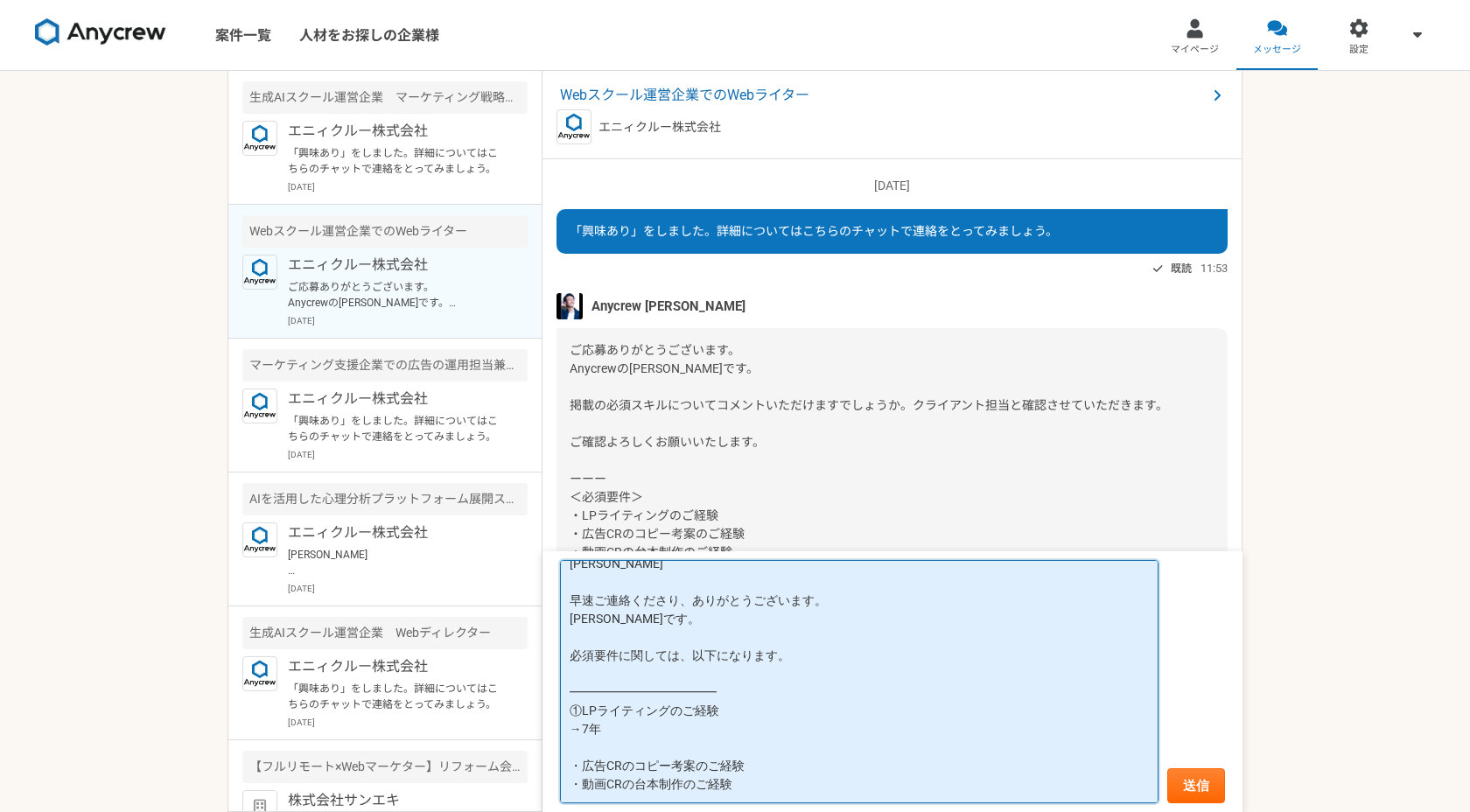
drag, startPoint x: 585, startPoint y: 767, endPoint x: 567, endPoint y: 767, distance: 18.0
click at [567, 767] on textarea "[PERSON_NAME] 早速ご連絡くださり、ありがとうございます。 [PERSON_NAME]です。 必須要件に関しては、以下になります。 ━━━━━━━…" at bounding box center [859, 681] width 598 height 243
click at [780, 761] on textarea "[PERSON_NAME]様 早速ご連絡くださり、ありがとうございます。 [PERSON_NAME]です。 必須要件に関しては、以下になります。 ━━━━━━…" at bounding box center [859, 681] width 598 height 243
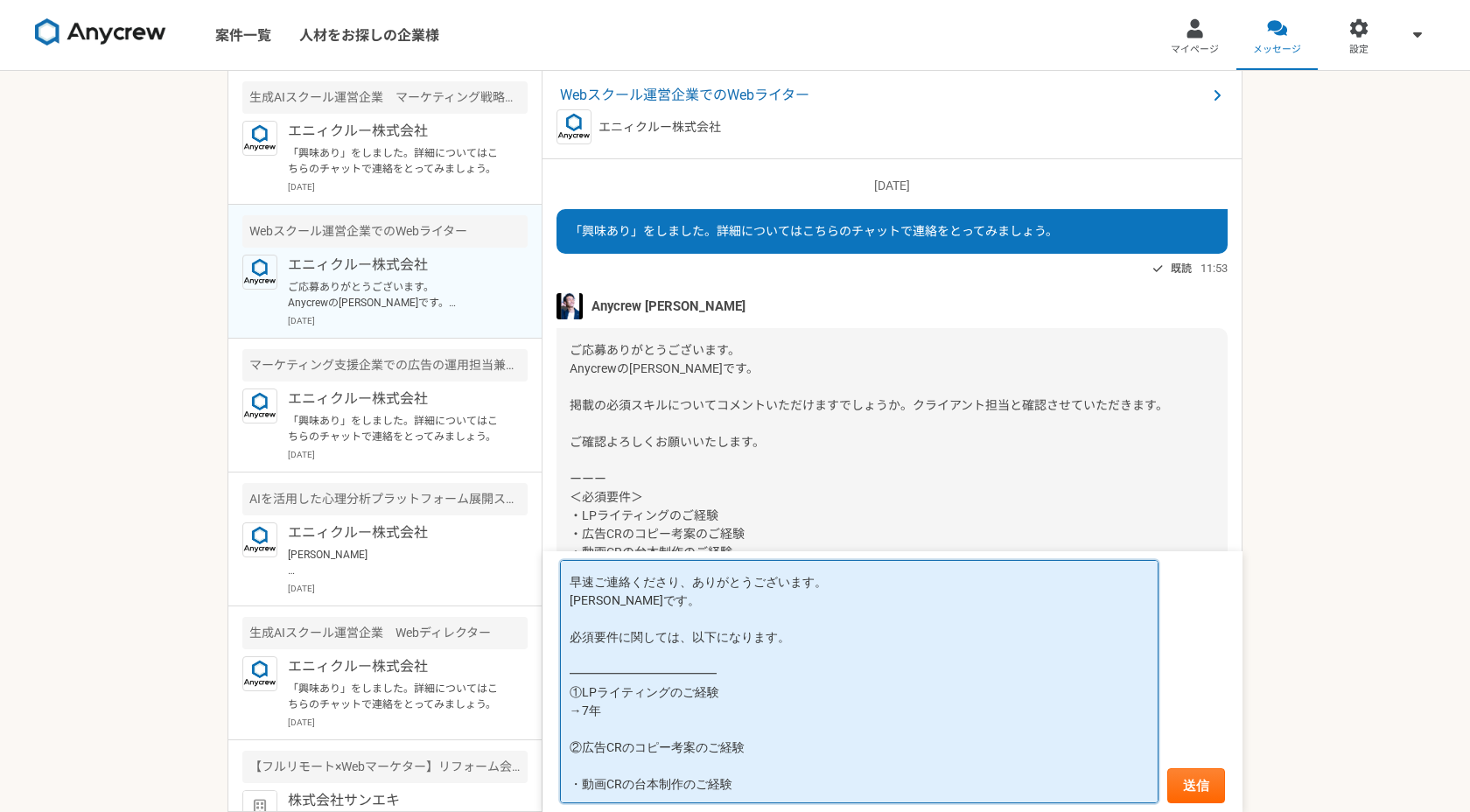
click at [580, 782] on textarea "[PERSON_NAME]様 早速ご連絡くださり、ありがとうございます。 [PERSON_NAME]です。 必須要件に関しては、以下になります。 ━━━━━━…" at bounding box center [859, 681] width 598 height 243
drag, startPoint x: 579, startPoint y: 713, endPoint x: 558, endPoint y: 713, distance: 21.0
click at [561, 713] on textarea "[PERSON_NAME]様 早速ご連絡くださり、ありがとうございます。 [PERSON_NAME]です。 必須要件に関しては、以下になります。 ━━━━━━…" at bounding box center [859, 681] width 598 height 243
click at [646, 770] on textarea "[PERSON_NAME]様 早速ご連絡くださり、ありがとうございます。 [PERSON_NAME]です。 必須要件に関しては、以下になります。 ━━━━━━…" at bounding box center [859, 681] width 598 height 243
paste textarea "→"
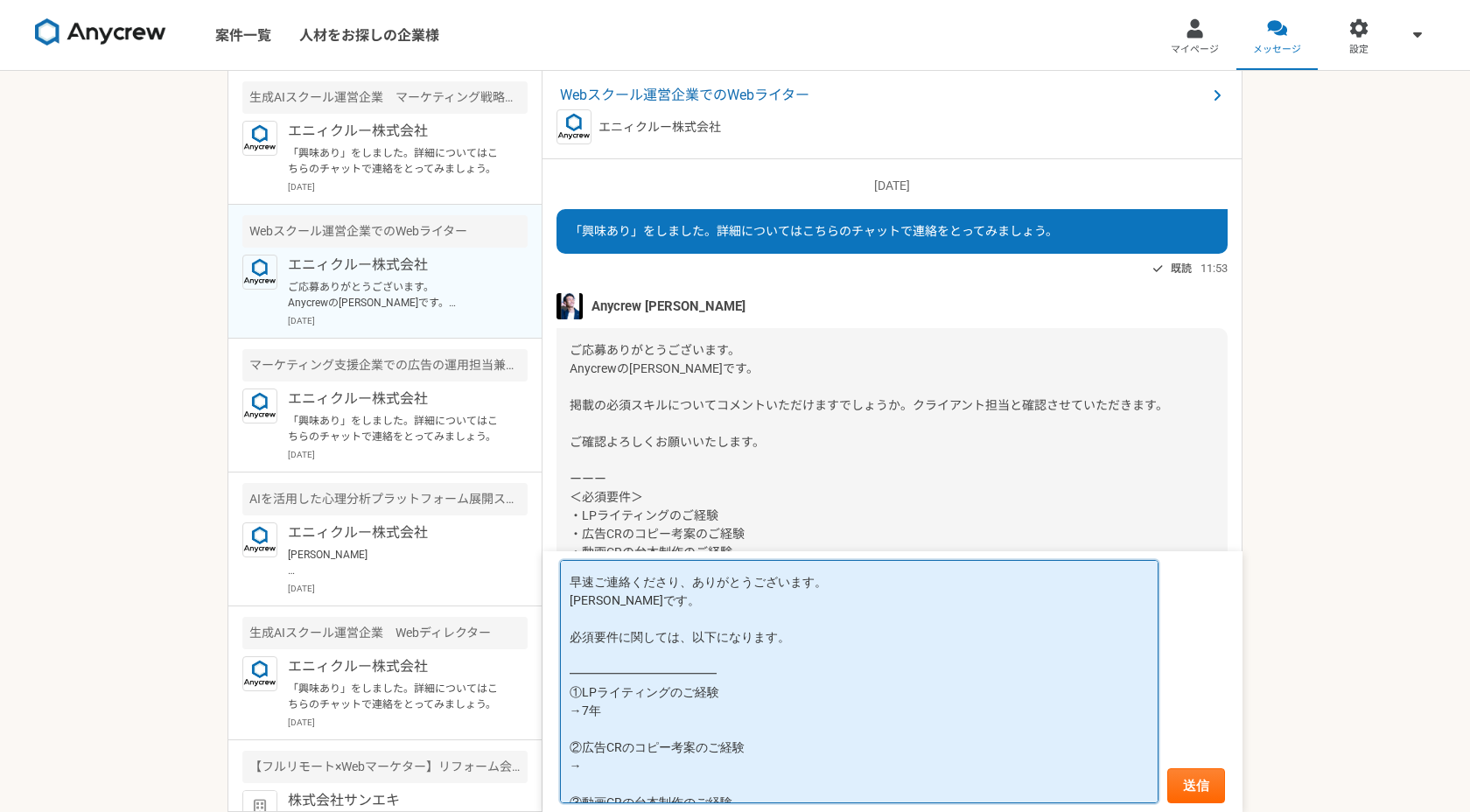
scroll to position [51, 0]
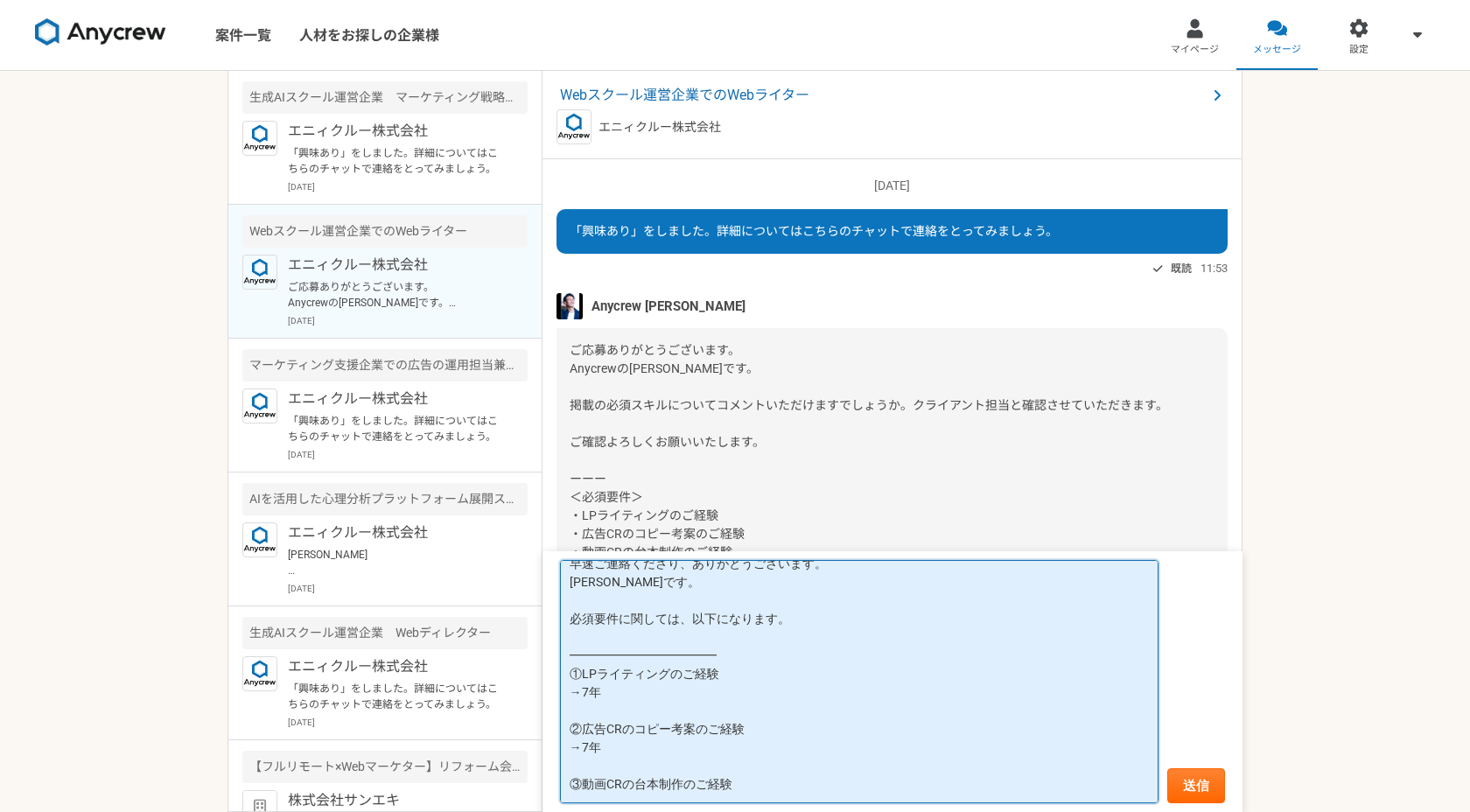
click at [795, 786] on textarea "[PERSON_NAME]様 早速ご連絡くださり、ありがとうございます。 [PERSON_NAME]です。 必須要件に関しては、以下になります。 ━━━━━━…" at bounding box center [859, 681] width 598 height 243
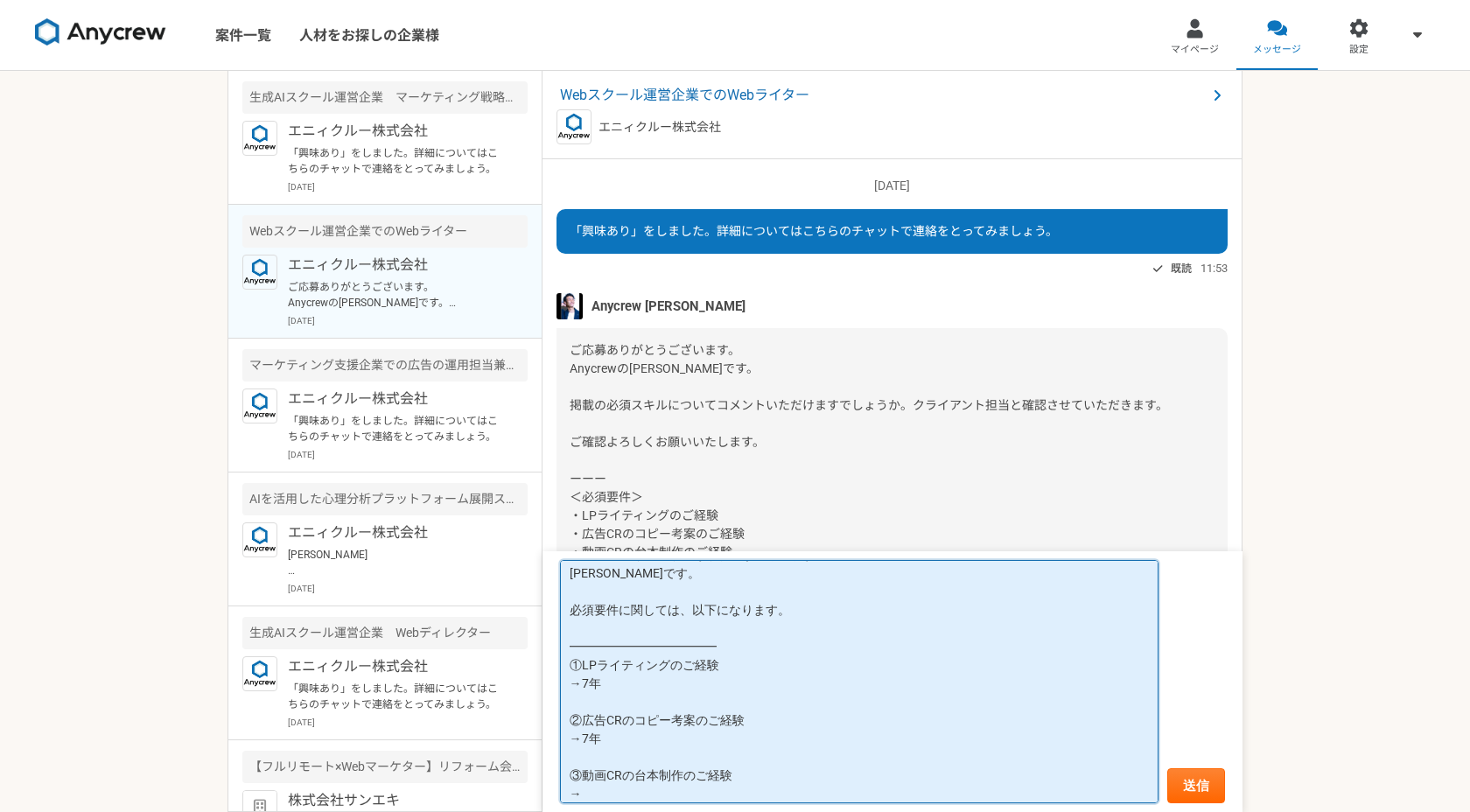
click at [788, 735] on textarea "[PERSON_NAME]様 早速ご連絡くださり、ありがとうございます。 [PERSON_NAME]です。 必須要件に関しては、以下になります。 ━━━━━━…" at bounding box center [859, 681] width 598 height 243
click at [640, 791] on textarea "[PERSON_NAME]様 早速ご連絡くださり、ありがとうございます。 [PERSON_NAME]です。 必須要件に関しては、以下になります。 ━━━━━━…" at bounding box center [859, 681] width 598 height 243
drag, startPoint x: 735, startPoint y: 639, endPoint x: 480, endPoint y: 639, distance: 255.0
click at [480, 639] on main "生成AIスクール運営企業　マーケティング戦略ディレクター エニィクルー株式会社 「興味あり」をしました。詳細についてはこちらのチャットで連絡をとってみましょう…" at bounding box center [735, 441] width 1015 height 741
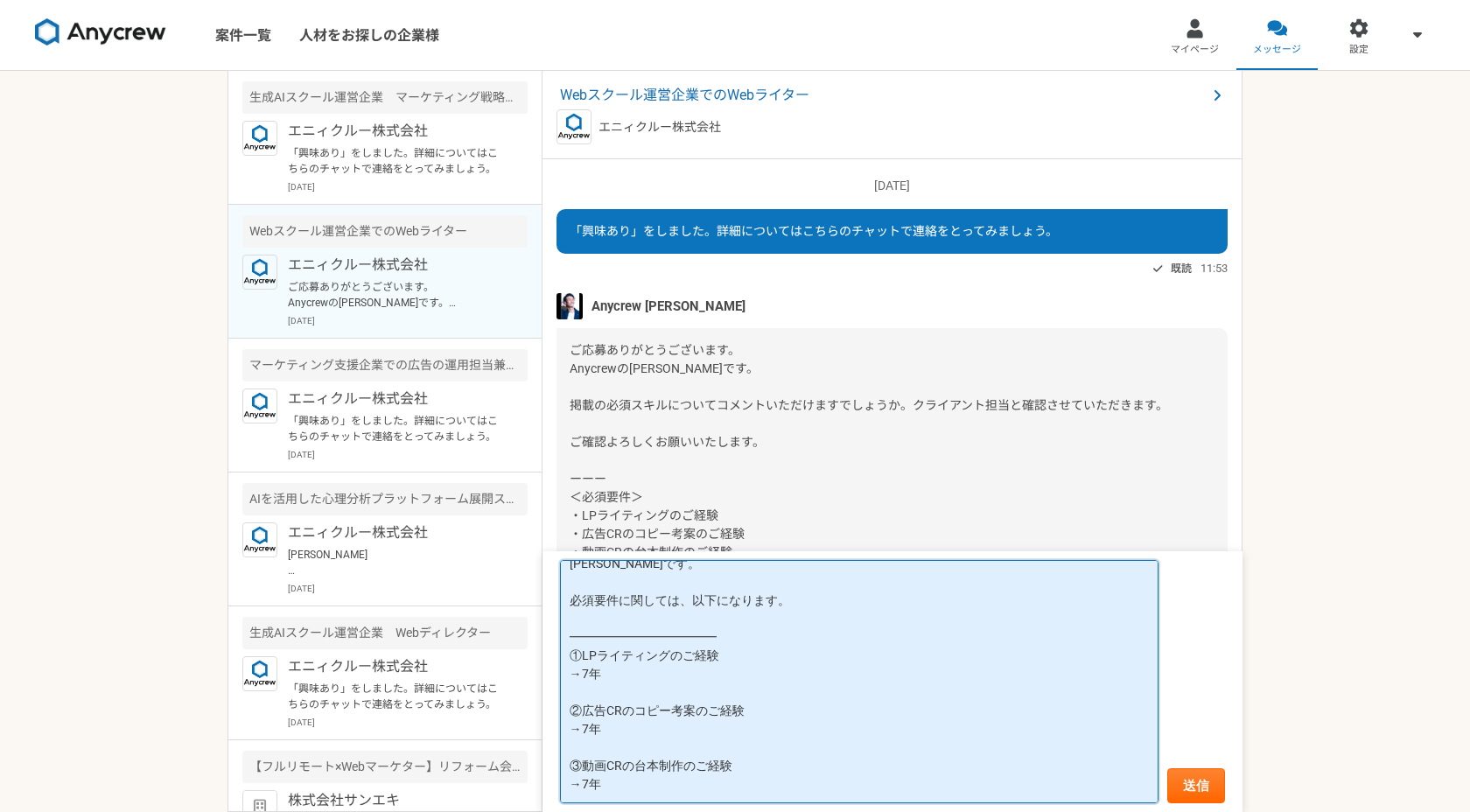
click at [631, 795] on textarea "[PERSON_NAME]様 早速ご連絡くださり、ありがとうございます。 [PERSON_NAME]です。 必須要件に関しては、以下になります。 ━━━━━━…" at bounding box center [859, 681] width 598 height 243
paste textarea "━━━━━━━━━━━━"
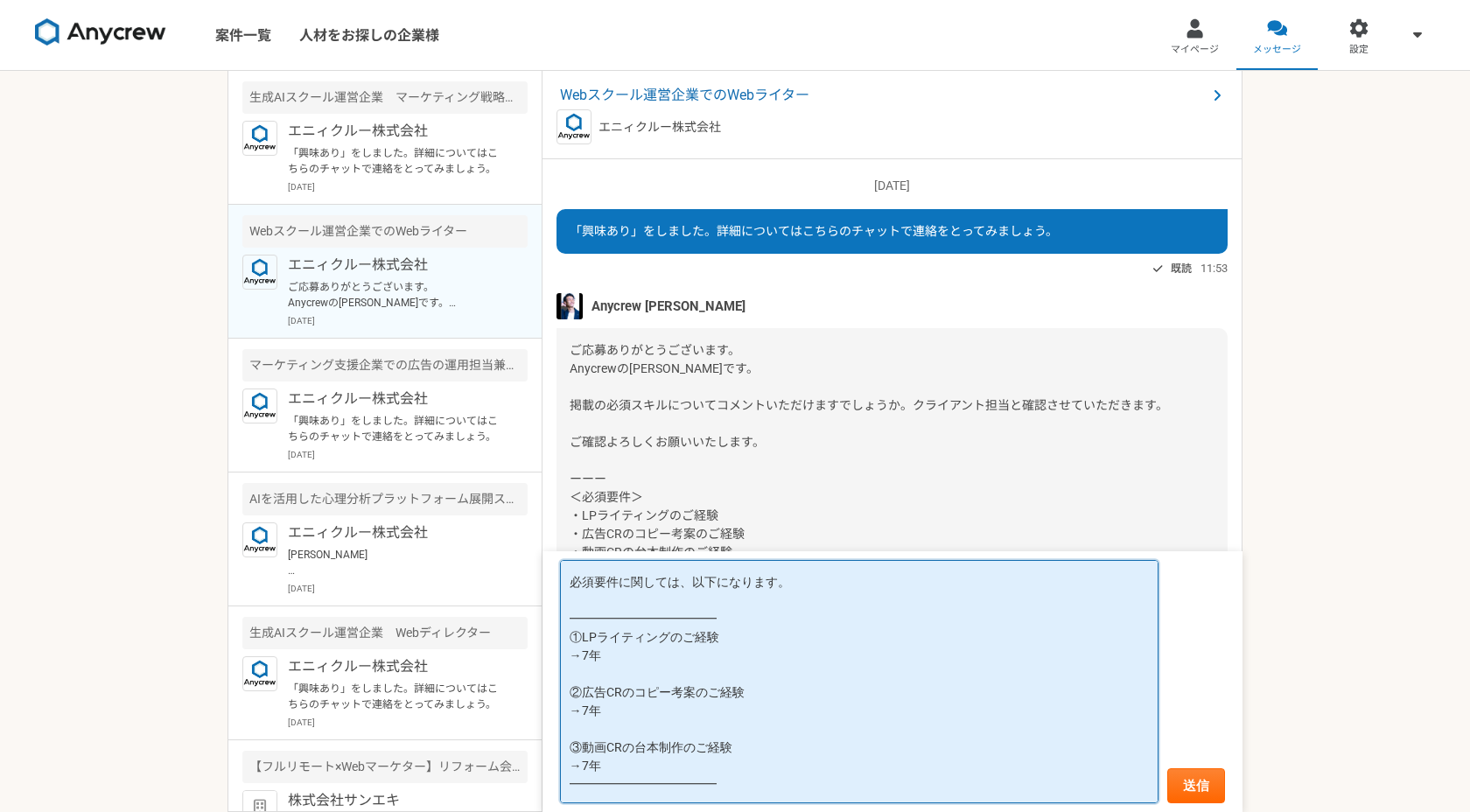
scroll to position [97, 0]
type textarea "[PERSON_NAME]様 早速ご連絡くださり、ありがとうございます。 [PERSON_NAME]です。 必須要件に関しては、以下になります。 ━━━━━━…"
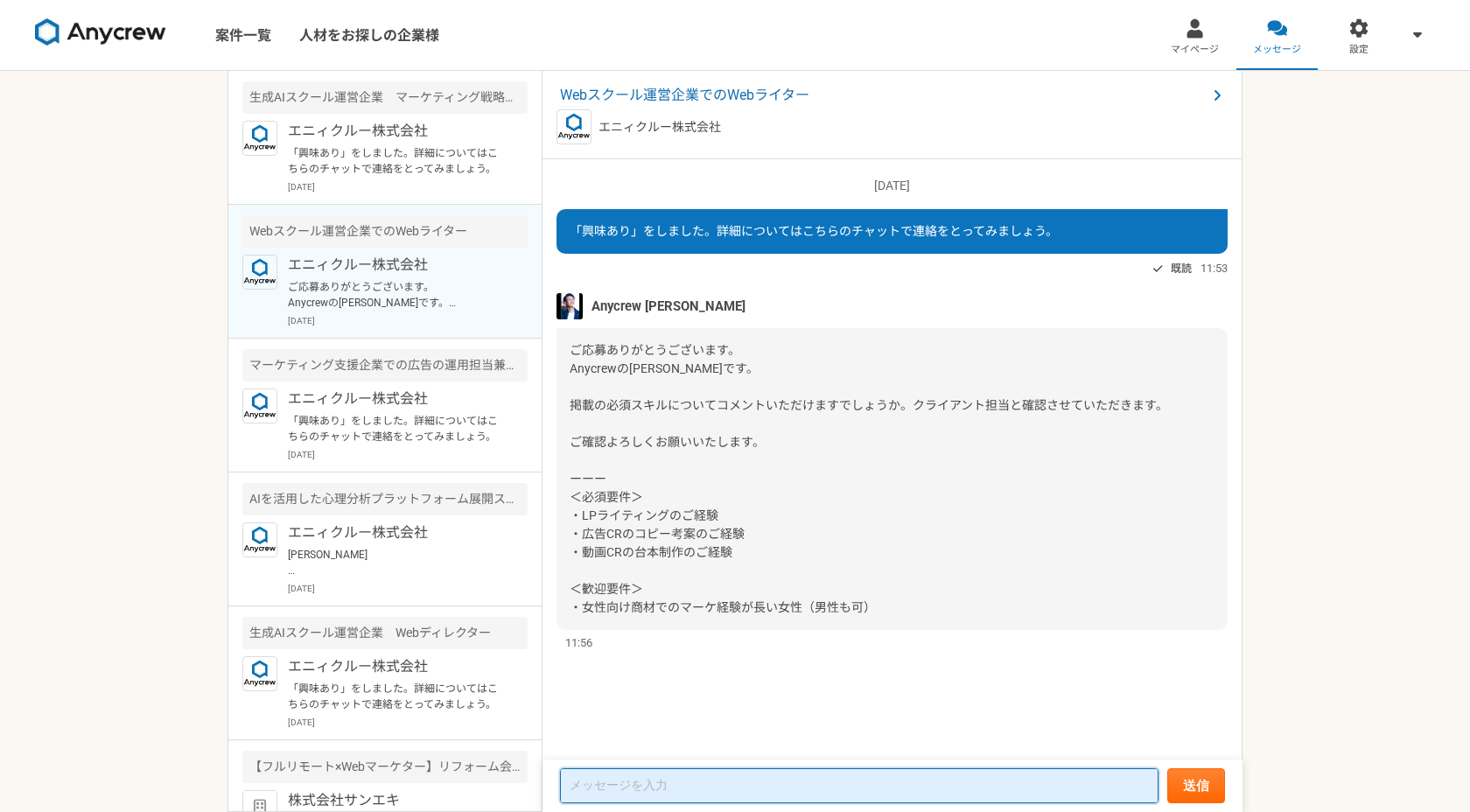
scroll to position [0, 0]
paste textarea "[PERSON_NAME]様 早速ご連絡くださり、ありがとうございます。 [PERSON_NAME]です。 必須要件に関しては、以下になります。 ━━━━━━…"
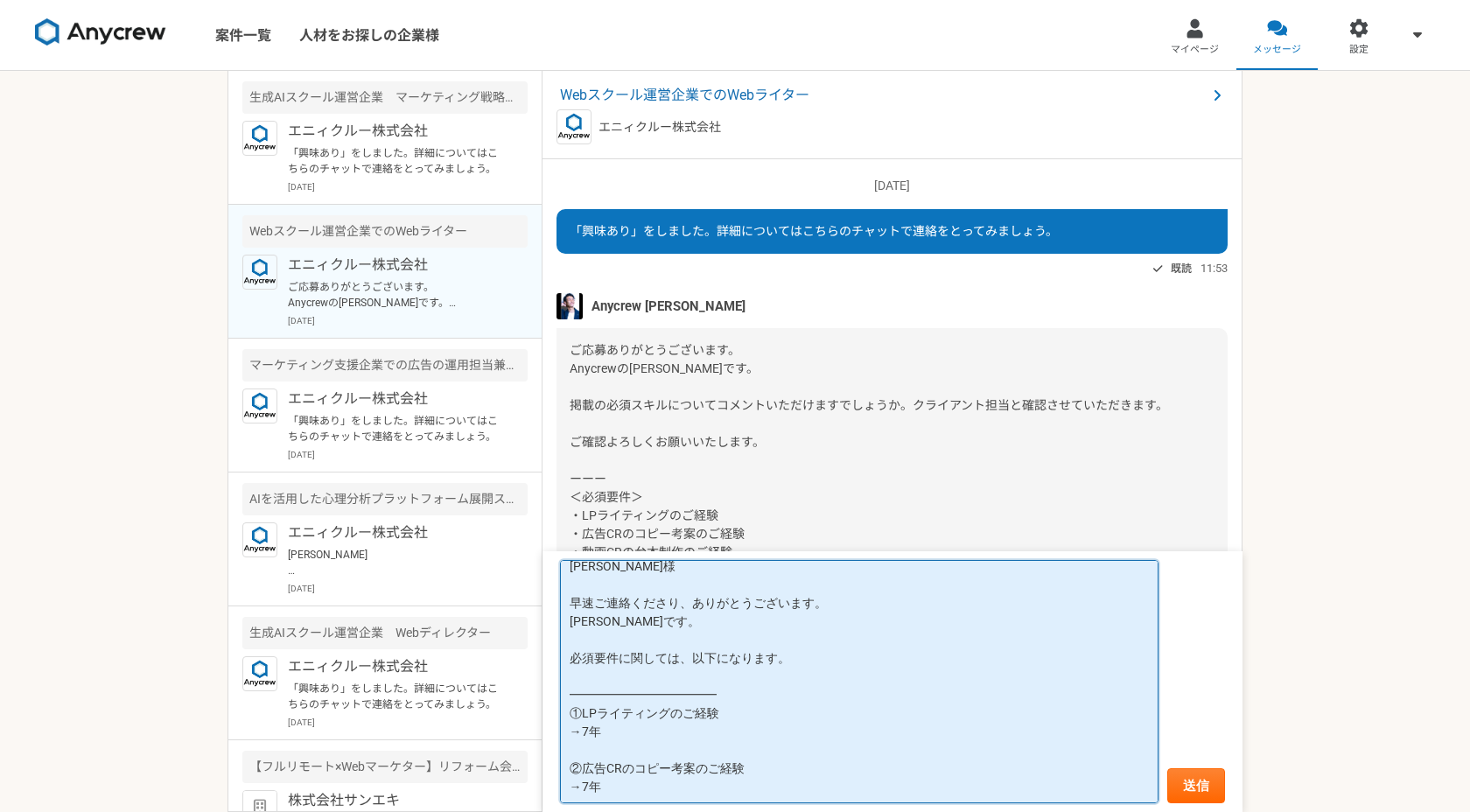
scroll to position [124, 0]
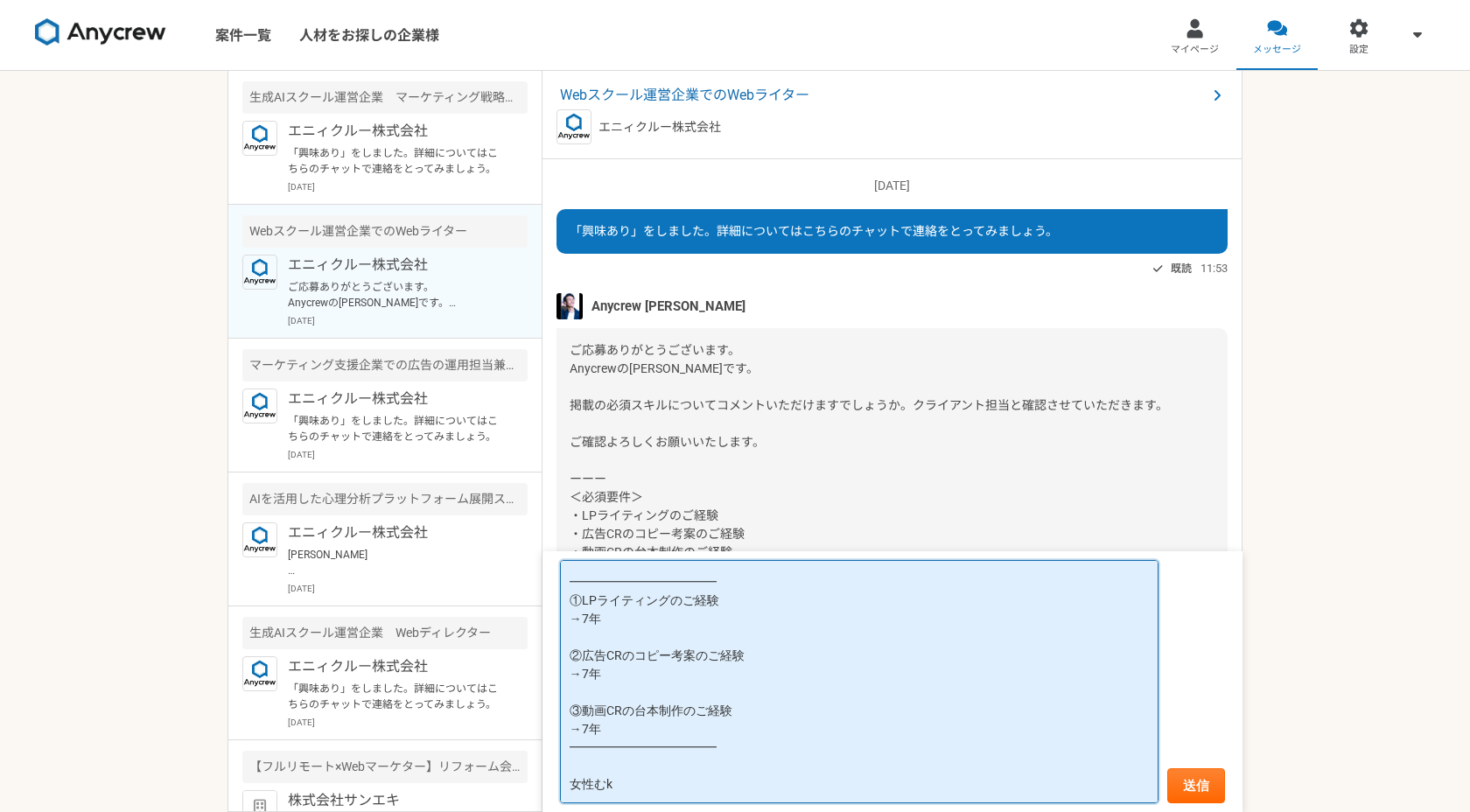
type textarea "[PERSON_NAME]様 早速ご連絡くださり、ありがとうございます。 [PERSON_NAME]です。 必須要件に関しては、以下になります。 ━━━━━━…"
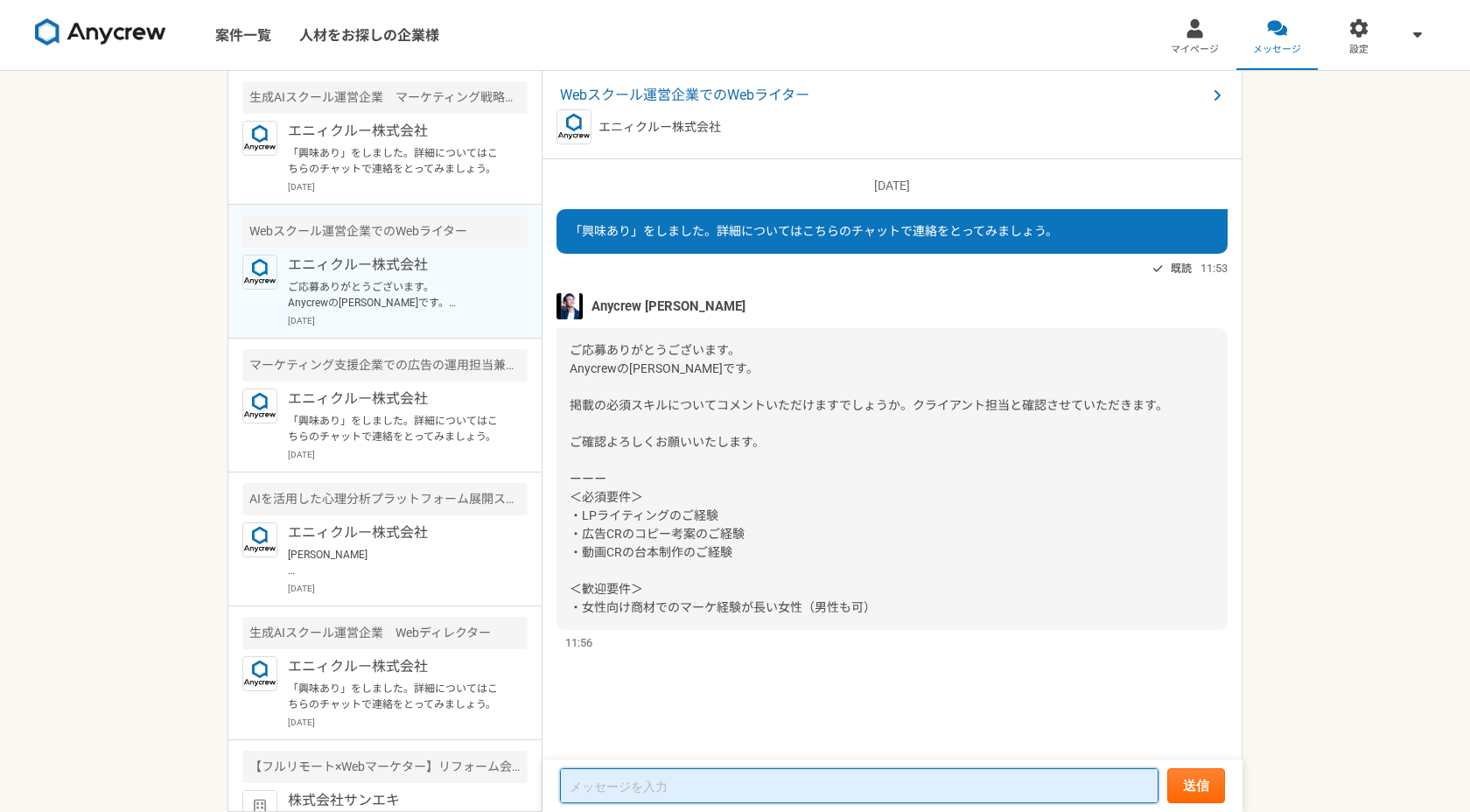
click at [670, 784] on textarea at bounding box center [859, 786] width 598 height 35
paste textarea "[PERSON_NAME]様 早速ご連絡くださり、ありがとうございます。 [PERSON_NAME]です。 必須要件に関しては、以下になります。 ━━━━━━…"
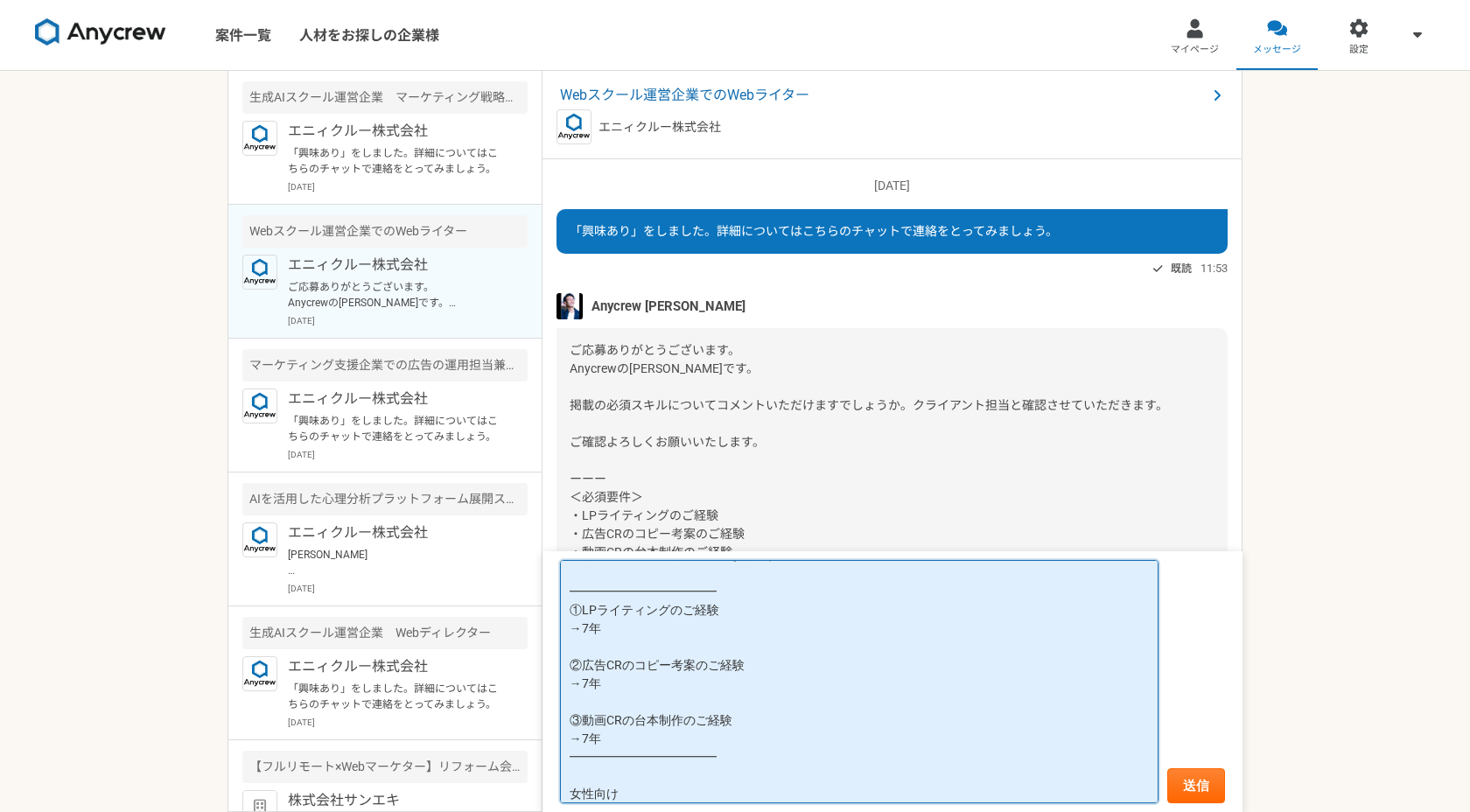
scroll to position [124, 0]
click at [569, 785] on textarea "[PERSON_NAME]様 早速ご連絡くださり、ありがとうございます。 [PERSON_NAME]です。 必須要件に関しては、以下になります。 ━━━━━━…" at bounding box center [859, 681] width 598 height 243
click at [629, 782] on textarea "[PERSON_NAME]様 早速ご連絡くださり、ありがとうございます。 [PERSON_NAME]です。 必須要件に関しては、以下になります。 ━━━━━━…" at bounding box center [859, 681] width 598 height 243
click at [573, 786] on textarea "[PERSON_NAME]様 早速ご連絡くださり、ありがとうございます。 [PERSON_NAME]です。 必須要件に関しては、以下になります。 ━━━━━━…" at bounding box center [859, 681] width 598 height 243
click at [631, 782] on textarea "[PERSON_NAME]様 早速ご連絡くださり、ありがとうございます。 [PERSON_NAME]です。 必須要件に関しては、以下になります。 ━━━━━━…" at bounding box center [859, 681] width 598 height 243
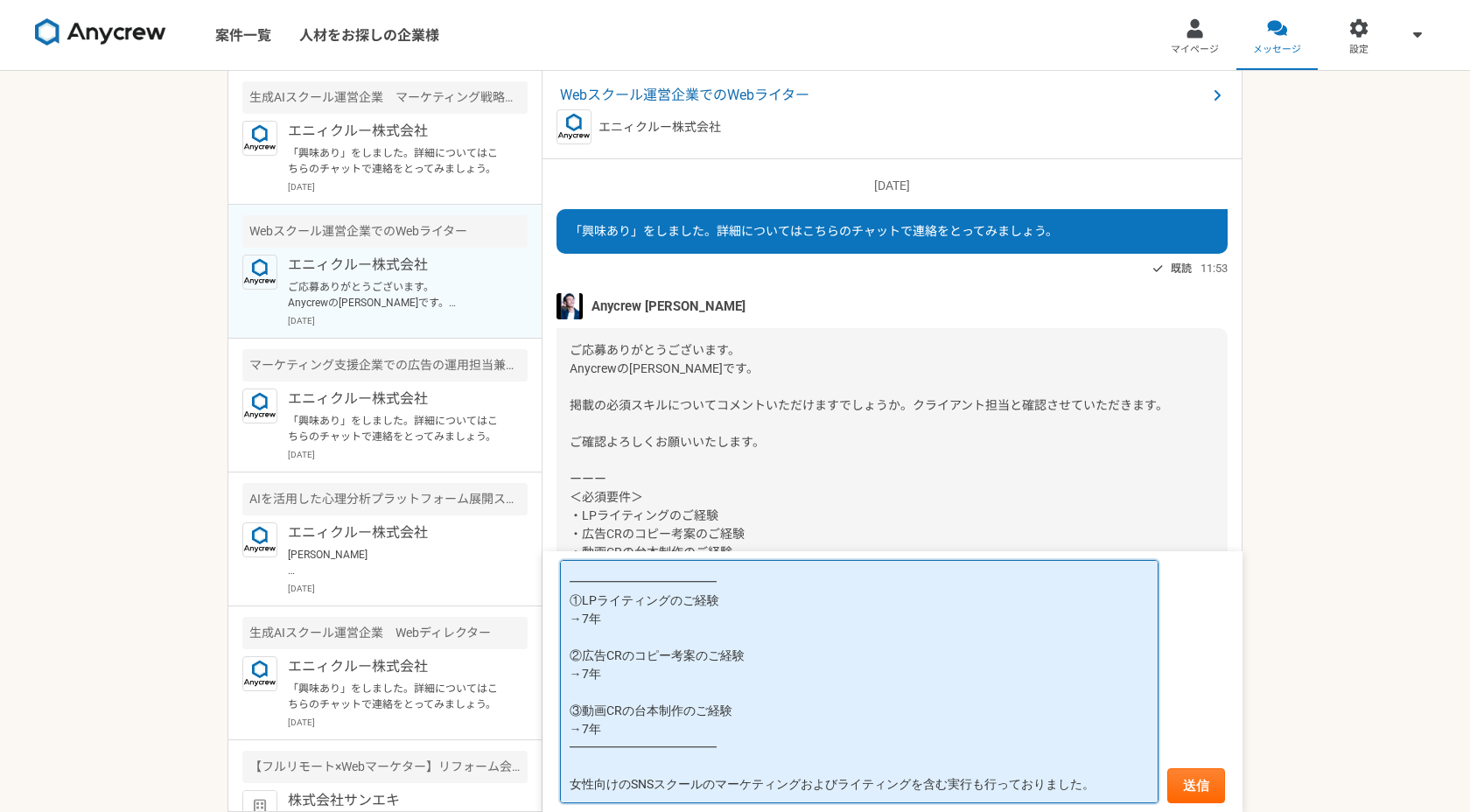
scroll to position [151, 0]
click at [985, 764] on textarea "[PERSON_NAME]様 早速ご連絡くださり、ありがとうございます。 [PERSON_NAME]です。 必須要件に関しては、以下になります。 ━━━━━━…" at bounding box center [859, 681] width 598 height 243
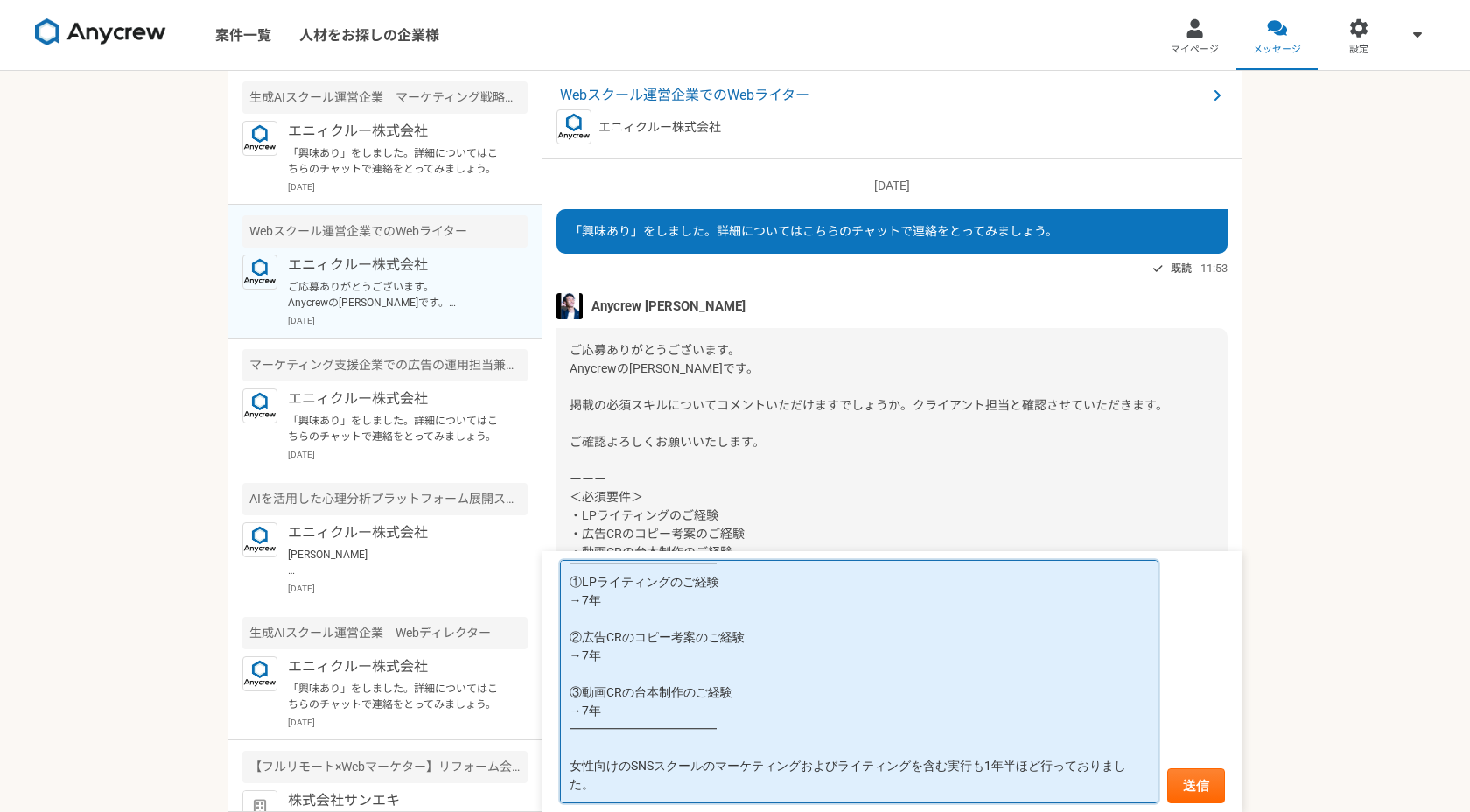
click at [1047, 781] on textarea "[PERSON_NAME]様 早速ご連絡くださり、ありがとうございます。 [PERSON_NAME]です。 必須要件に関しては、以下になります。 ━━━━━━…" at bounding box center [859, 681] width 598 height 243
drag, startPoint x: 983, startPoint y: 763, endPoint x: 1140, endPoint y: 763, distance: 157.0
click at [1140, 763] on textarea "[PERSON_NAME]様 早速ご連絡くださり、ありがとうございます。 [PERSON_NAME]です。 必須要件に関しては、以下になります。 ━━━━━━…" at bounding box center [859, 681] width 598 height 243
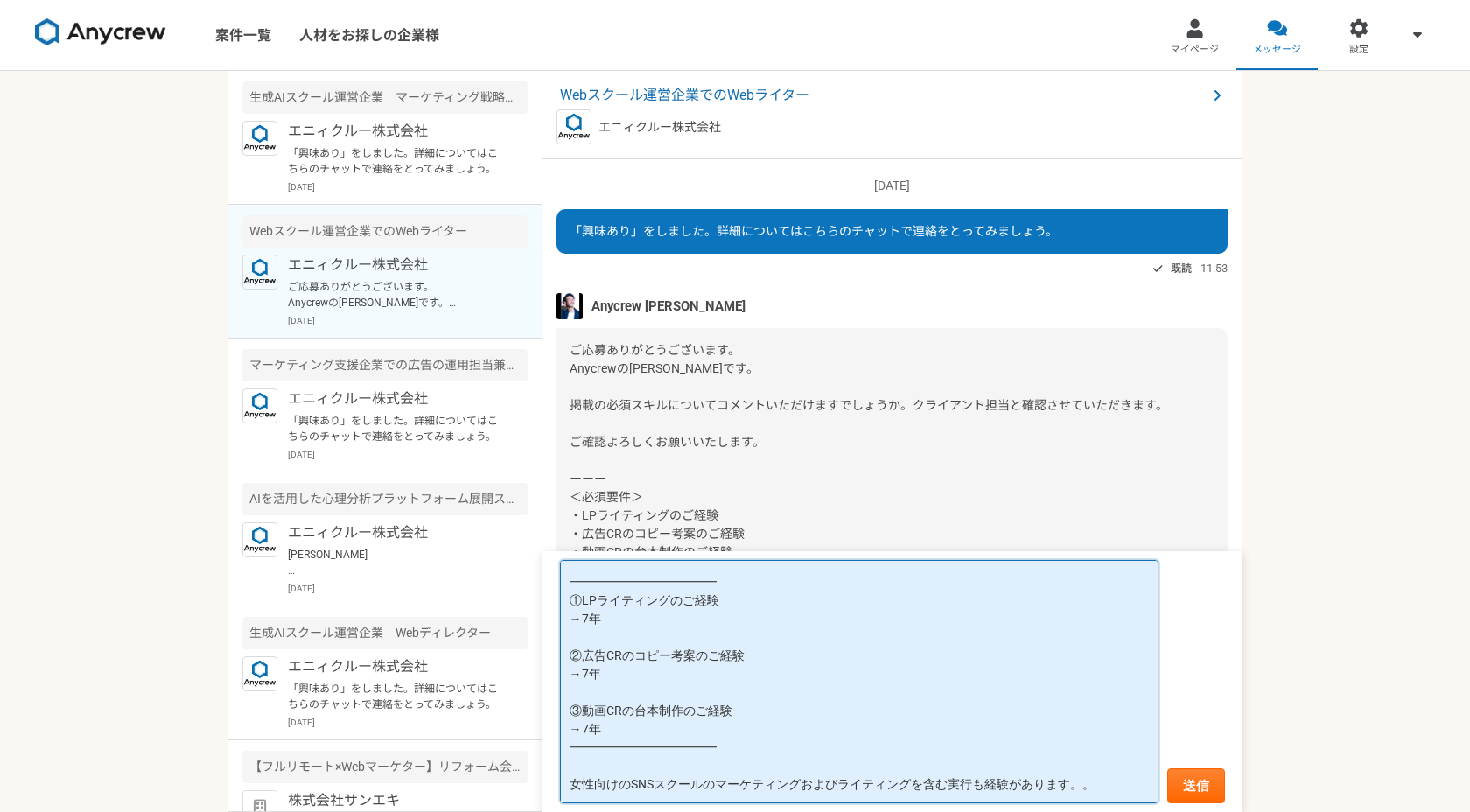
click at [1107, 759] on textarea "[PERSON_NAME]様 早速ご連絡くださり、ありがとうございます。 [PERSON_NAME]です。 必須要件に関しては、以下になります。 ━━━━━━…" at bounding box center [859, 681] width 598 height 243
drag, startPoint x: 1107, startPoint y: 759, endPoint x: 565, endPoint y: 752, distance: 542.0
click at [565, 752] on textarea "[PERSON_NAME]様 早速ご連絡くださり、ありがとうございます。 [PERSON_NAME]です。 必須要件に関しては、以下になります。 ━━━━━━…" at bounding box center [859, 681] width 598 height 243
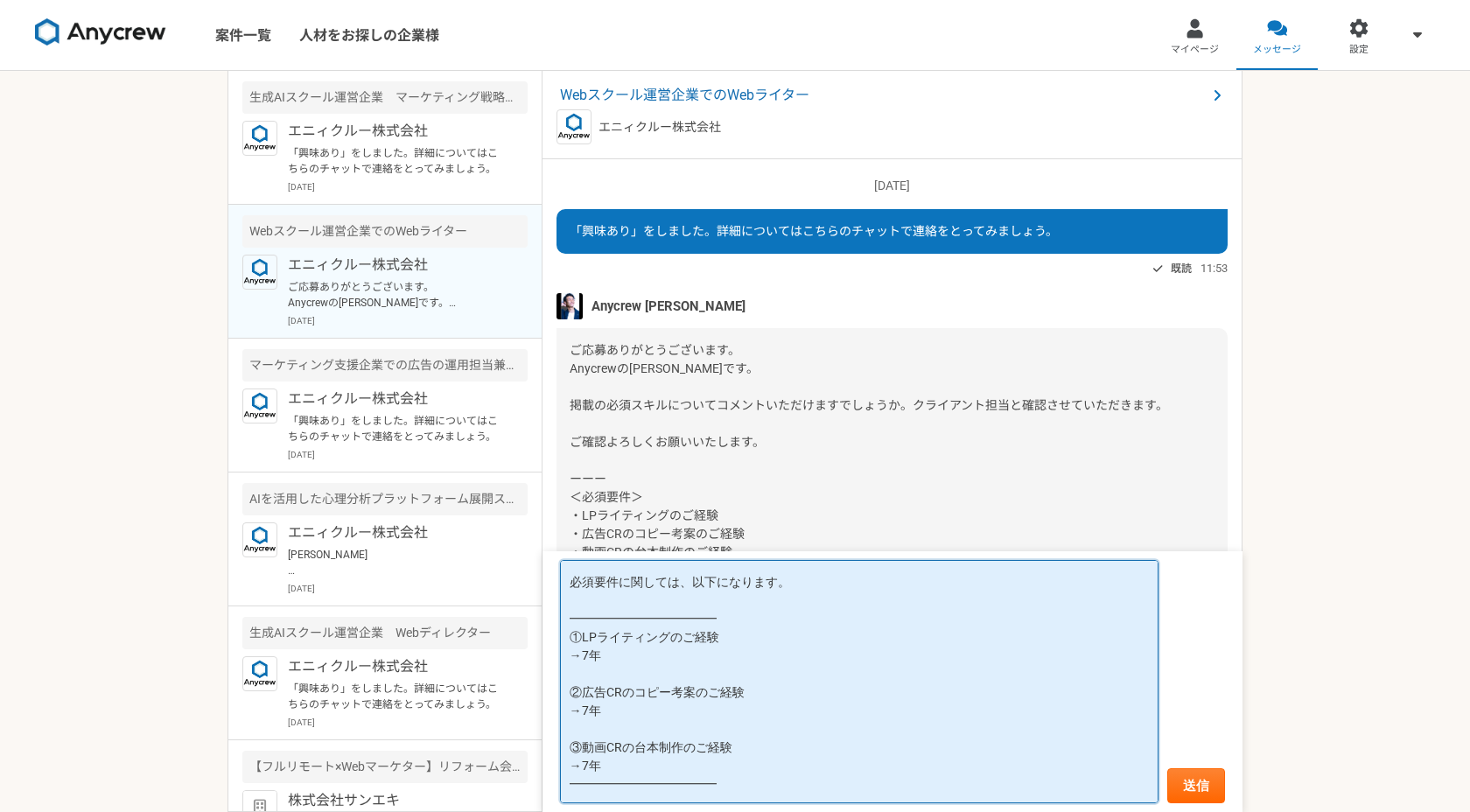
click at [623, 734] on textarea "[PERSON_NAME]様 早速ご連絡くださり、ありがとうございます。 [PERSON_NAME]です。 必須要件に関しては、以下になります。 ━━━━━━…" at bounding box center [859, 681] width 598 height 243
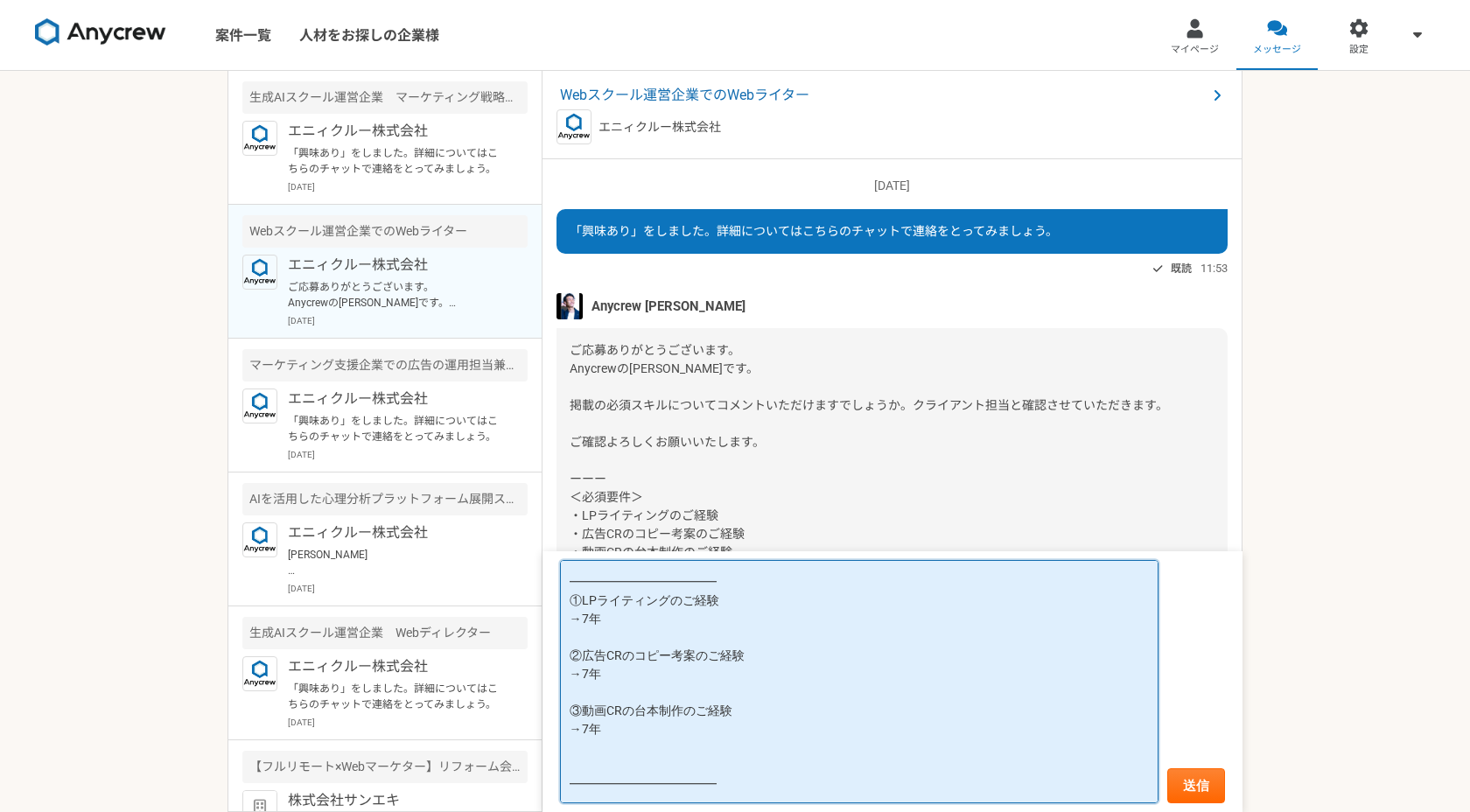
paste textarea "女性向けのSNSスクールのマーケティングおよびライティングを含む実行も経験があります。"
click at [569, 769] on textarea "[PERSON_NAME]様 早速ご連絡くださり、ありがとうございます。 [PERSON_NAME]です。 必須要件に関しては、以下になります。 ━━━━━━…" at bounding box center [859, 681] width 598 height 243
click at [657, 653] on textarea "[PERSON_NAME]様 早速ご連絡くださり、ありがとうございます。 [PERSON_NAME]です。 必須要件に関しては、以下になります。 ━━━━━━…" at bounding box center [859, 681] width 598 height 243
click at [593, 656] on textarea "[PERSON_NAME]様 早速ご連絡くださり、ありがとうございます。 [PERSON_NAME]です。 必須要件に関しては、以下になります。 ━━━━━━…" at bounding box center [859, 681] width 598 height 243
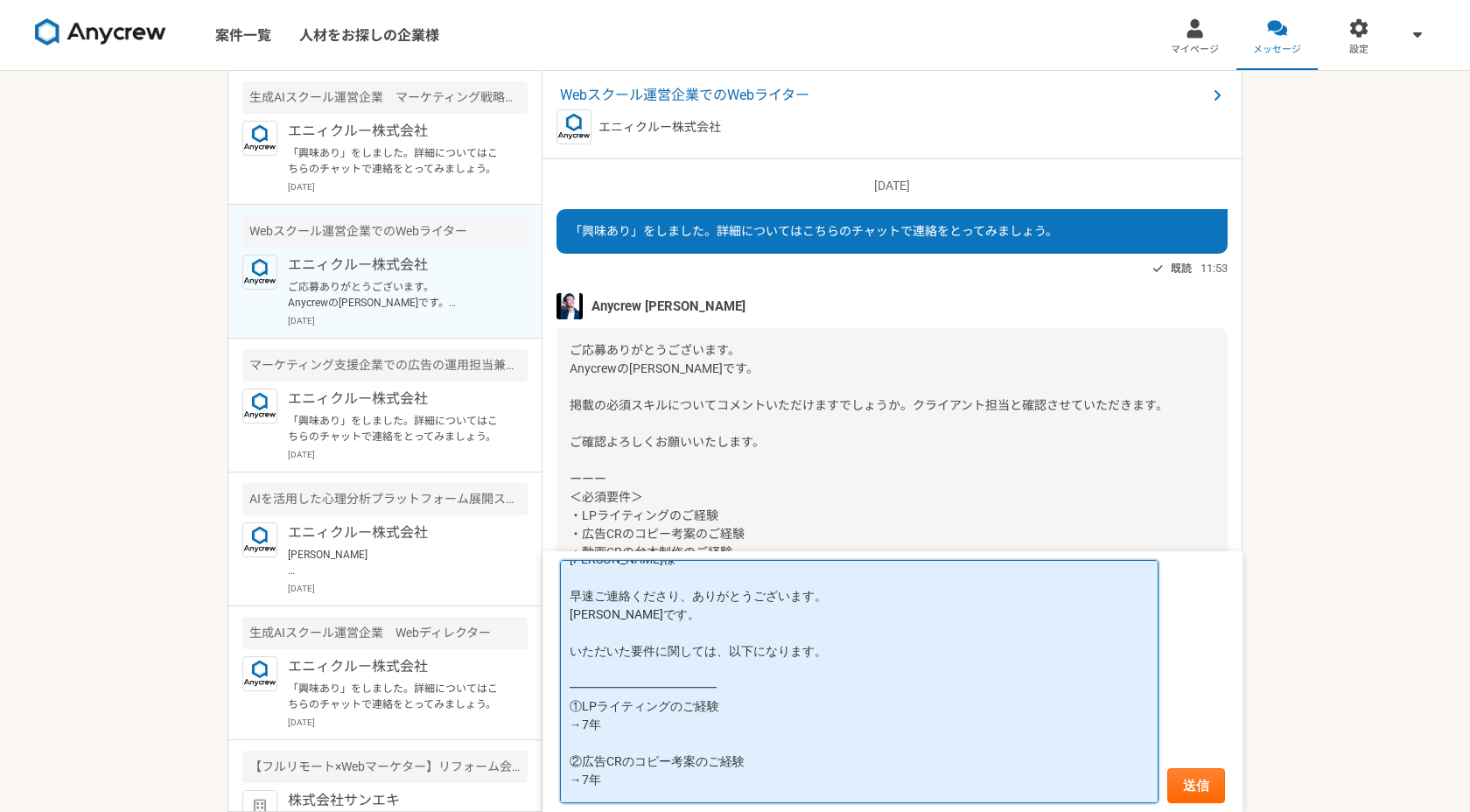
scroll to position [78, 0]
click at [571, 646] on textarea "[PERSON_NAME]様 早速ご連絡くださり、ありがとうございます。 [PERSON_NAME]です。 いただいた要件に関しては、以下になります。 ━━━…" at bounding box center [859, 681] width 598 height 243
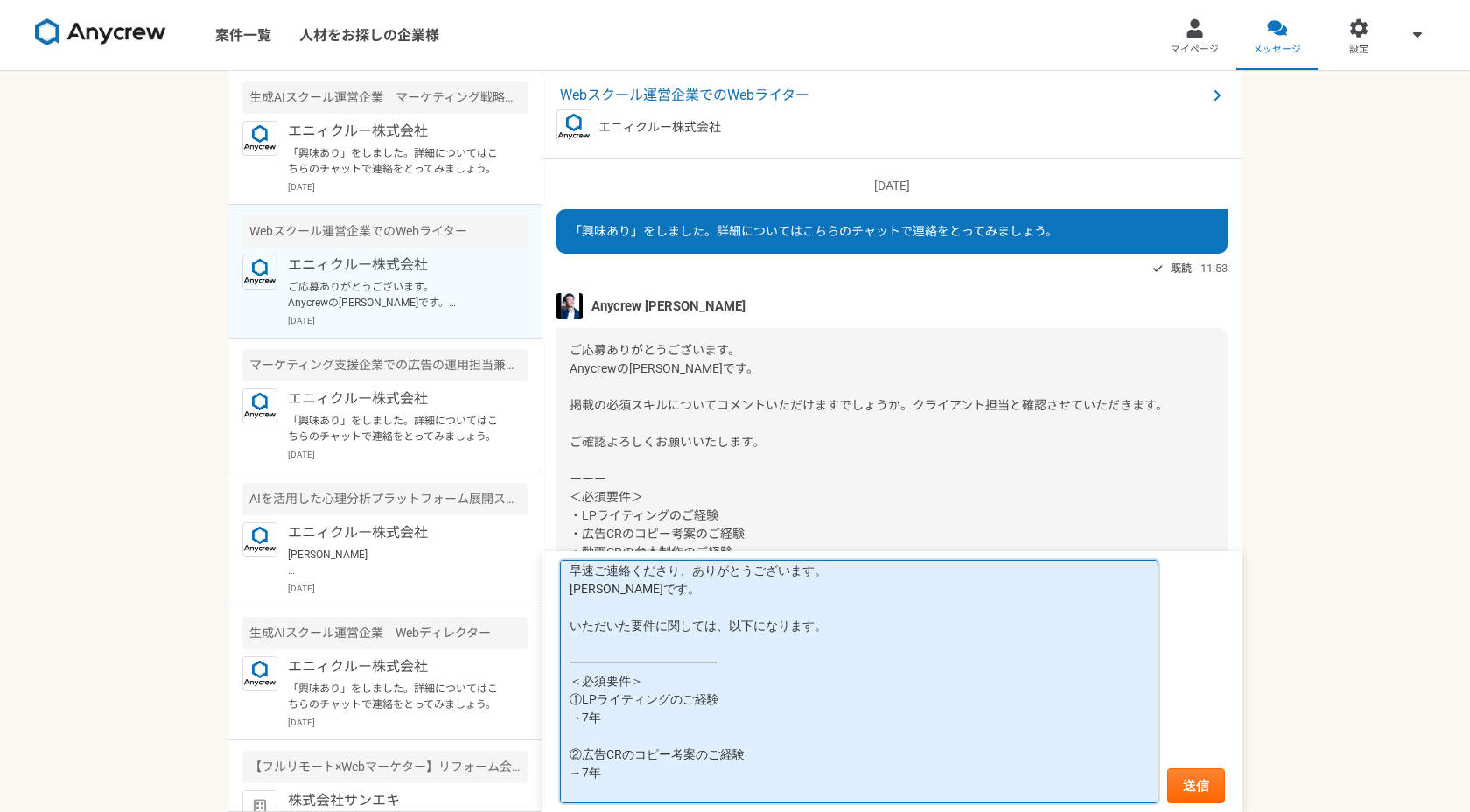
scroll to position [144, 0]
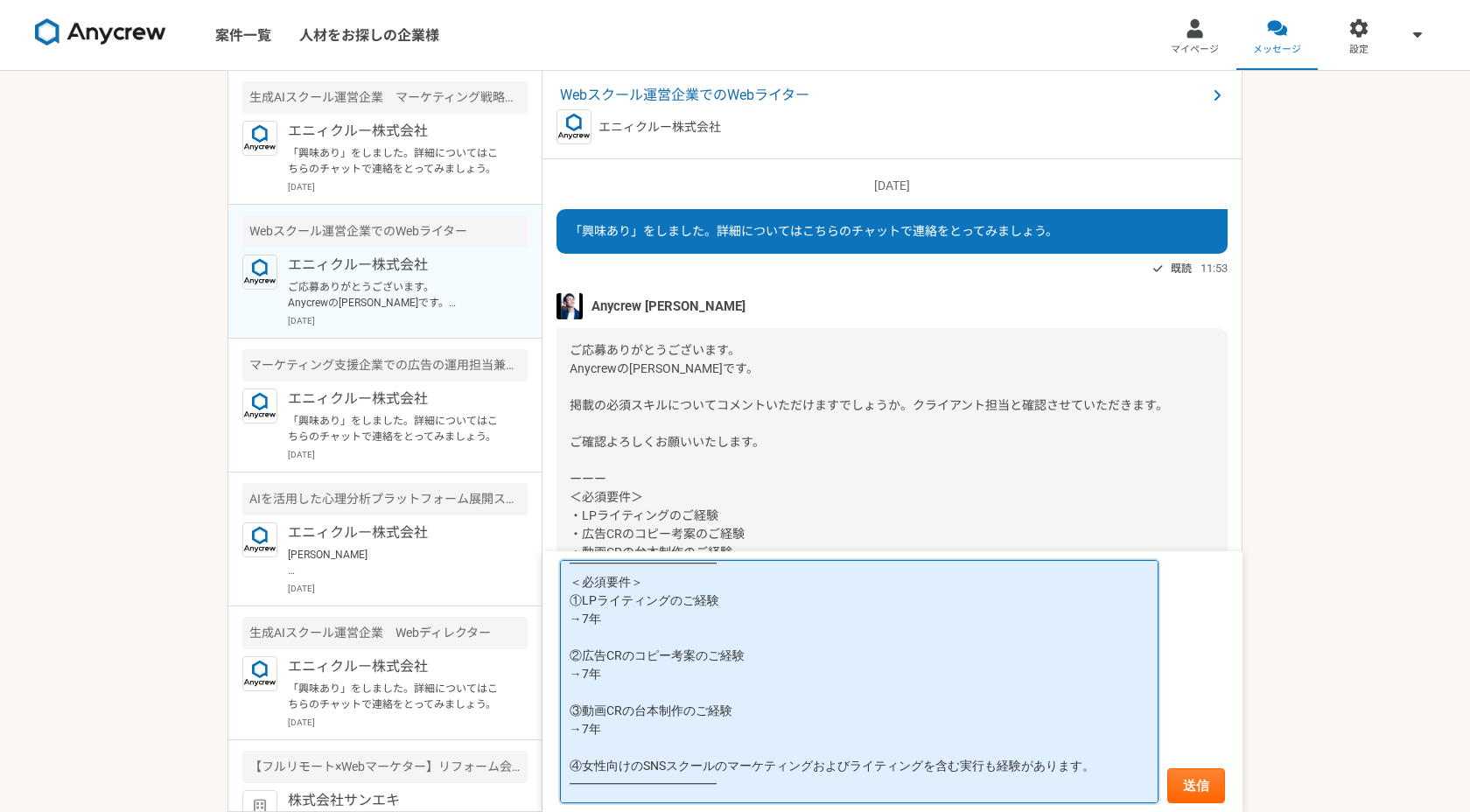
click at [585, 748] on textarea "[PERSON_NAME]様 早速ご連絡くださり、ありがとうございます。 [PERSON_NAME]です。 いただいた要件に関しては、以下になります。 ━━━…" at bounding box center [859, 681] width 598 height 243
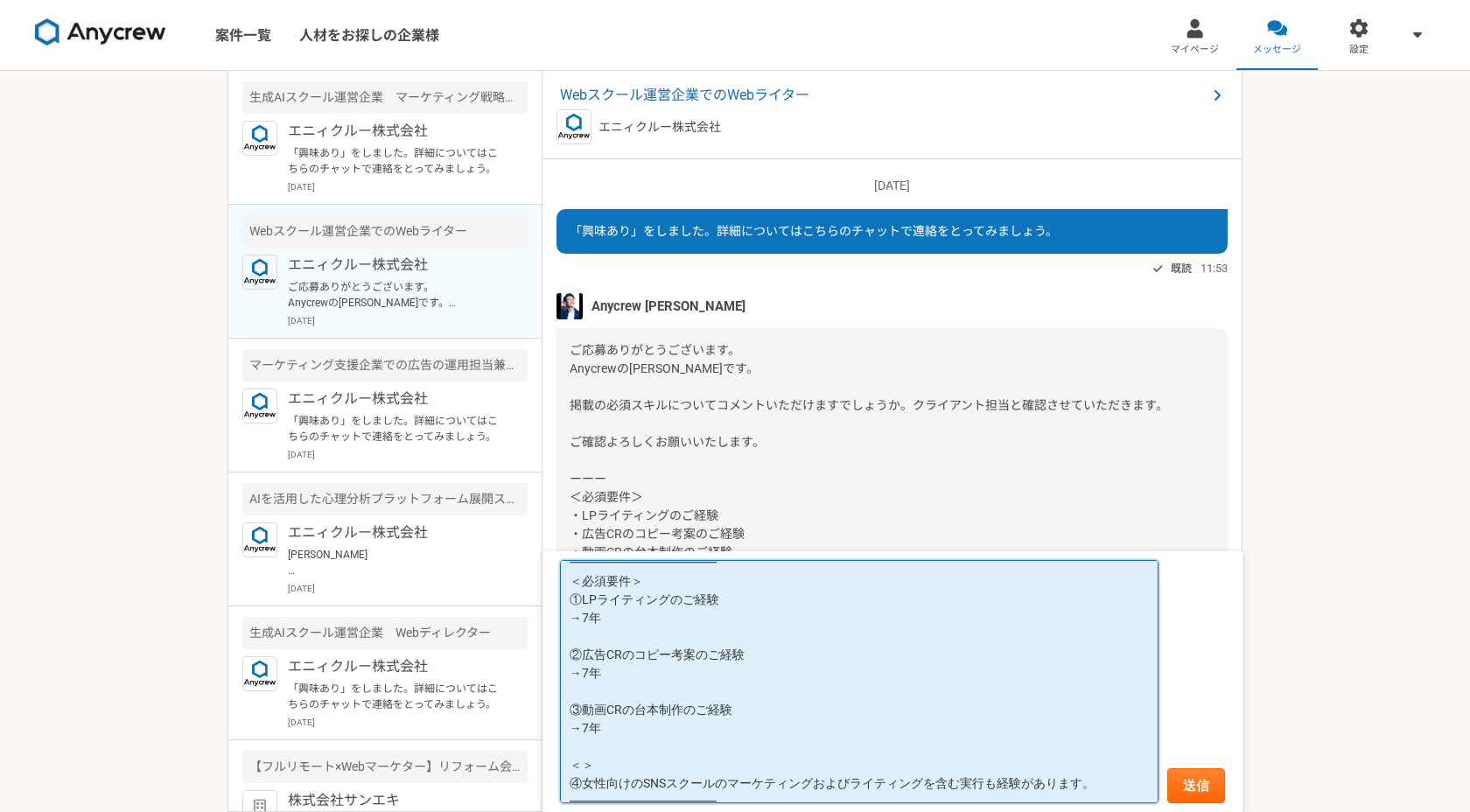
click at [579, 763] on textarea "[PERSON_NAME]様 早速ご連絡くださり、ありがとうございます。 [PERSON_NAME]です。 いただいた要件に関しては、以下になります。 ━━━…" at bounding box center [859, 681] width 598 height 243
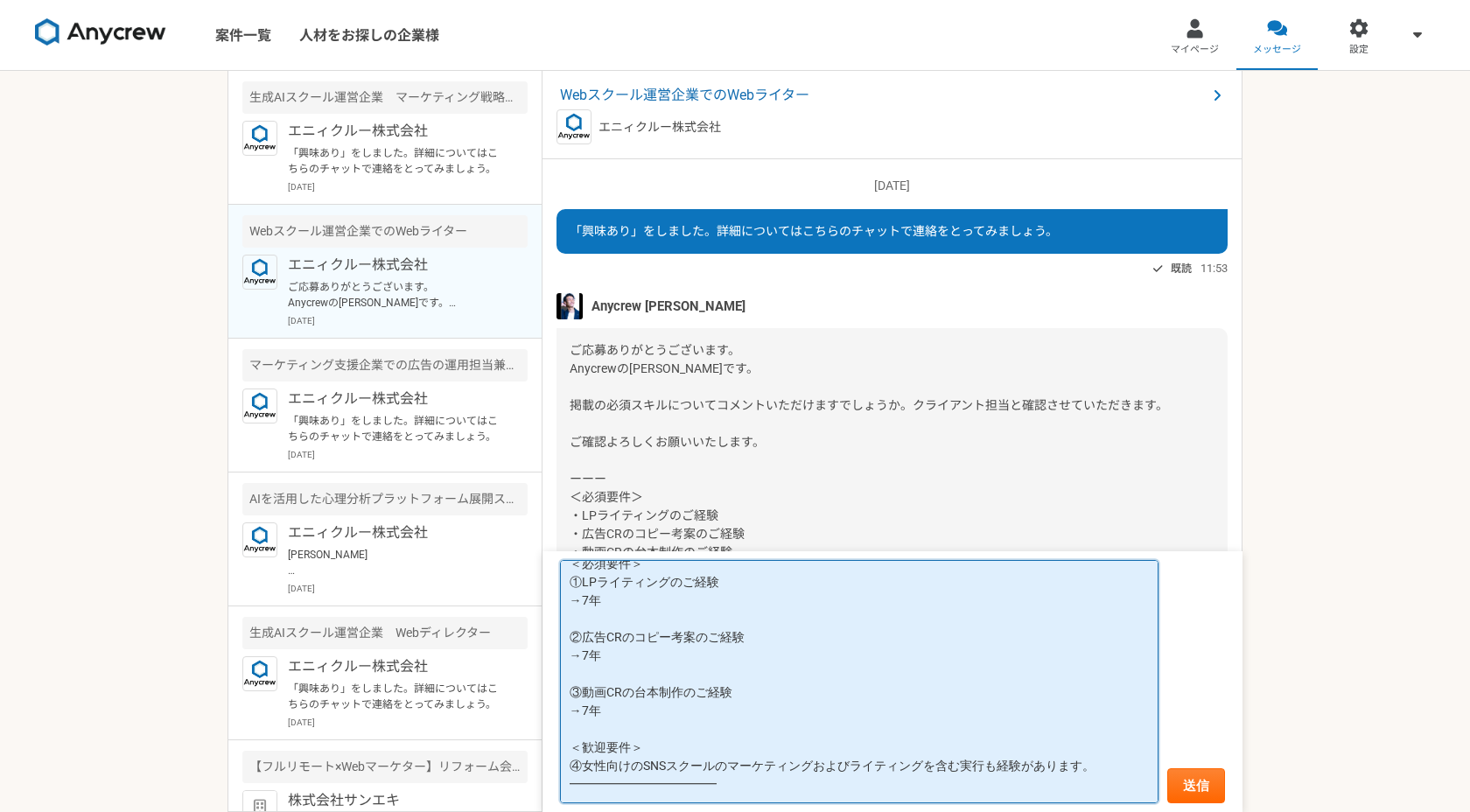
click at [830, 761] on textarea "[PERSON_NAME]様 早速ご連絡くださり、ありがとうございます。 [PERSON_NAME]です。 いただいた要件に関しては、以下になります。 ━━━…" at bounding box center [859, 681] width 598 height 243
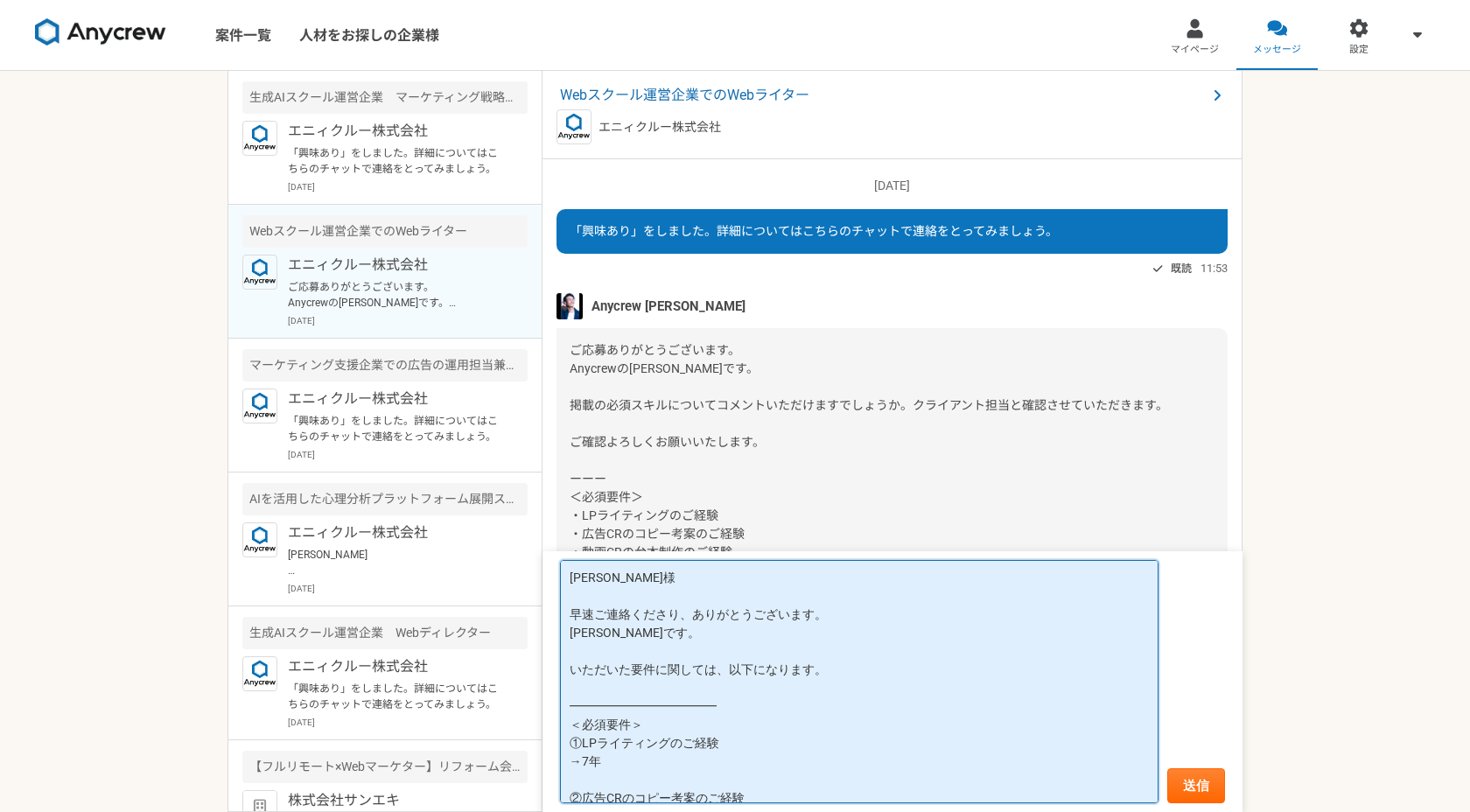
scroll to position [216, 0]
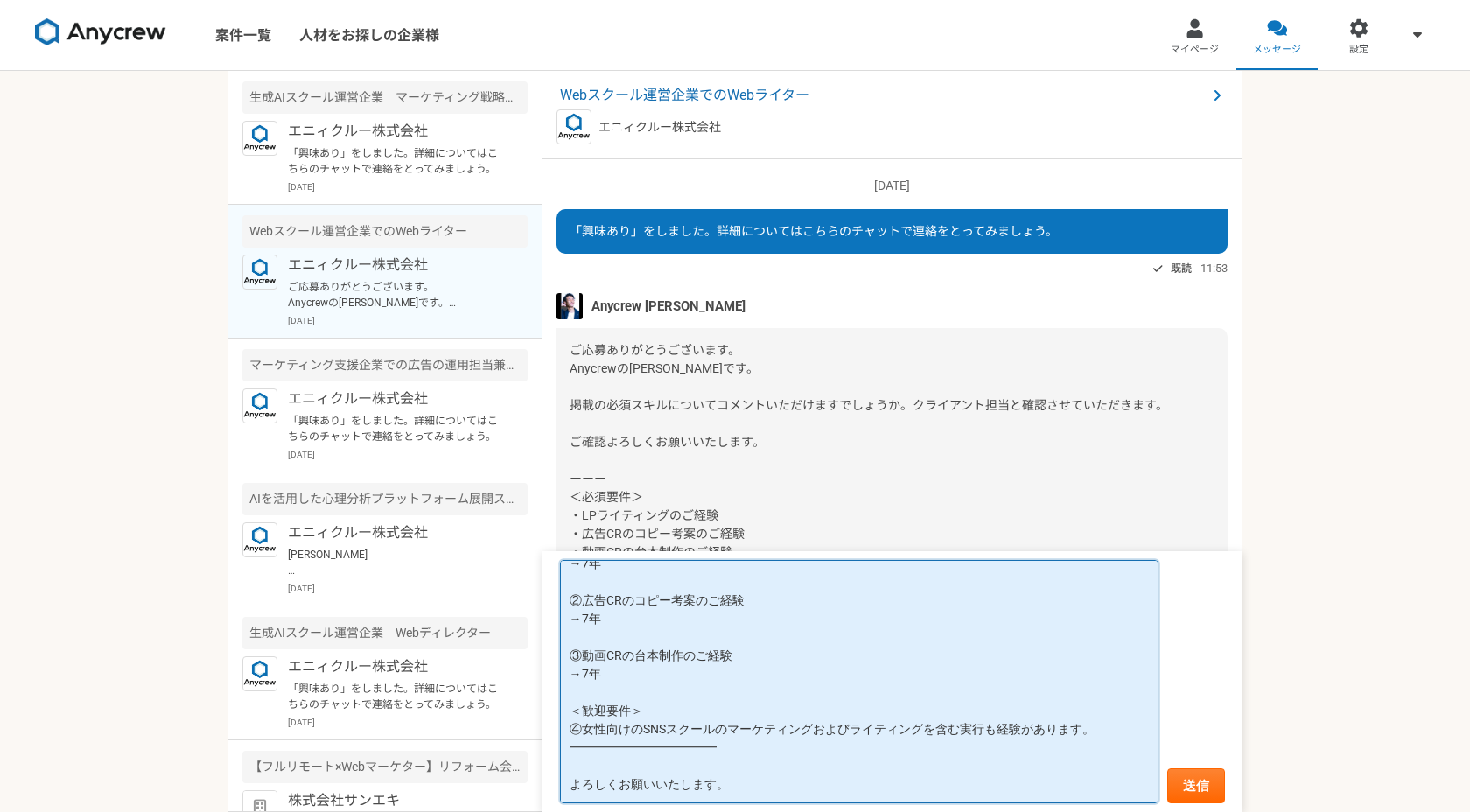
click at [575, 762] on textarea "[PERSON_NAME]様 早速ご連絡くださり、ありがとうございます。 [PERSON_NAME]です。 いただいた要件に関しては、以下になります。 ━━━…" at bounding box center [859, 681] width 598 height 243
click at [936, 776] on textarea "[PERSON_NAME]様 早速ご連絡くださり、ありがとうございます。 [PERSON_NAME]です。 いただいた要件に関しては、以下になります。 ━━━…" at bounding box center [859, 681] width 598 height 243
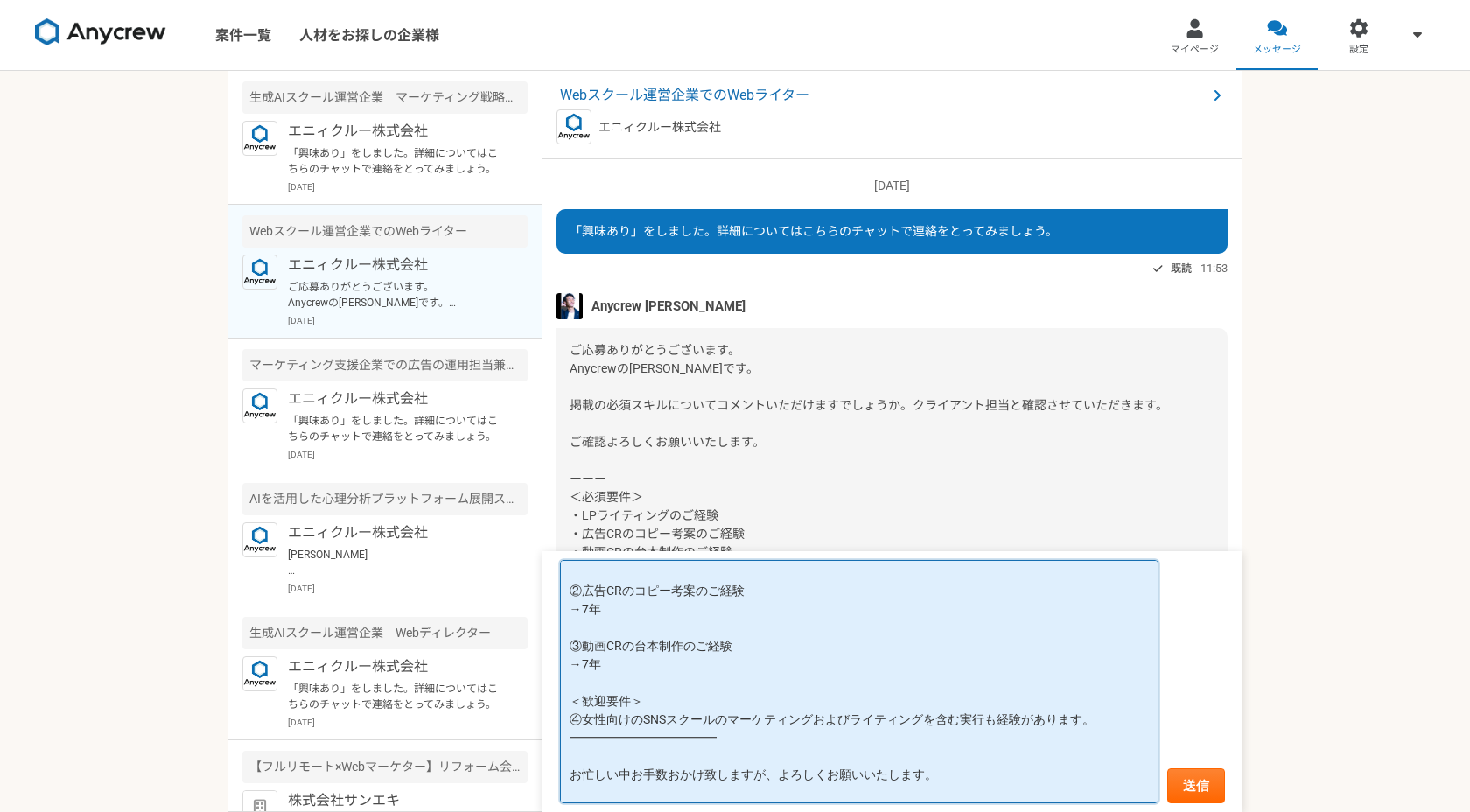
scroll to position [235, 0]
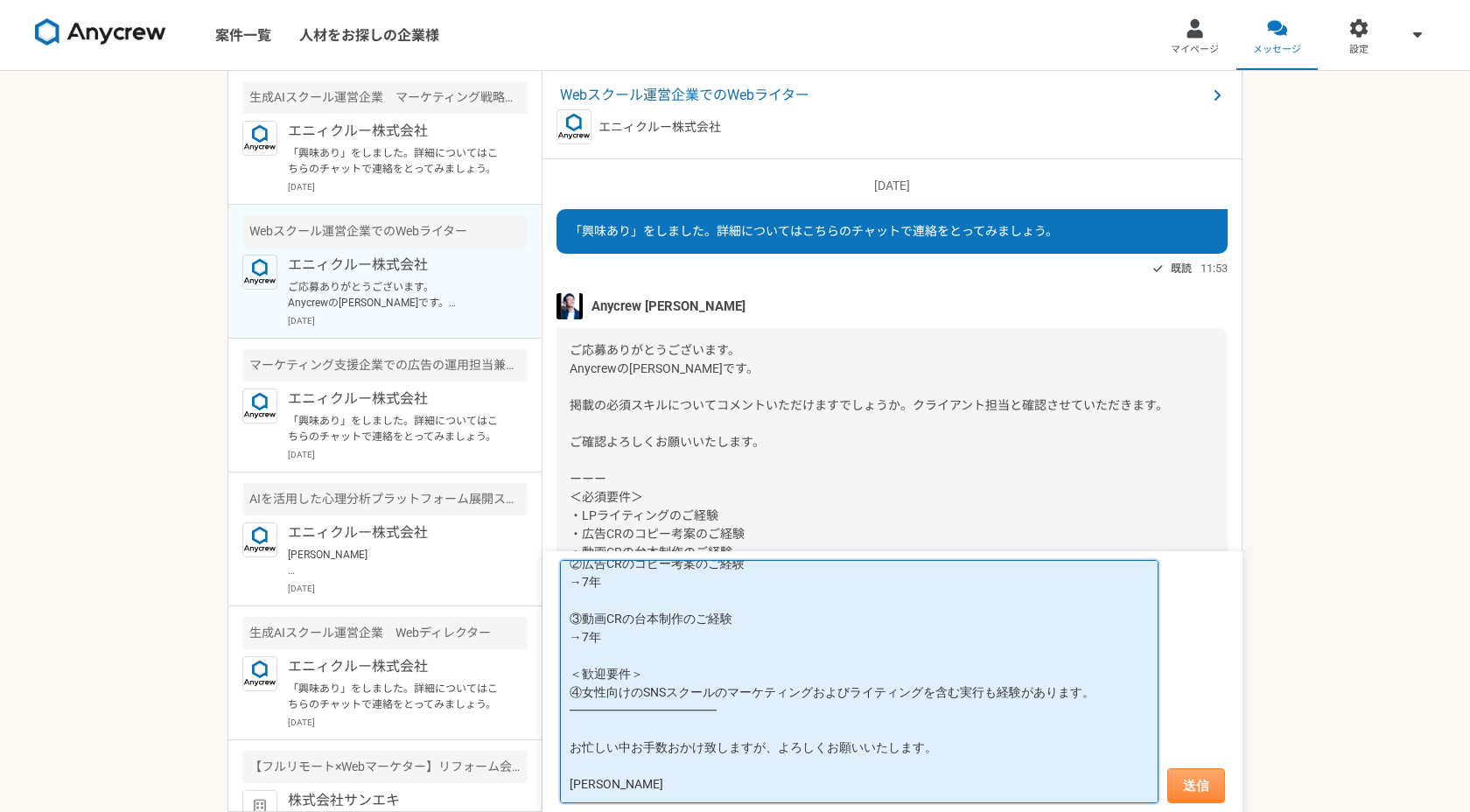
type textarea "[PERSON_NAME]様 早速ご連絡くださり、ありがとうございます。 [PERSON_NAME]です。 いただいた要件に関しては、以下になります。 ━━━…"
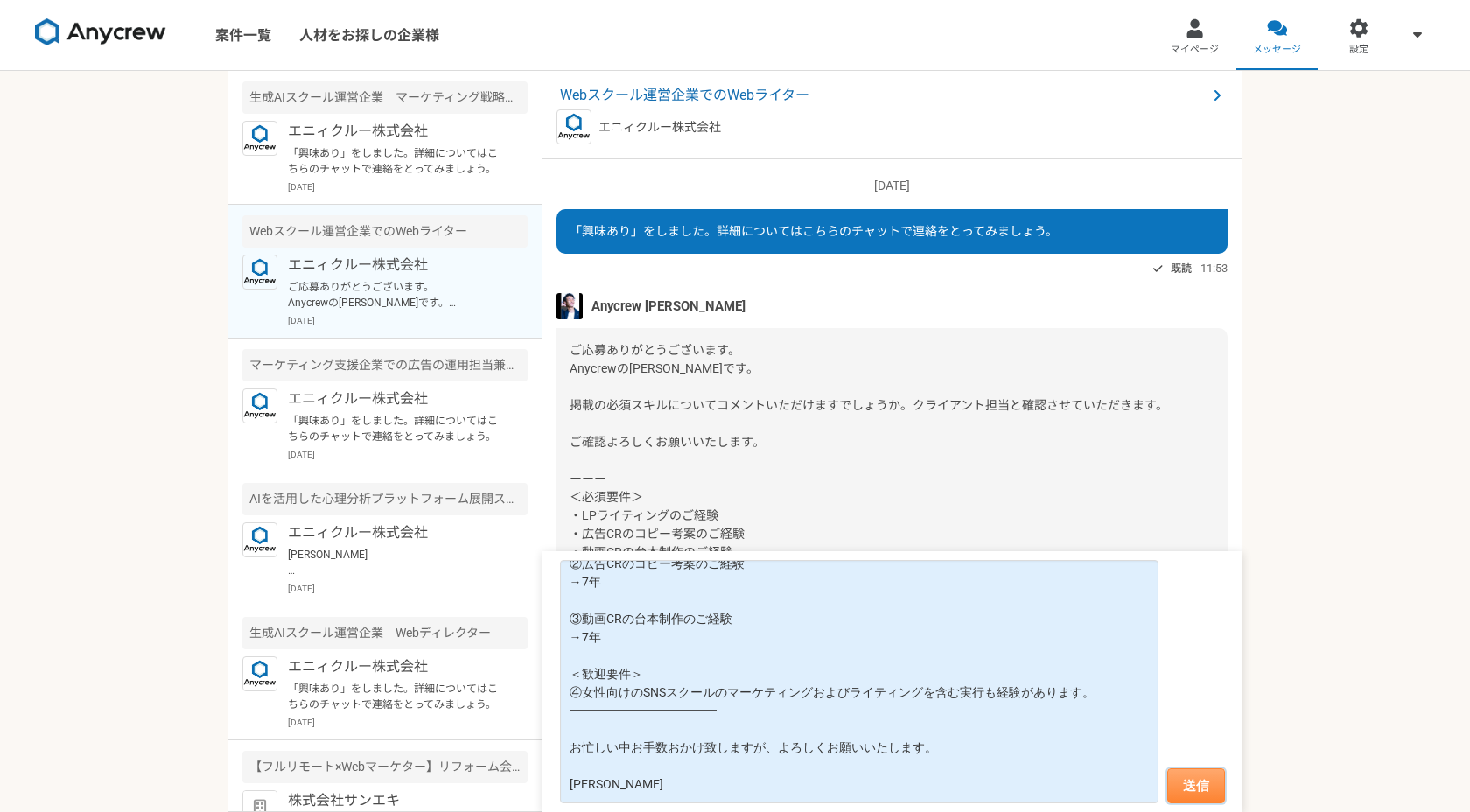
click at [1211, 780] on button "送信" at bounding box center [1195, 786] width 58 height 35
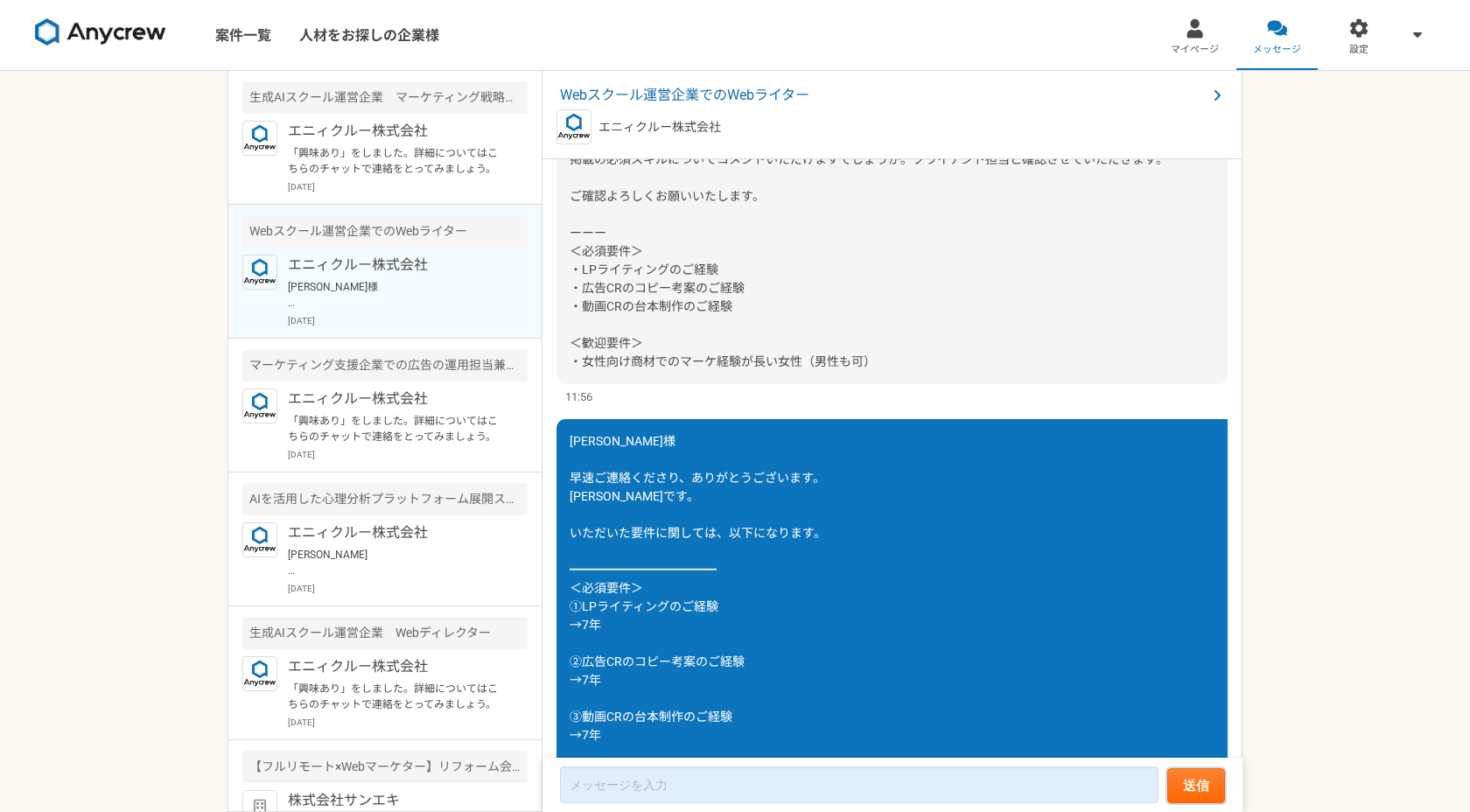
scroll to position [0, 0]
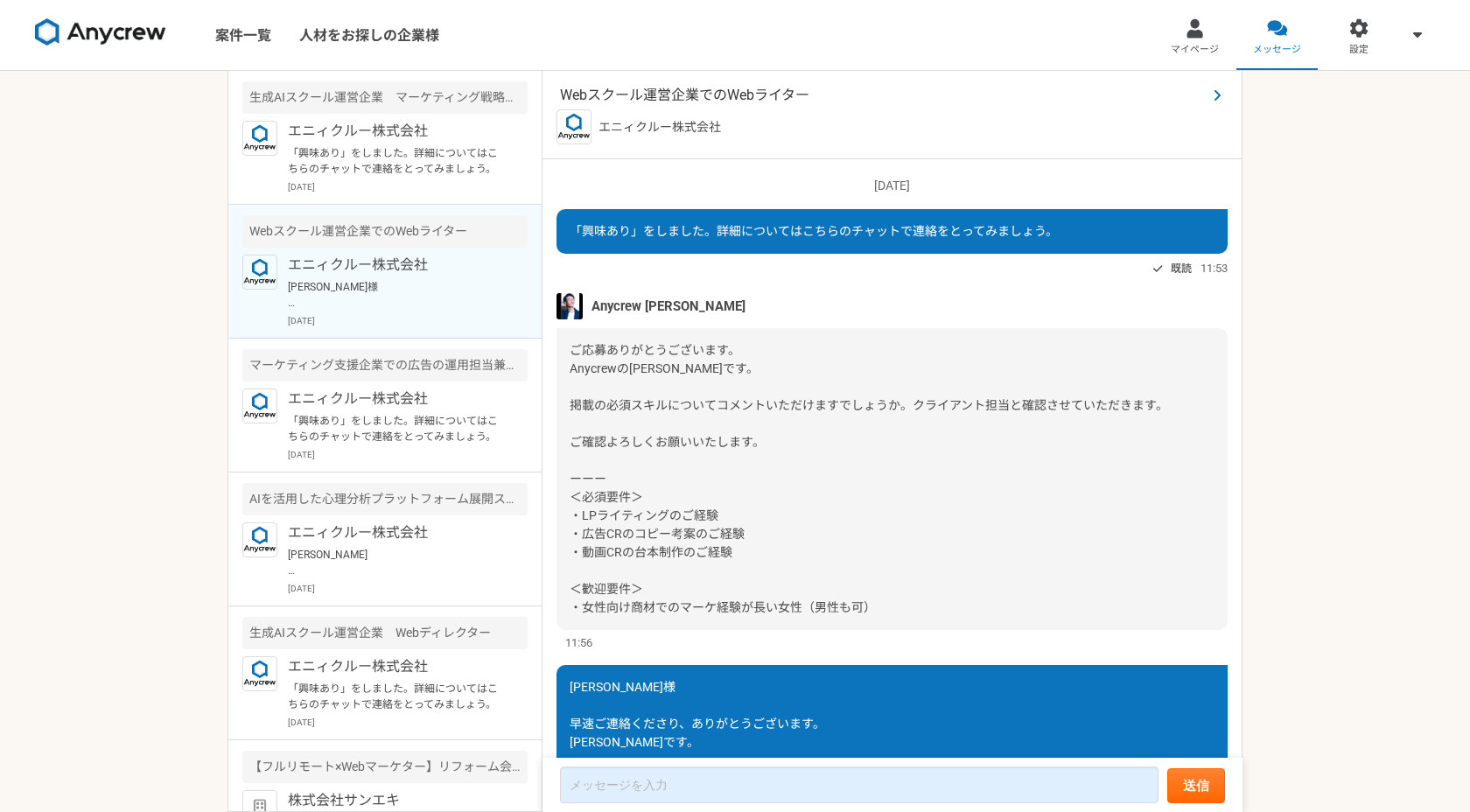
click at [715, 99] on span "Webスクール運営企業でのWebライター" at bounding box center [883, 96] width 646 height 21
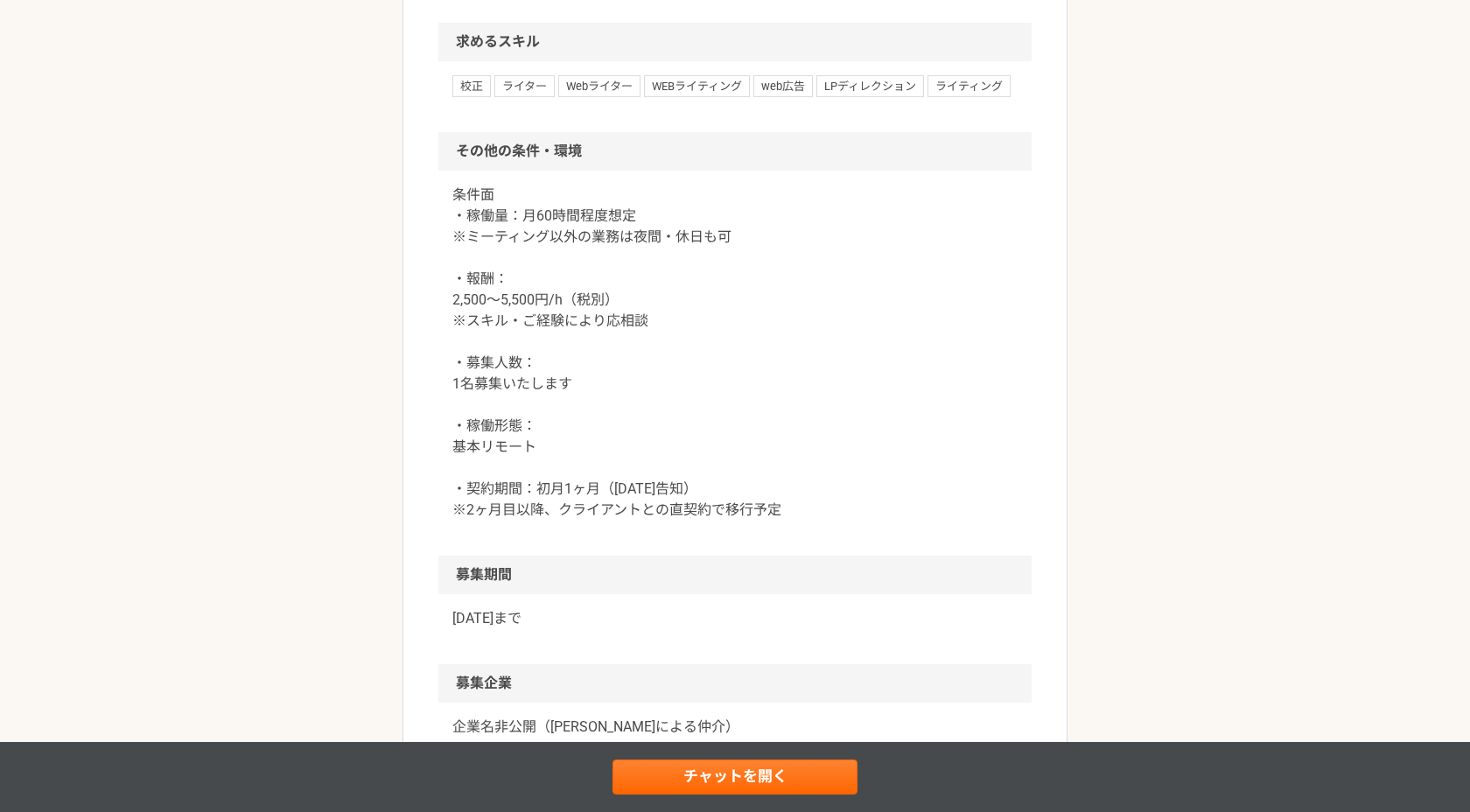
scroll to position [1428, 0]
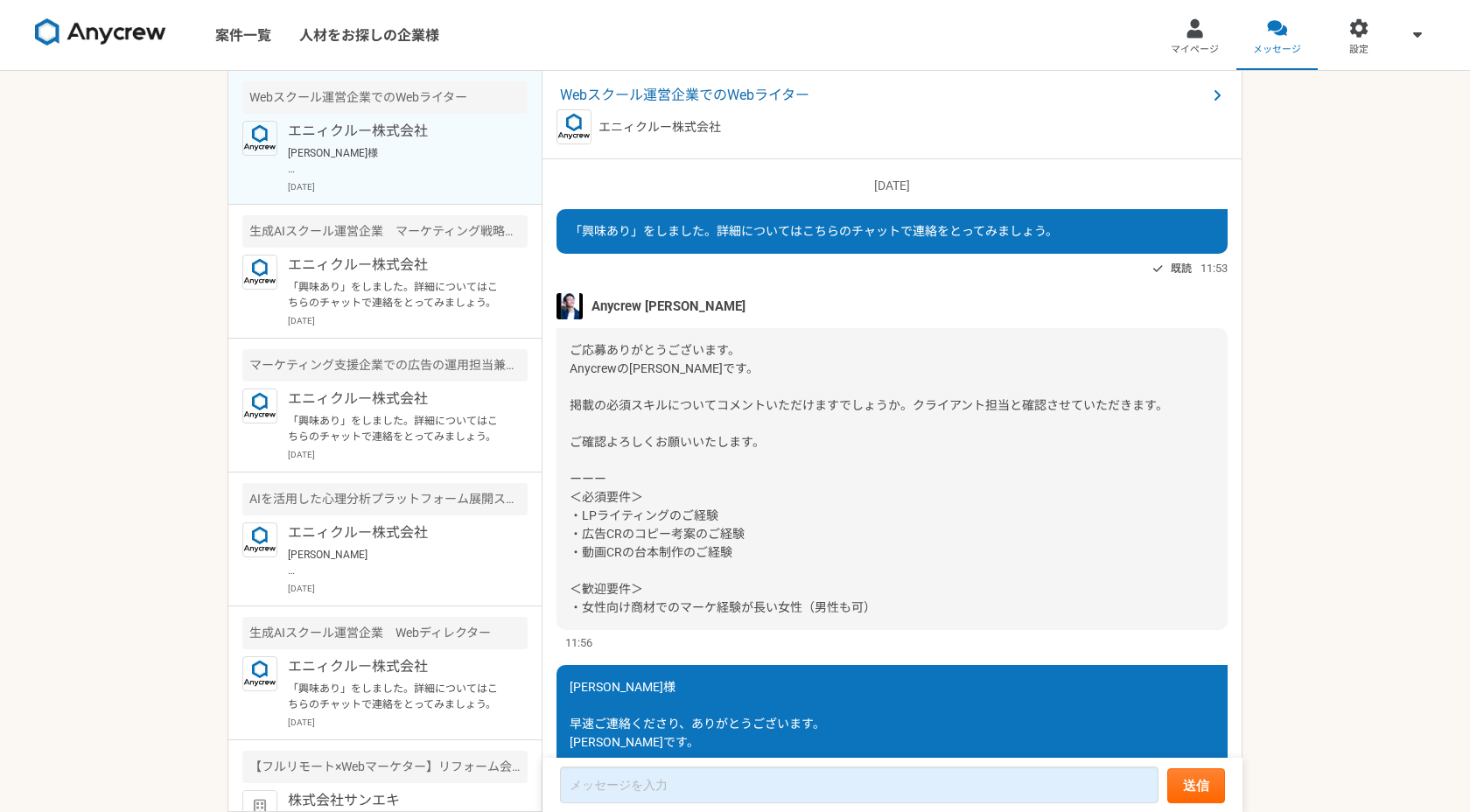
scroll to position [465, 0]
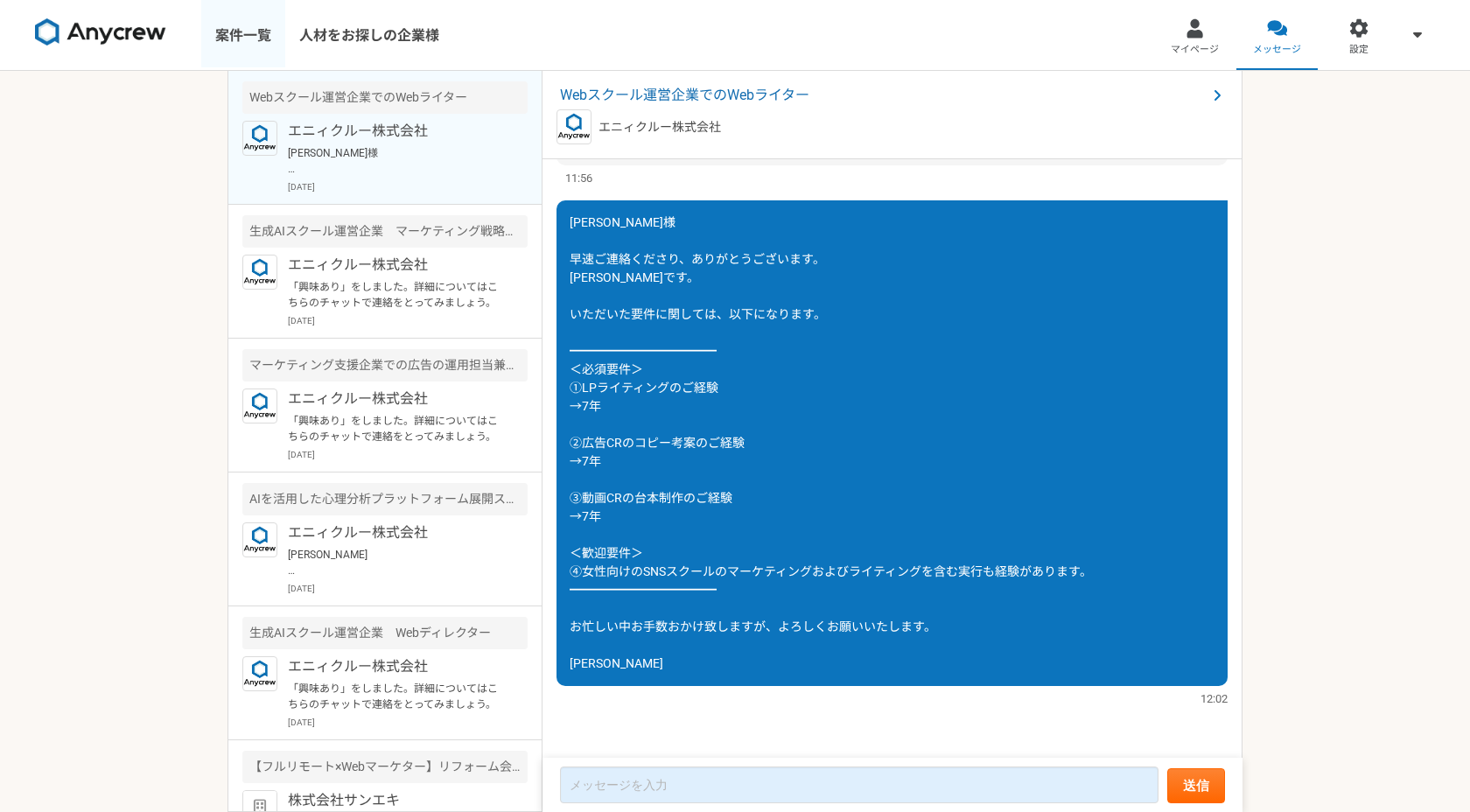
click at [265, 39] on link "案件一覧" at bounding box center [243, 35] width 84 height 70
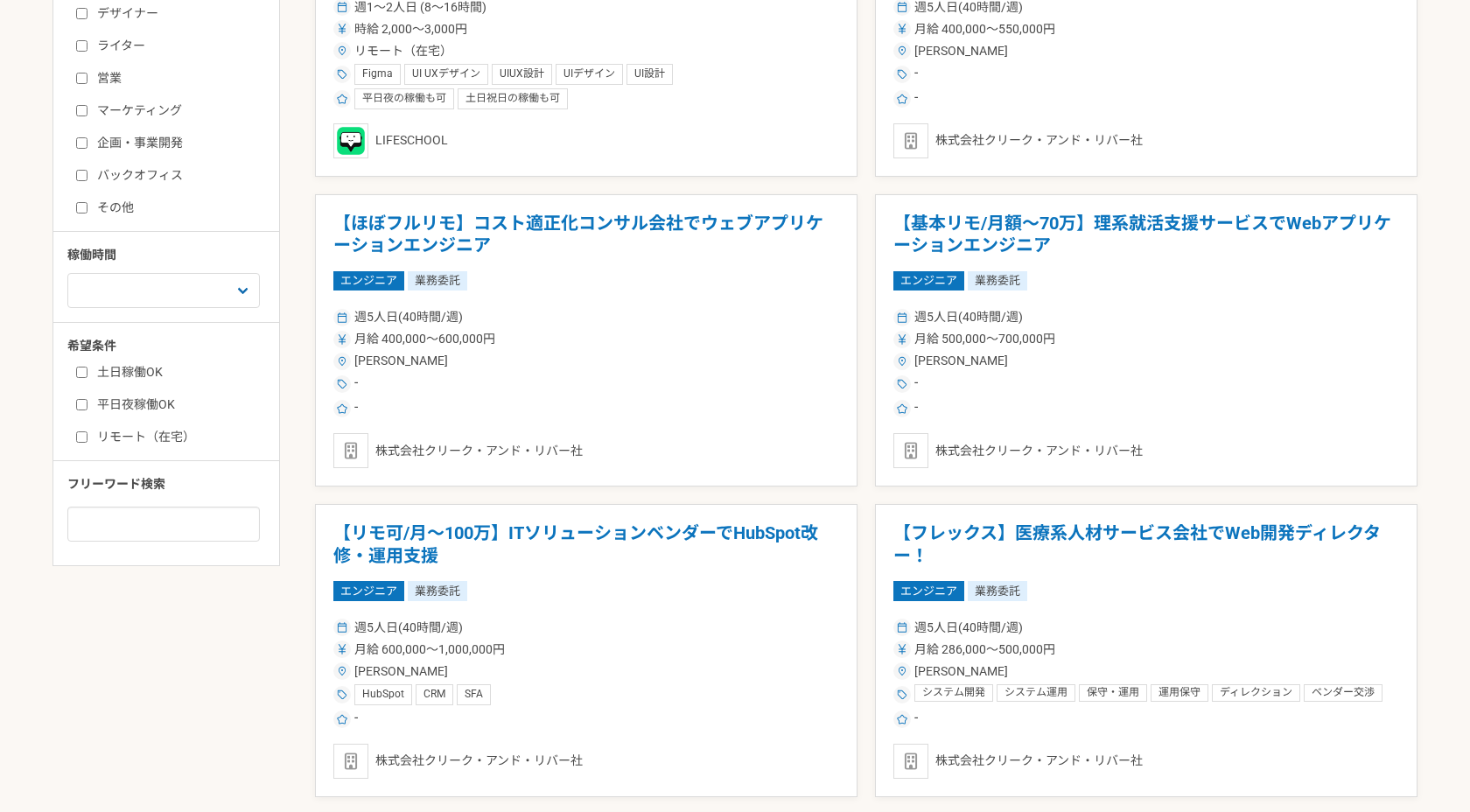
click at [87, 432] on label "リモート（在宅）" at bounding box center [176, 436] width 202 height 18
click at [87, 432] on input "リモート（在宅）" at bounding box center [81, 437] width 11 height 11
checkbox input "true"
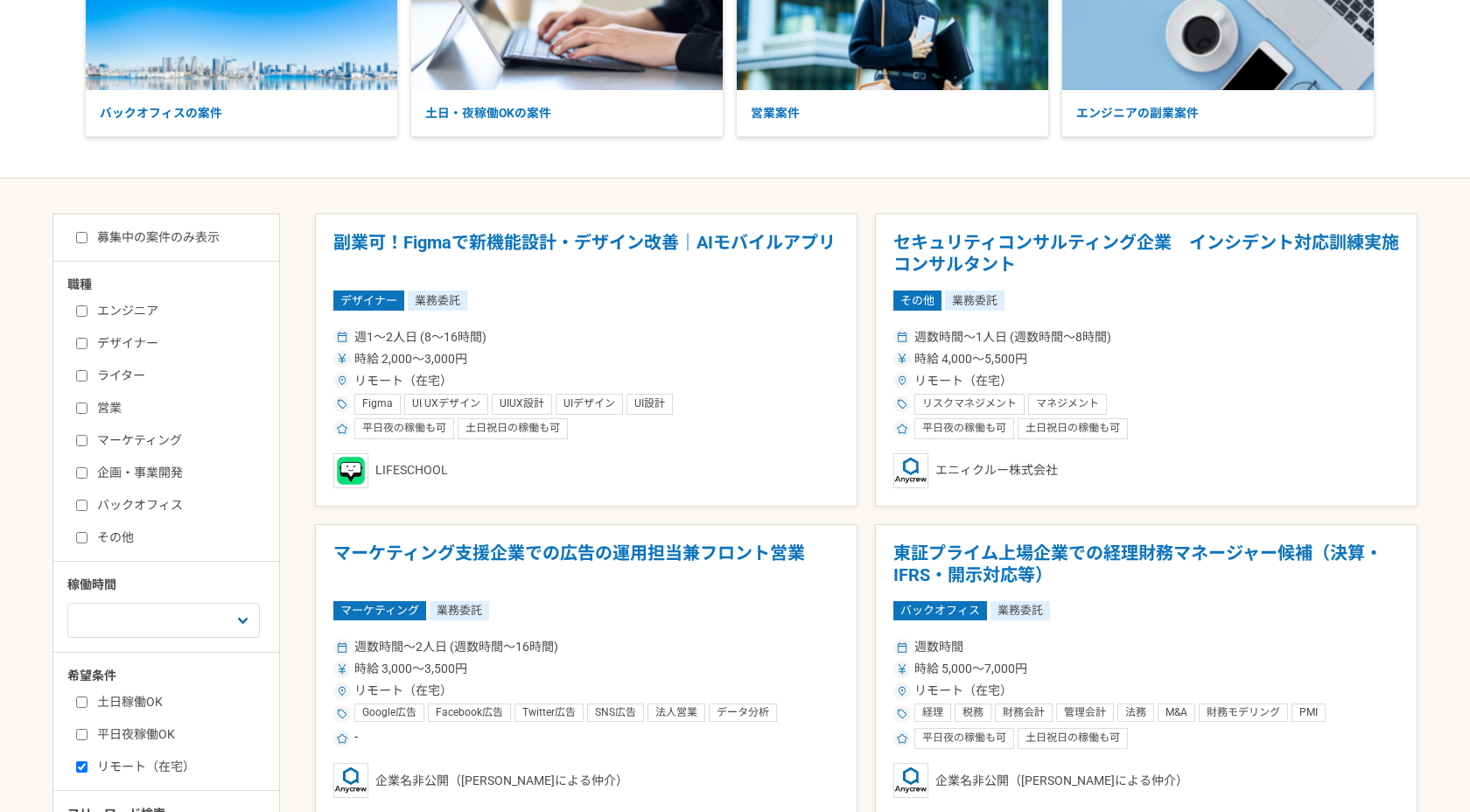
scroll to position [168, 0]
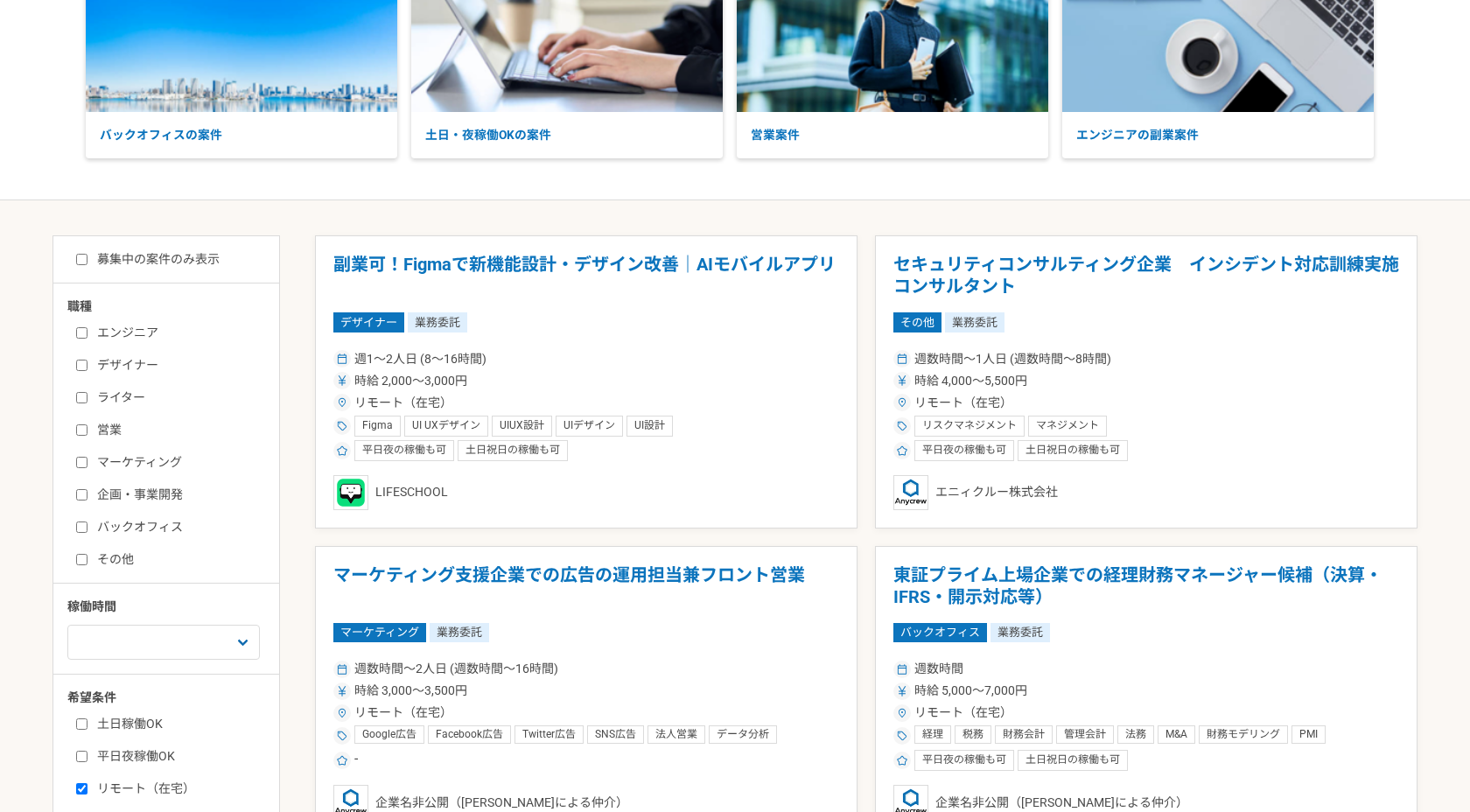
click at [80, 258] on input "募集中の案件のみ表示" at bounding box center [81, 259] width 11 height 11
checkbox input "true"
click at [83, 397] on input "ライター" at bounding box center [81, 397] width 11 height 11
checkbox input "true"
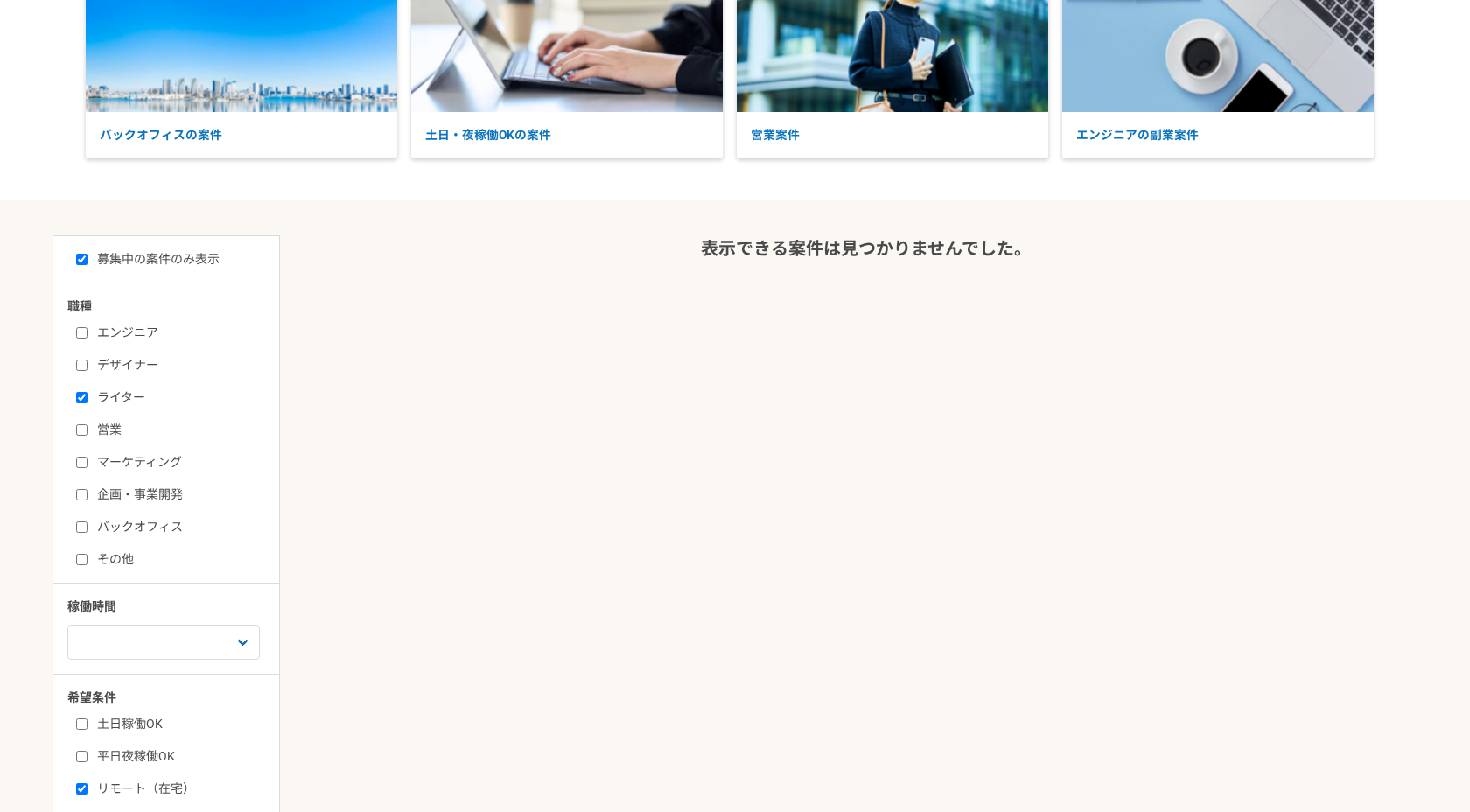
click at [83, 458] on input "マーケティング" at bounding box center [81, 463] width 11 height 11
checkbox input "true"
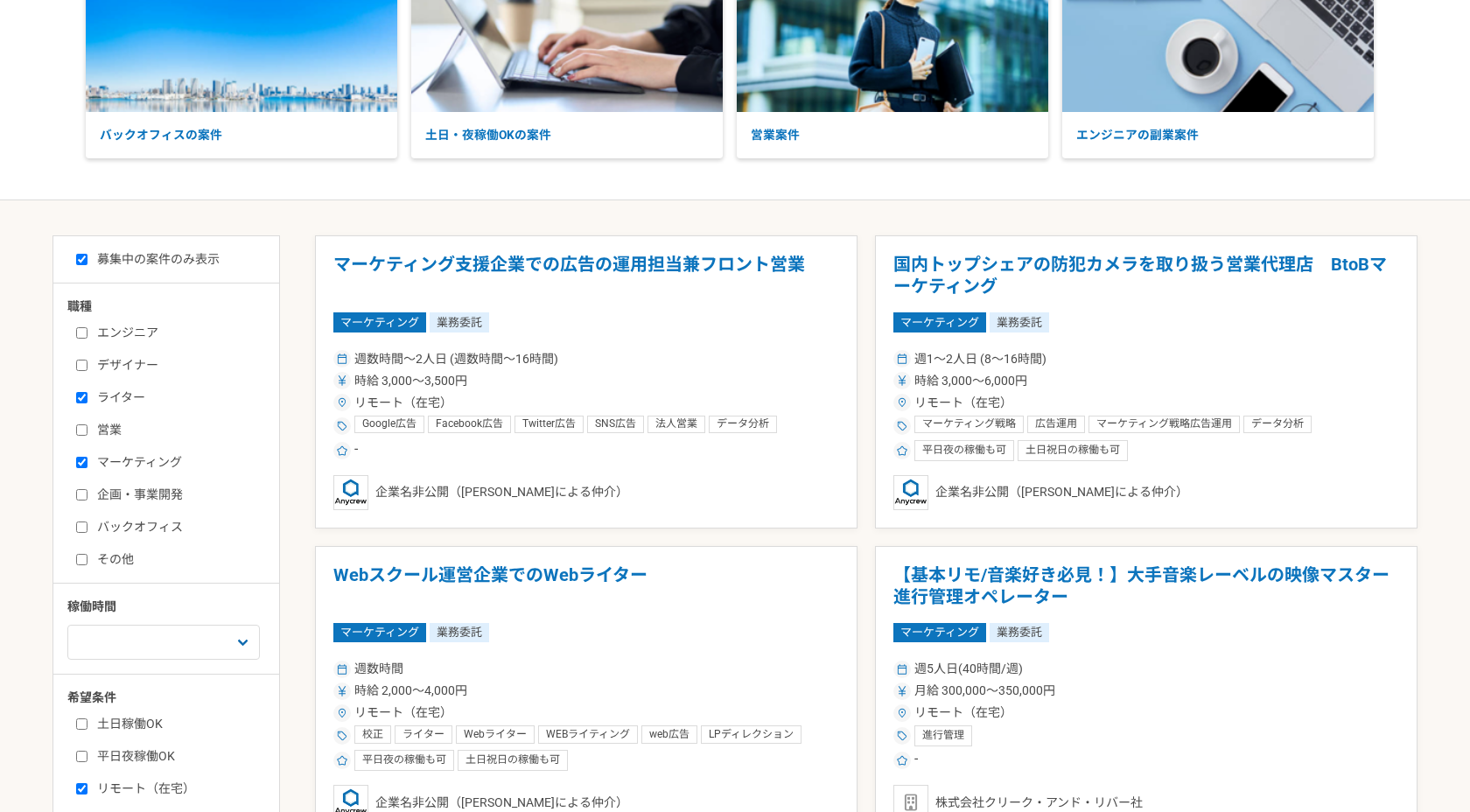
click at [85, 485] on label "企画・事業開発" at bounding box center [176, 494] width 202 height 18
click at [85, 489] on input "企画・事業開発" at bounding box center [81, 495] width 11 height 11
checkbox input "true"
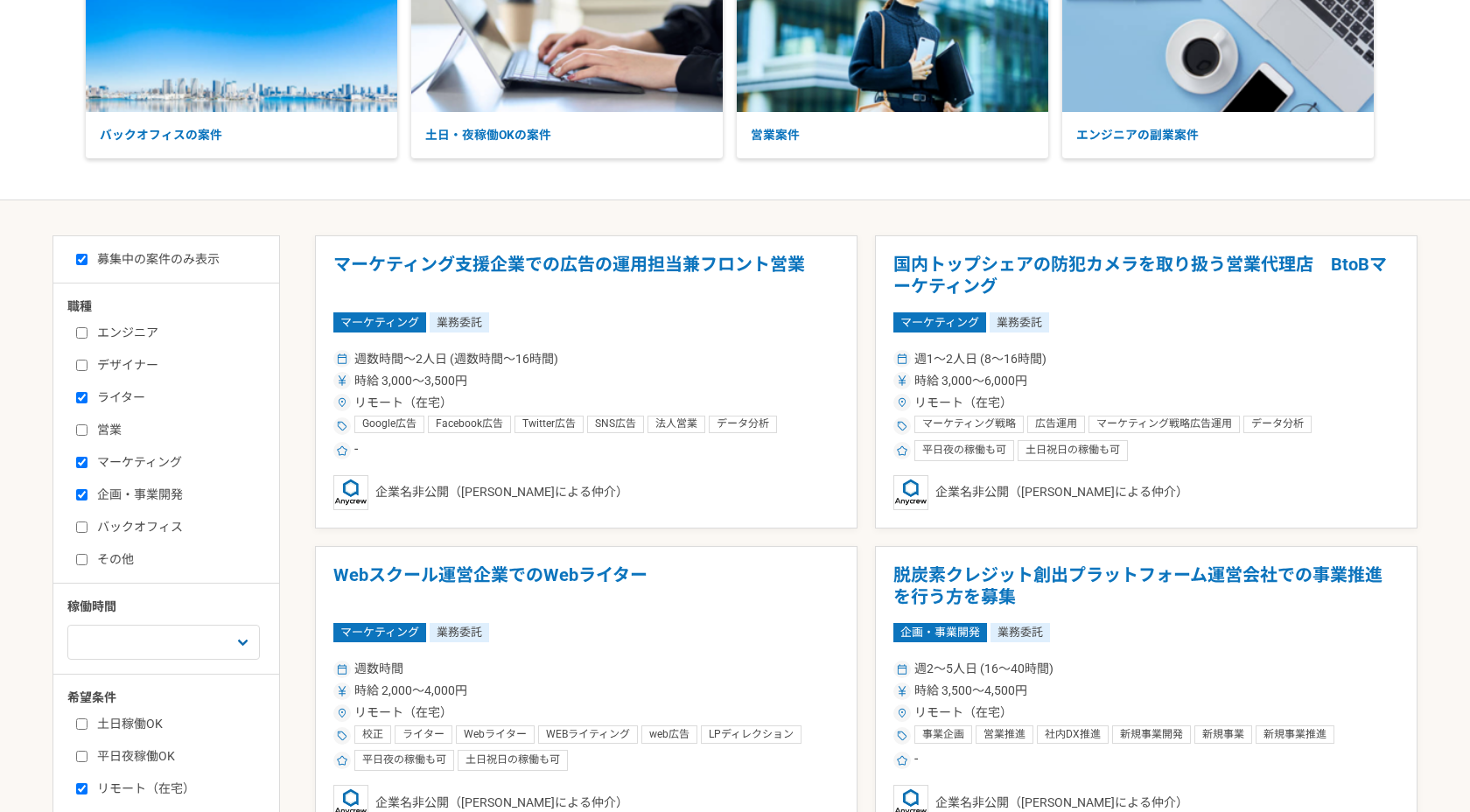
click at [84, 565] on input "その他" at bounding box center [81, 559] width 11 height 11
checkbox input "true"
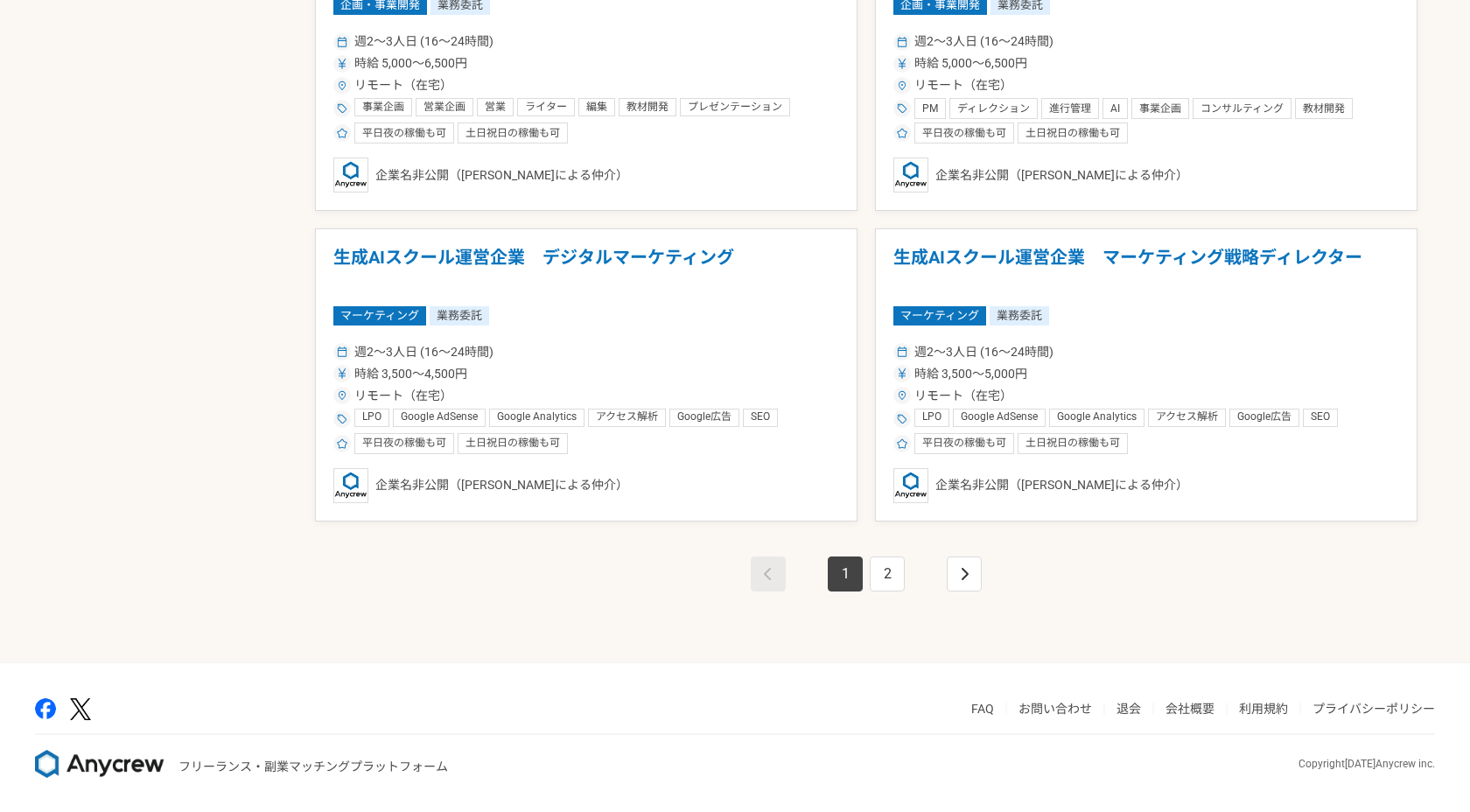
scroll to position [2970, 0]
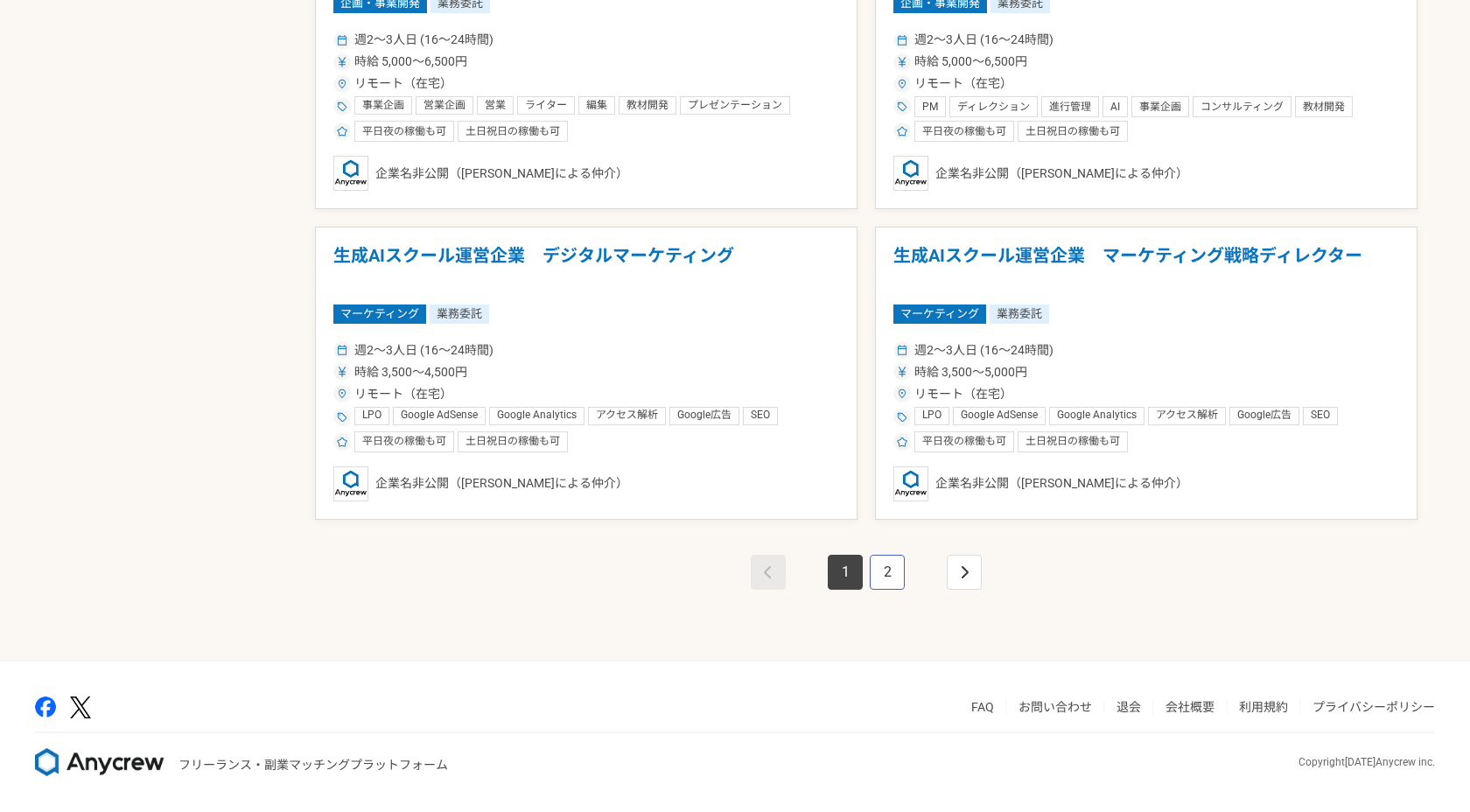
click at [875, 581] on link "2" at bounding box center [887, 572] width 35 height 35
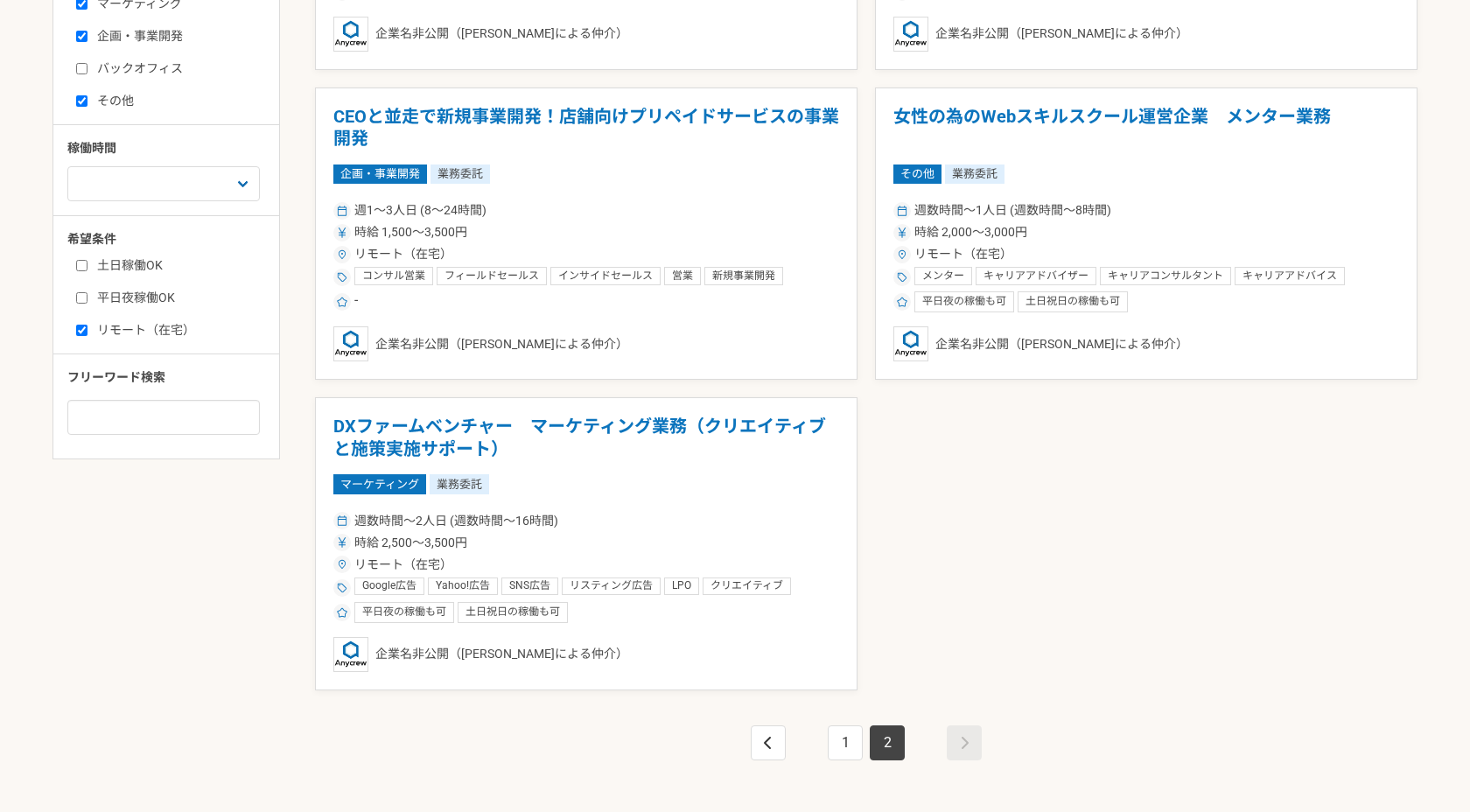
scroll to position [630, 0]
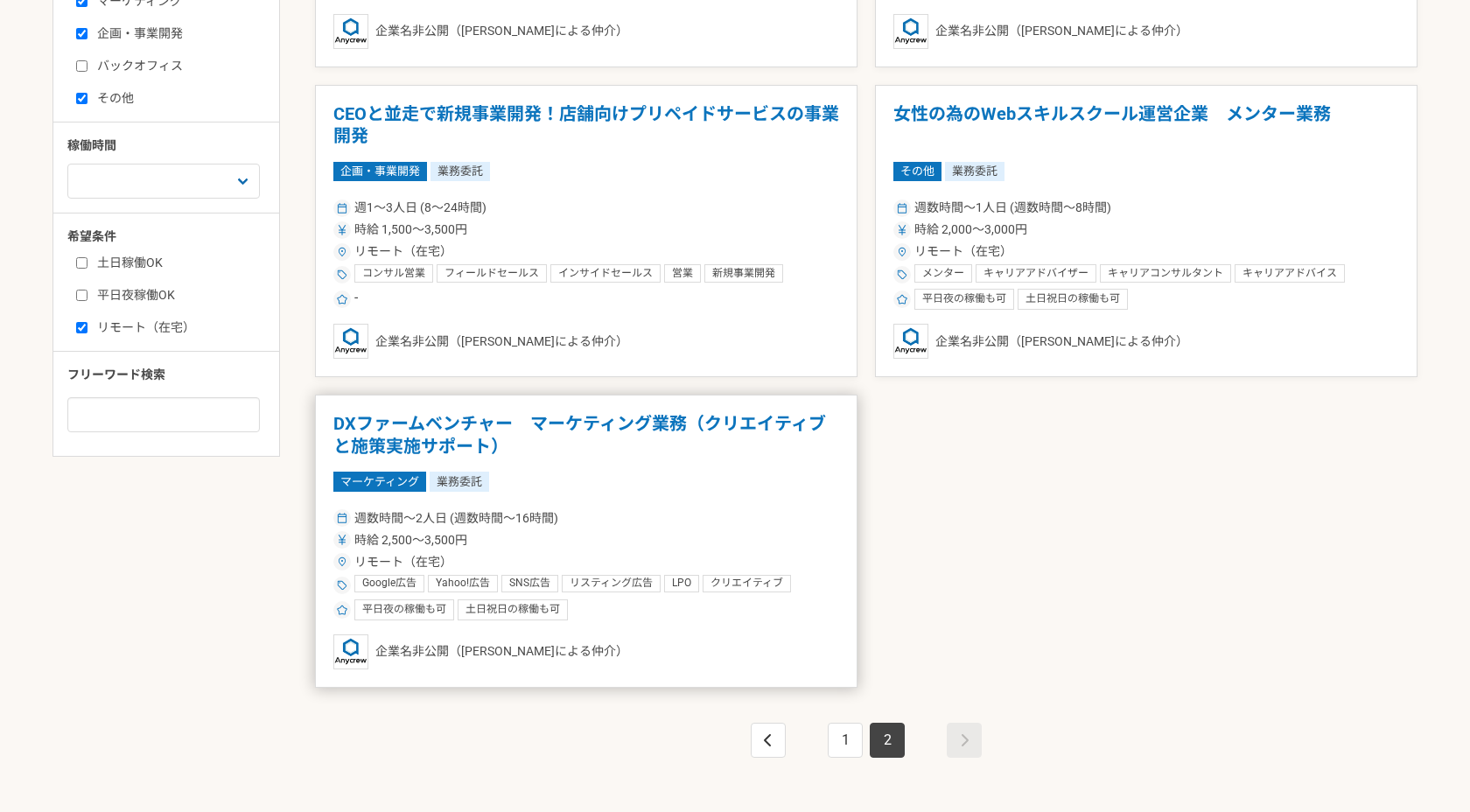
click at [700, 432] on h1 "DXファームベンチャー　マーケティング業務（クリエイティブと施策実施サポート）" at bounding box center [586, 434] width 505 height 44
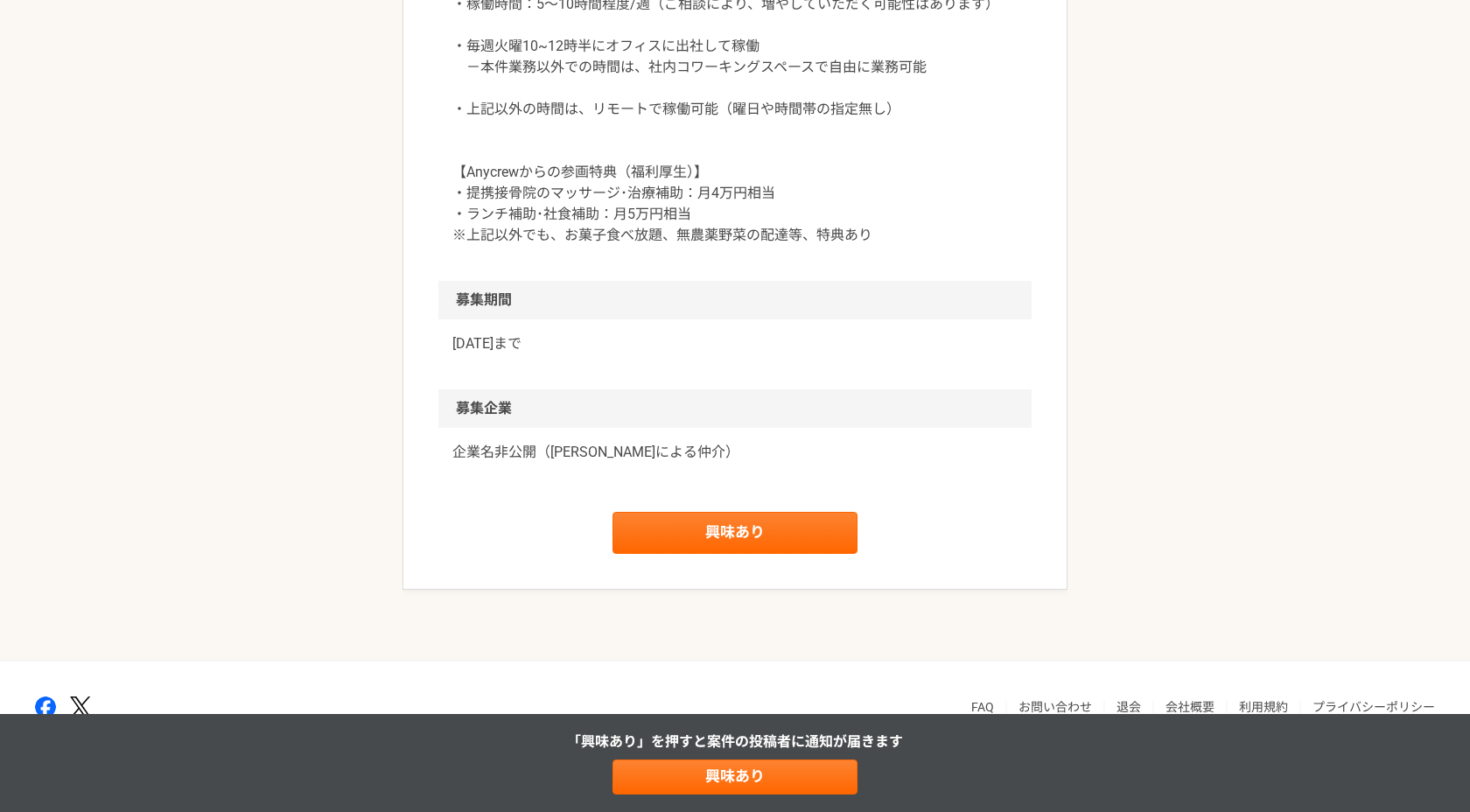
scroll to position [2400, 0]
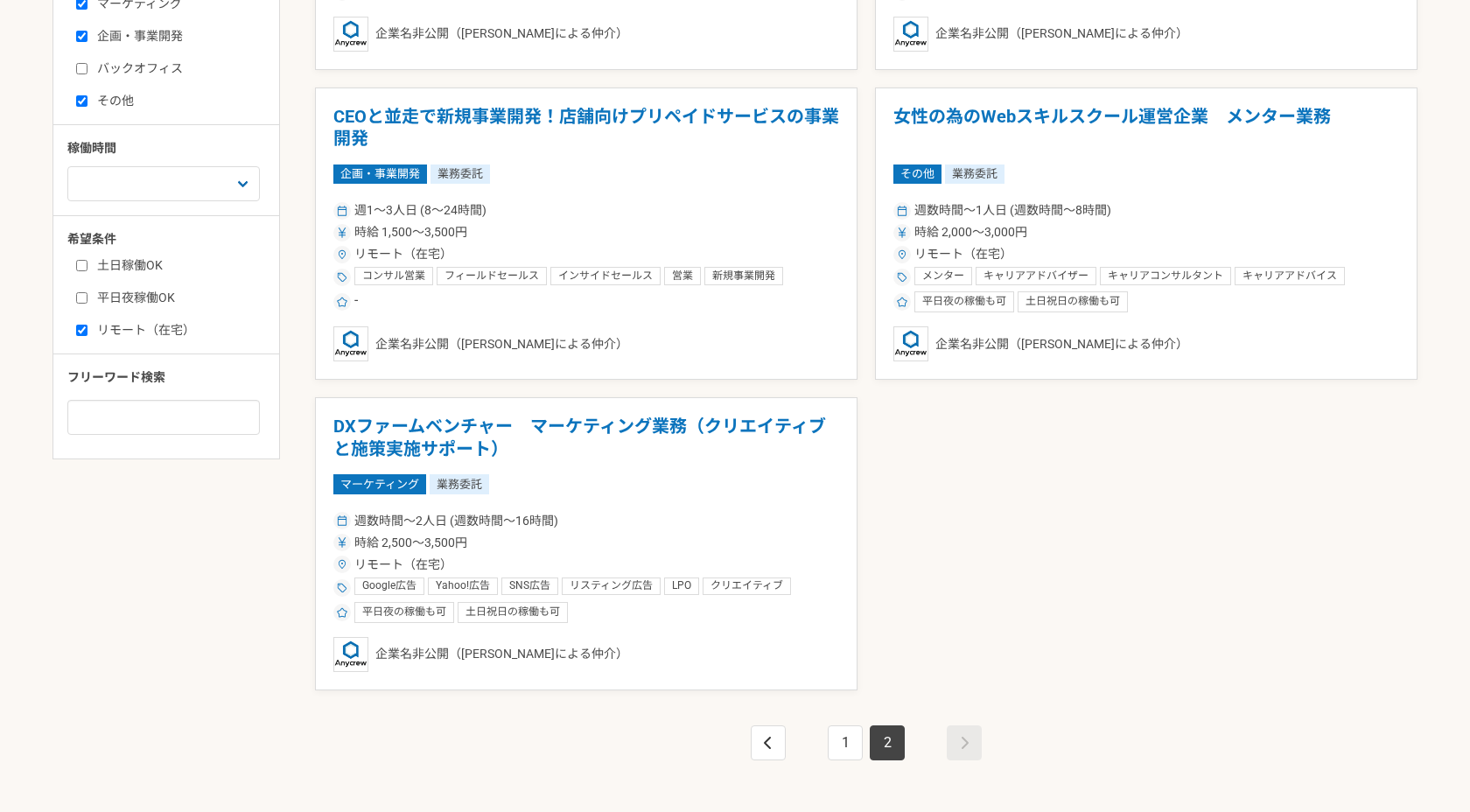
scroll to position [629, 0]
click at [1150, 154] on article "女性の為のWebスキルスクール運営企業　メンター業務 その他 業務委託 週数時間〜1人日 (週数時間〜8時間) 時給 2,000〜3,000円 リモート（在宅…" at bounding box center [1145, 233] width 542 height 293
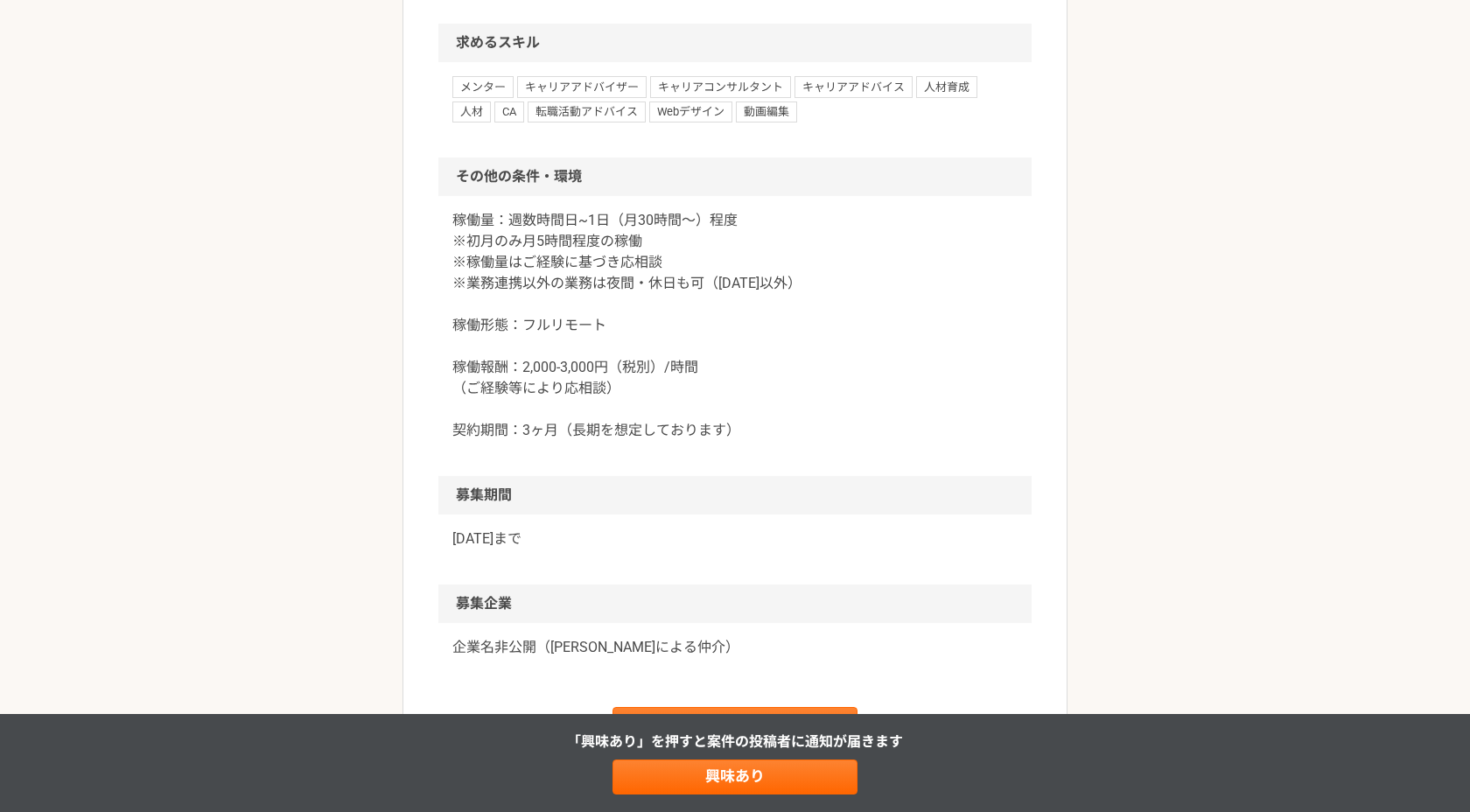
scroll to position [1518, 0]
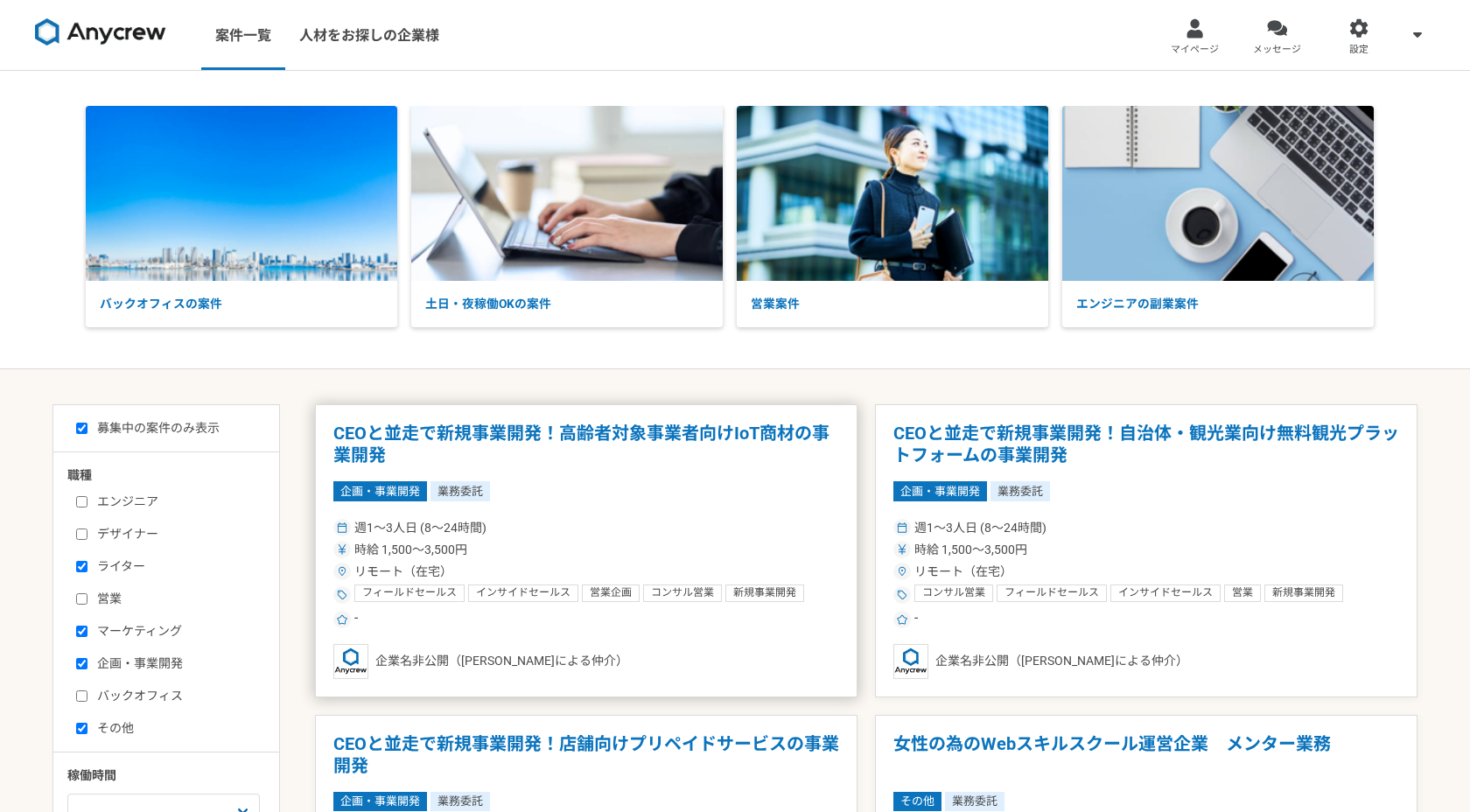
scroll to position [798, 0]
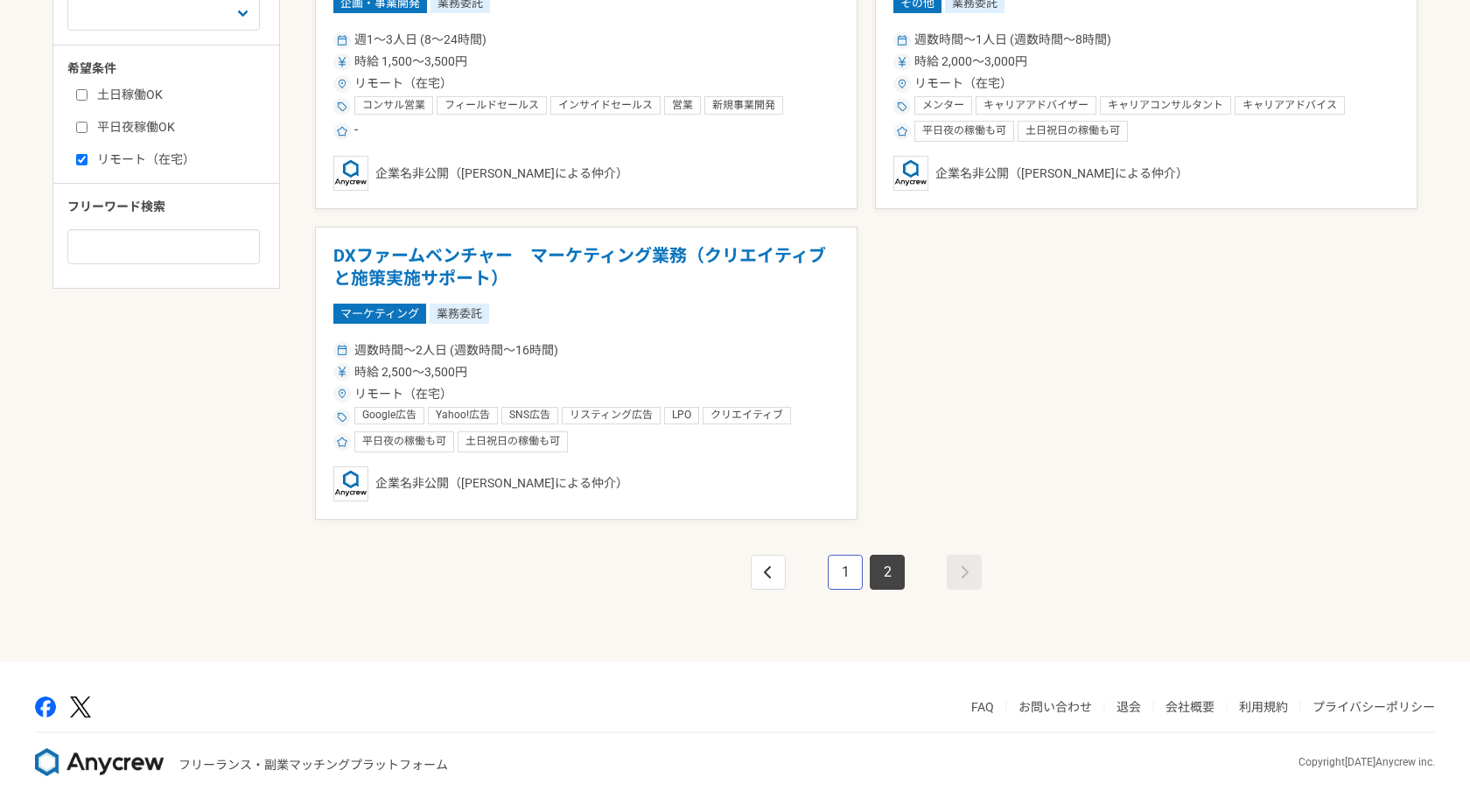
click at [857, 562] on link "1" at bounding box center [845, 572] width 35 height 35
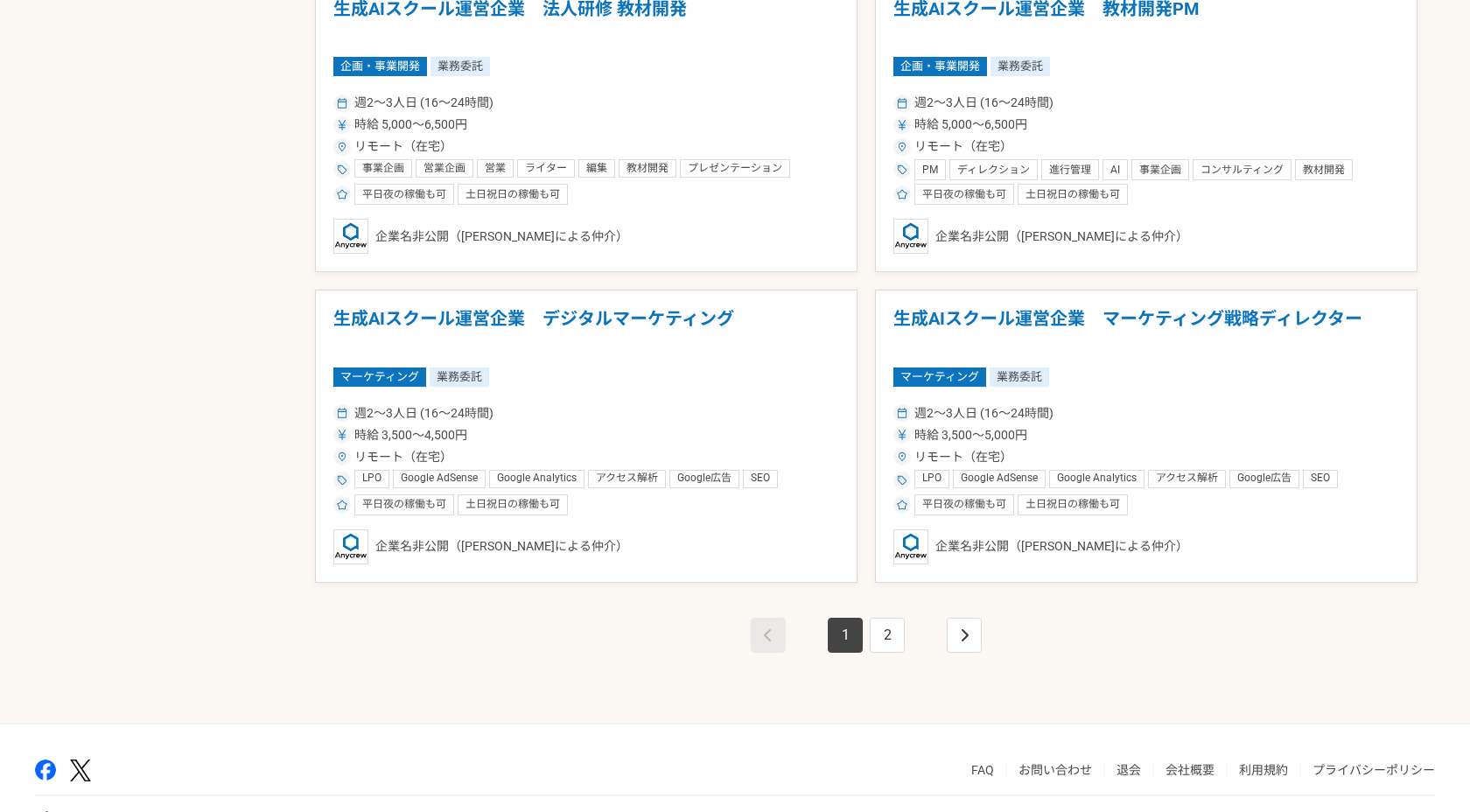
scroll to position [2970, 0]
